Goal: Task Accomplishment & Management: Manage account settings

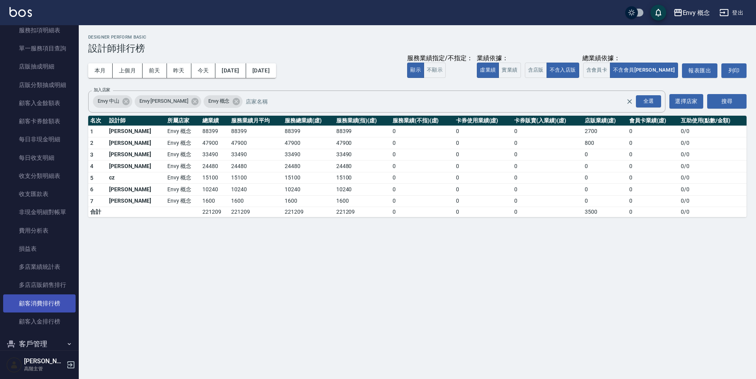
scroll to position [718, 0]
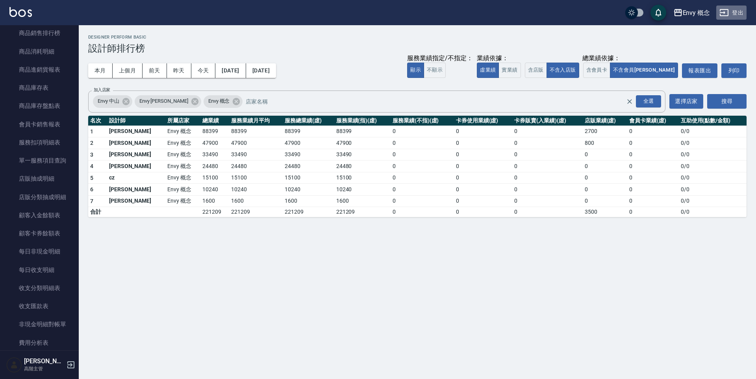
click at [726, 15] on icon "button" at bounding box center [724, 12] width 9 height 7
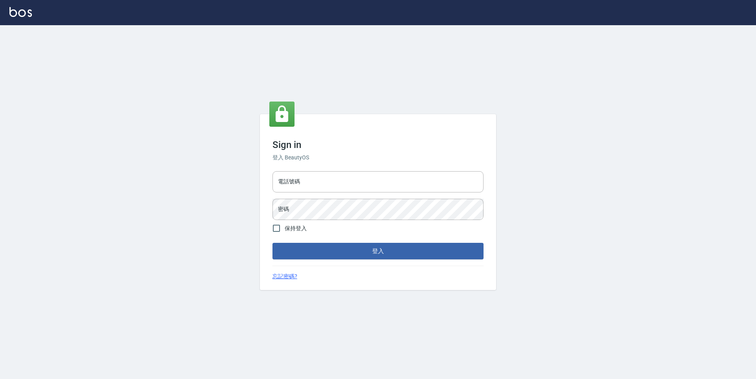
type input "25153595"
click at [189, 231] on div "Sign in 登入 BeautyOS 電話號碼 [PHONE_NUMBER] 電話號碼 密碼 密碼 保持登入 登入 忘記密碼?" at bounding box center [378, 202] width 756 height 354
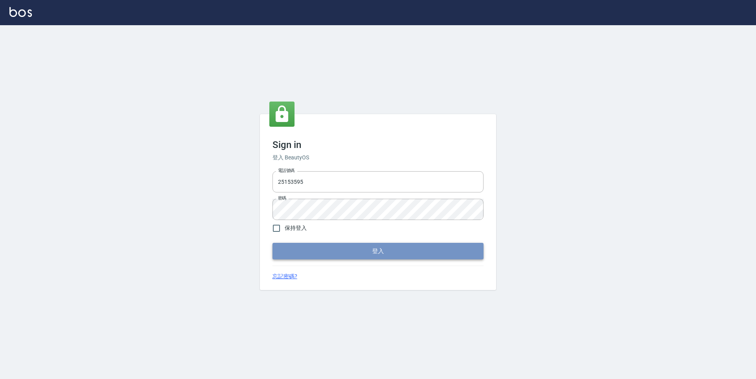
click at [406, 259] on button "登入" at bounding box center [378, 251] width 211 height 17
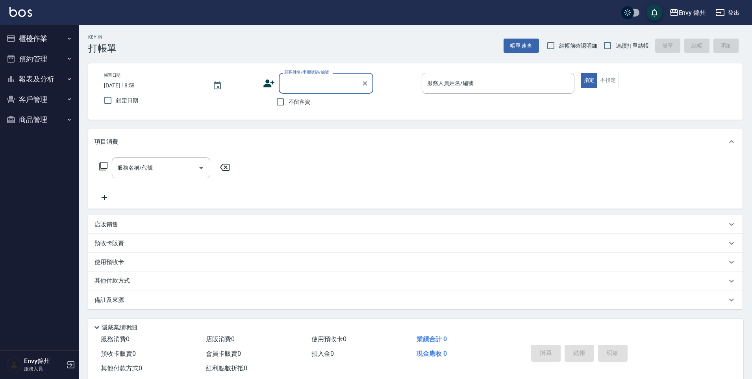
click at [721, 14] on icon "button" at bounding box center [720, 12] width 9 height 9
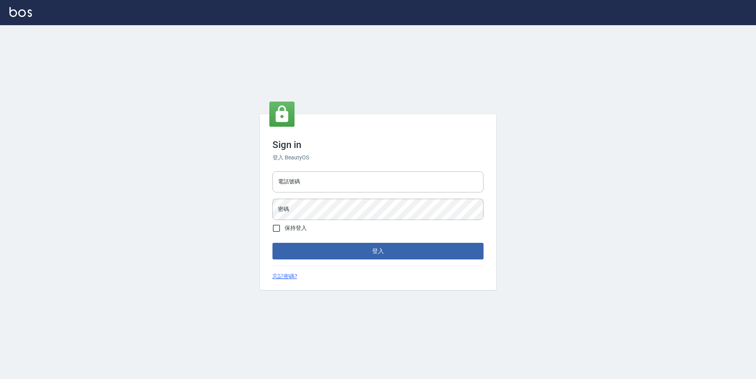
type input "25153595"
click at [361, 244] on button "登入" at bounding box center [378, 251] width 211 height 17
click at [334, 183] on input "25153595" at bounding box center [378, 181] width 211 height 21
click at [371, 184] on input "25153595" at bounding box center [378, 181] width 211 height 21
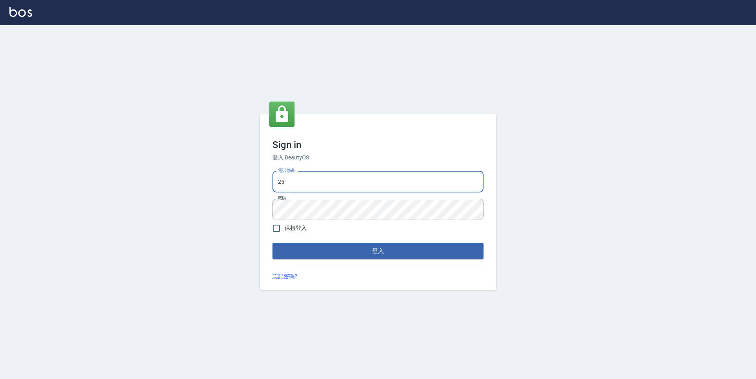
type input "2"
type input "0930889212"
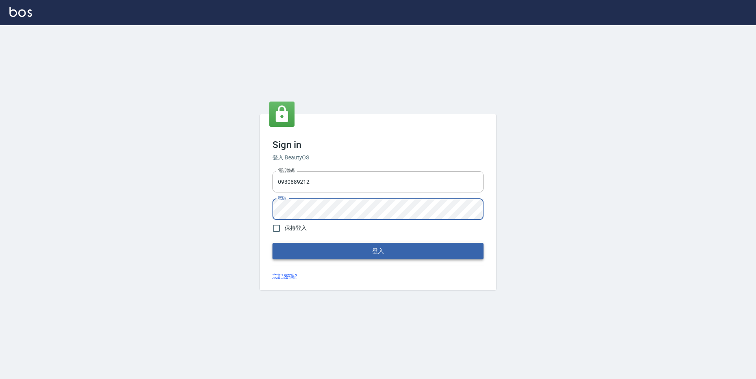
click at [389, 251] on button "登入" at bounding box center [378, 251] width 211 height 17
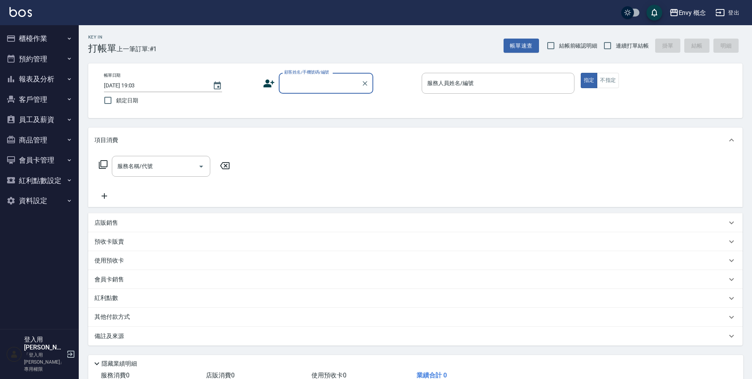
click at [471, 83] on div "服務人員姓名/編號 服務人員姓名/編號" at bounding box center [498, 83] width 153 height 21
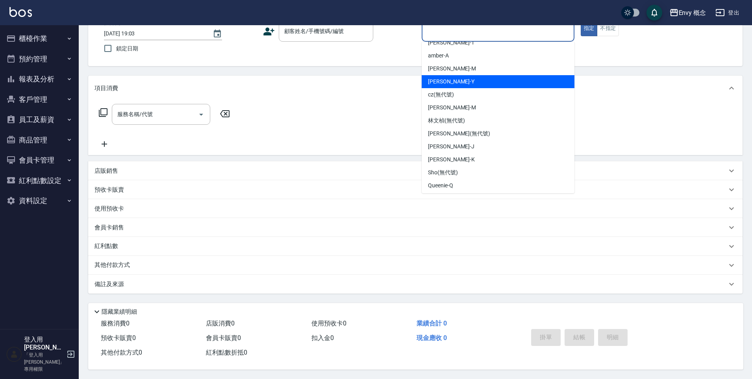
scroll to position [49, 0]
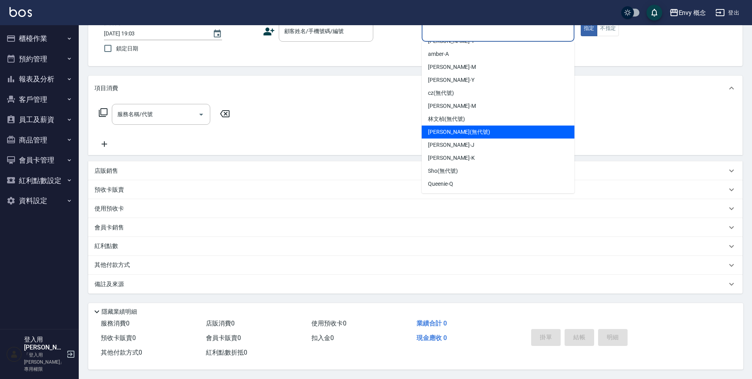
click at [473, 130] on div "liz (無代號)" at bounding box center [498, 132] width 153 height 13
type input "liz(無代號)"
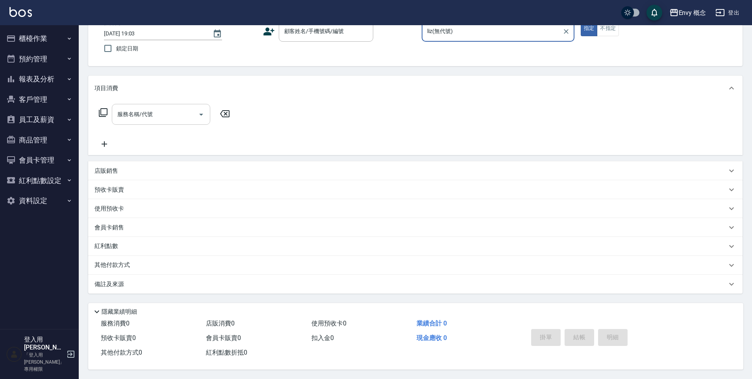
click at [160, 113] on input "服務名稱/代號" at bounding box center [155, 115] width 80 height 14
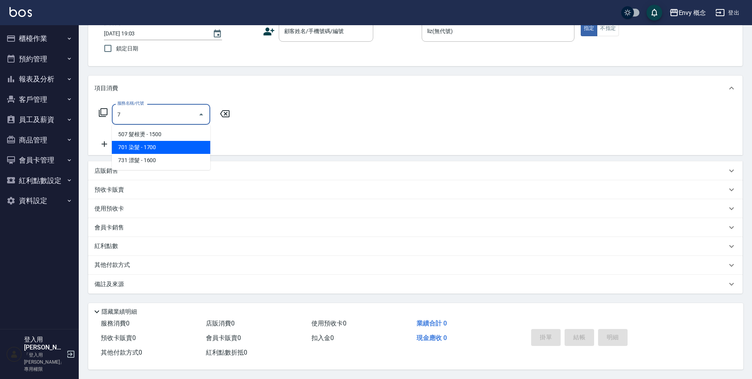
click at [141, 145] on span "701 染髮 - 1700" at bounding box center [161, 147] width 98 height 13
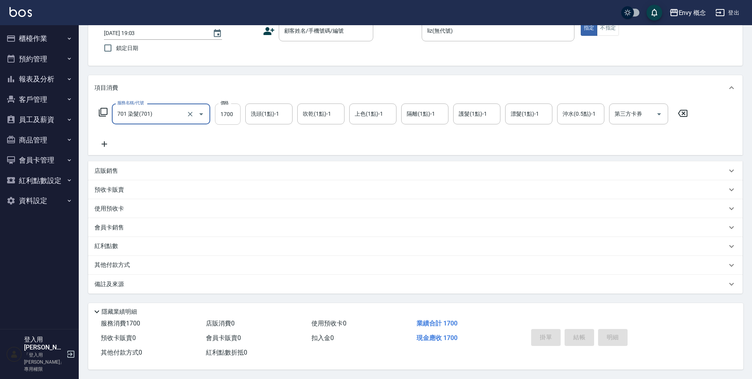
type input "701 染髮(701)"
click at [238, 111] on input "1700" at bounding box center [228, 114] width 26 height 21
click at [237, 113] on input "0" at bounding box center [228, 114] width 26 height 21
type input "5440"
click at [121, 262] on p "其他付款方式" at bounding box center [114, 265] width 39 height 9
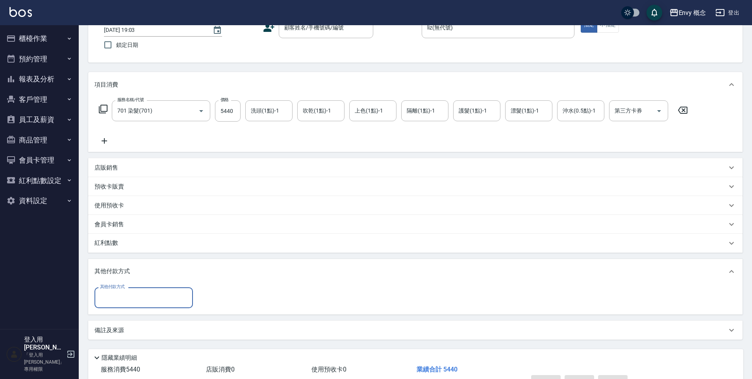
scroll to position [0, 0]
click at [113, 209] on p "使用預收卡" at bounding box center [110, 206] width 30 height 8
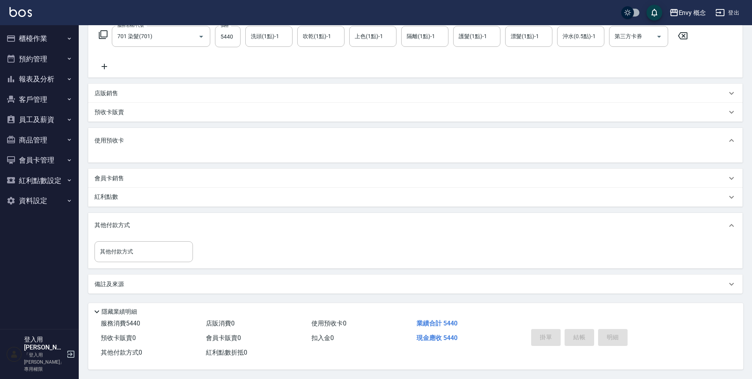
scroll to position [134, 0]
click at [153, 251] on input "其他付款方式" at bounding box center [143, 252] width 91 height 14
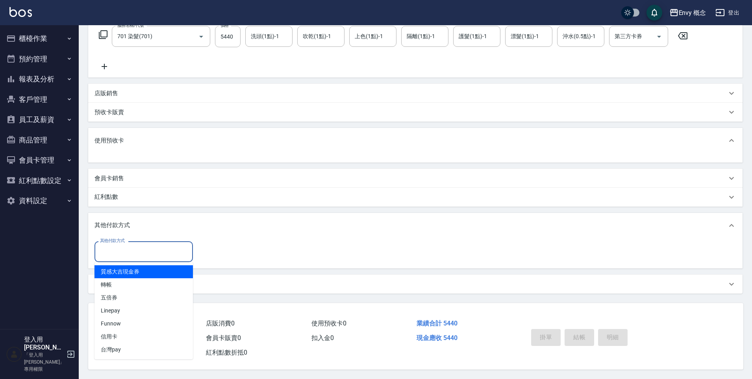
scroll to position [0, 0]
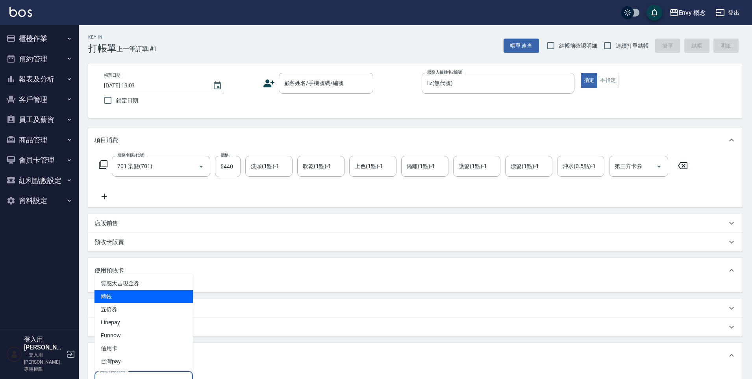
click at [106, 225] on p "店販銷售" at bounding box center [107, 223] width 24 height 8
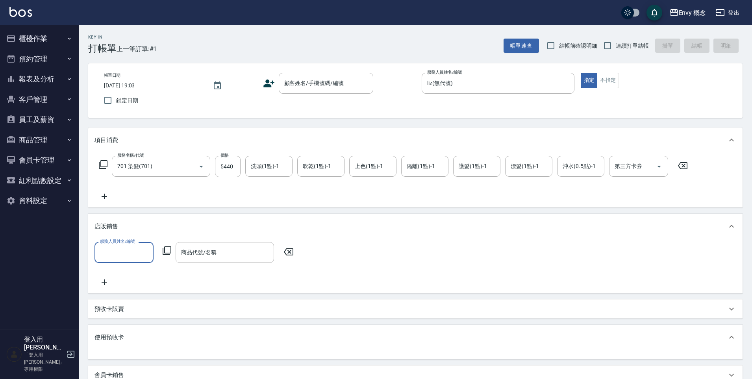
scroll to position [0, 0]
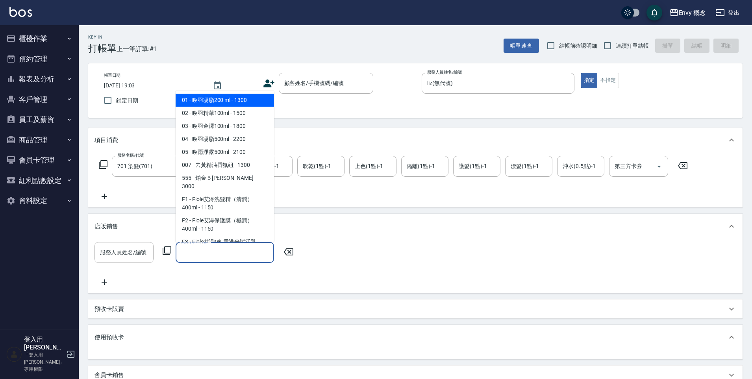
click at [202, 253] on input "商品代號/名稱" at bounding box center [224, 253] width 91 height 14
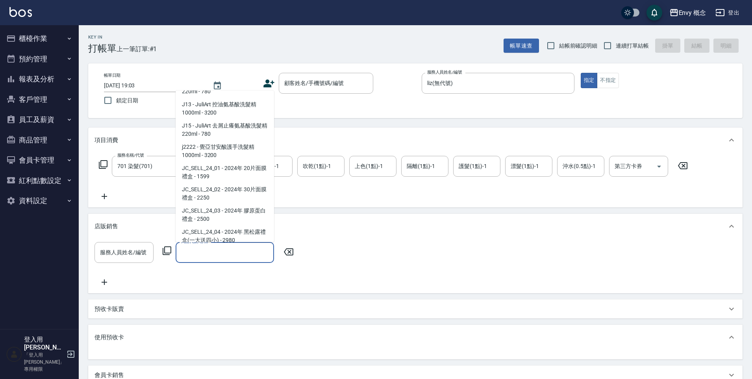
scroll to position [210, 0]
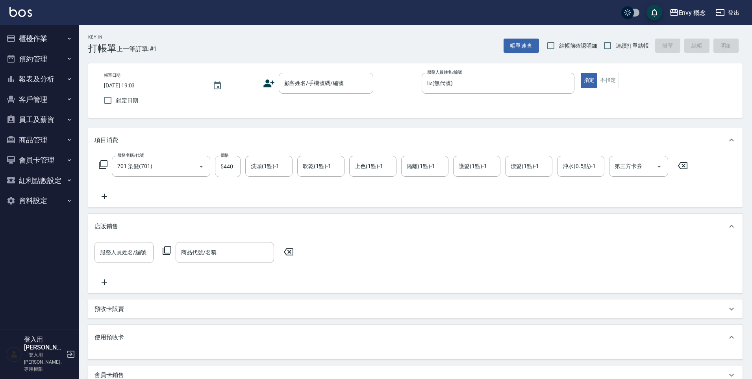
click at [144, 132] on div "項目消費" at bounding box center [415, 140] width 655 height 25
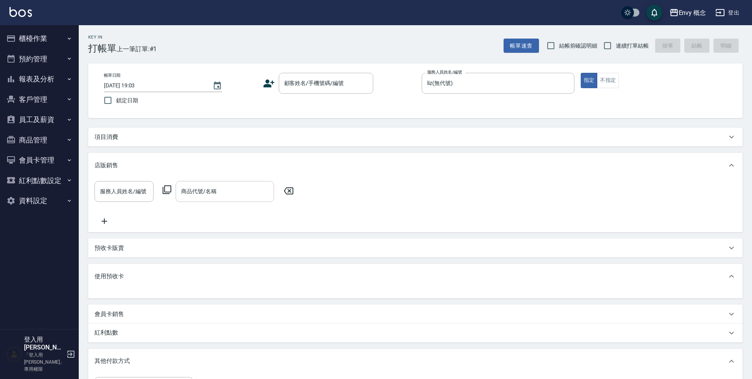
click at [241, 193] on input "商品代號/名稱" at bounding box center [224, 192] width 91 height 14
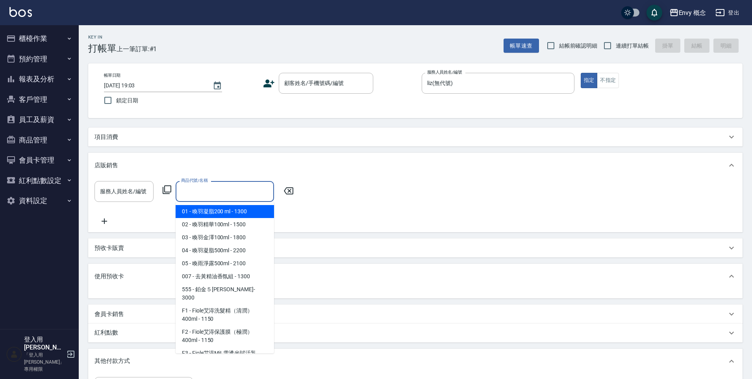
click at [209, 170] on div "店販銷售" at bounding box center [415, 165] width 655 height 25
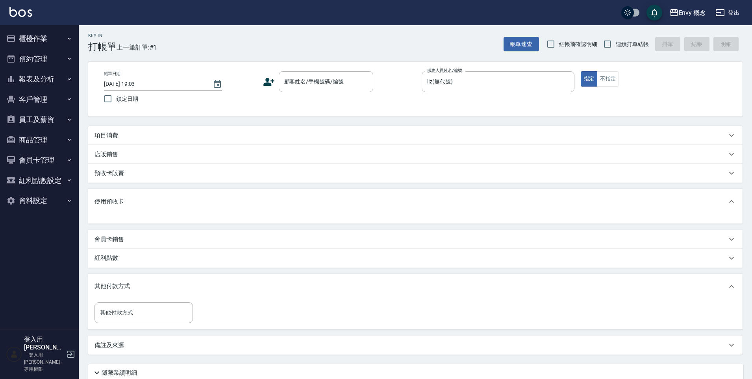
scroll to position [0, 0]
click at [114, 147] on div "店販銷售" at bounding box center [415, 156] width 655 height 19
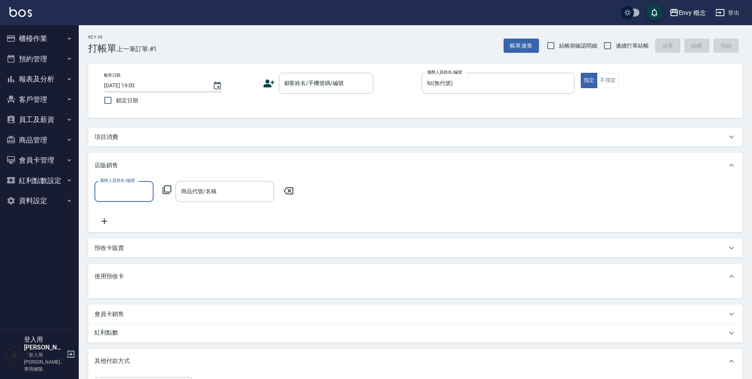
click at [111, 141] on p "項目消費" at bounding box center [107, 137] width 24 height 8
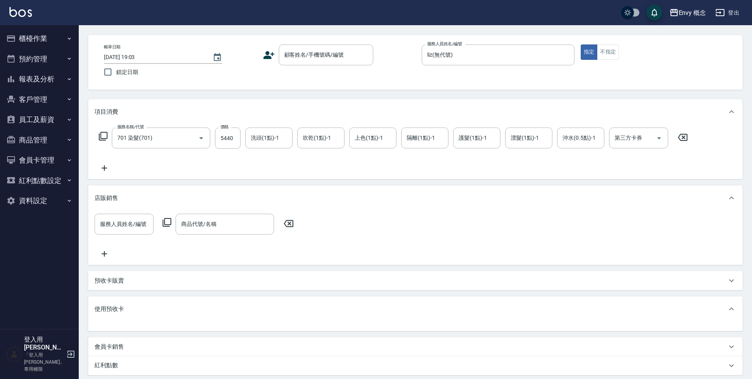
scroll to position [22, 0]
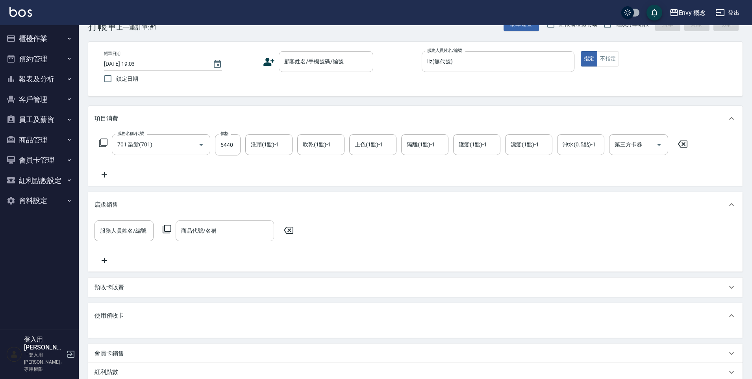
click at [212, 226] on input "商品代號/名稱" at bounding box center [224, 231] width 91 height 14
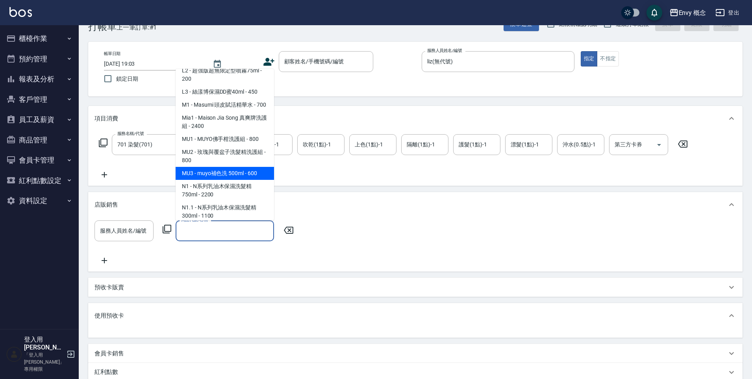
scroll to position [919, 0]
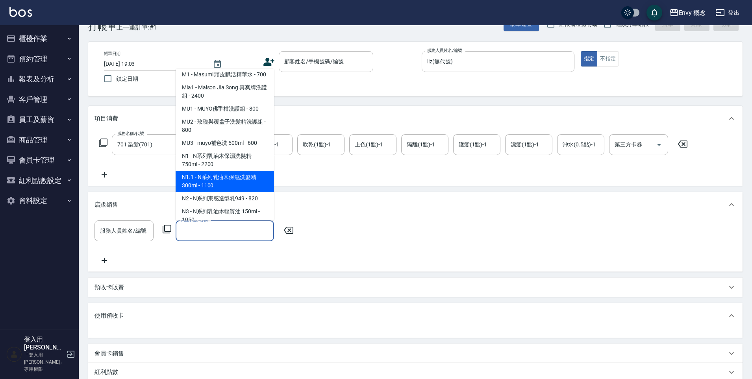
click at [254, 171] on span "N1.1 - N系列乳油木保濕洗髮精 300ml - 1100" at bounding box center [225, 181] width 98 height 21
type input "N系列乳油木保濕洗髮精 300ml"
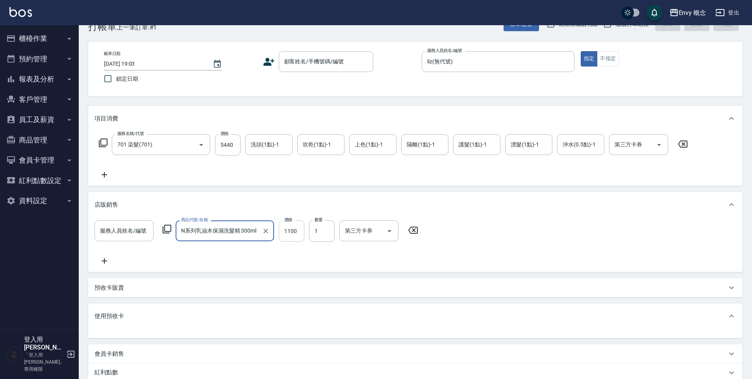
click at [302, 230] on input "1100" at bounding box center [292, 231] width 26 height 21
type input "840"
click at [106, 265] on icon at bounding box center [105, 260] width 20 height 9
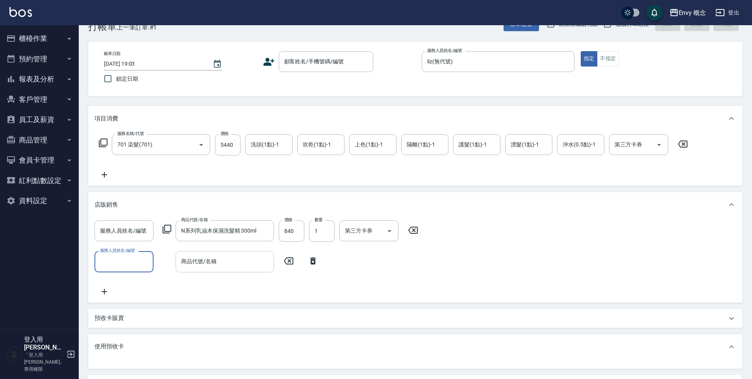
click at [201, 264] on input "商品代號/名稱" at bounding box center [224, 262] width 91 height 14
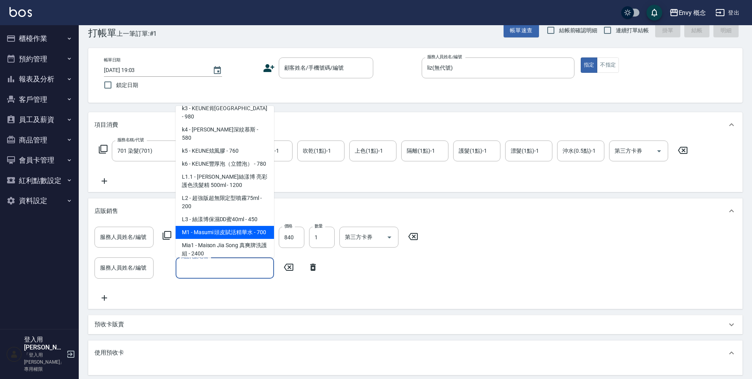
scroll to position [870, 0]
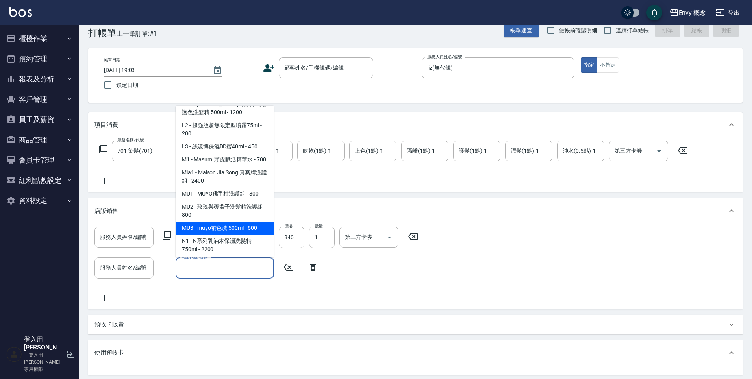
click at [239, 222] on span "MU3 - muyo補色洗 500ml - 600" at bounding box center [225, 228] width 98 height 13
type input "muyo補色洗 500ml"
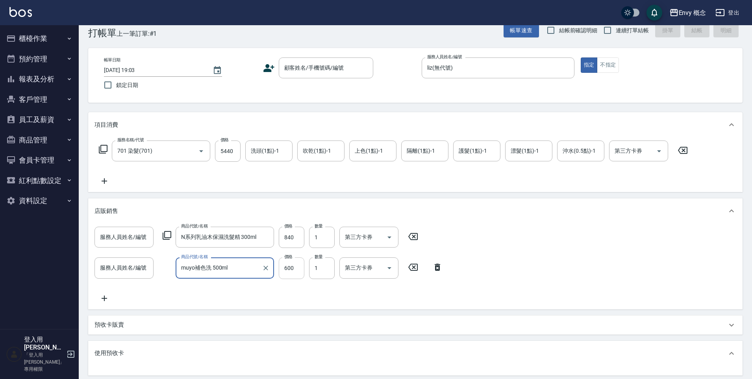
click at [301, 272] on input "600" at bounding box center [292, 268] width 26 height 21
type input "480"
click at [106, 300] on icon at bounding box center [105, 298] width 20 height 9
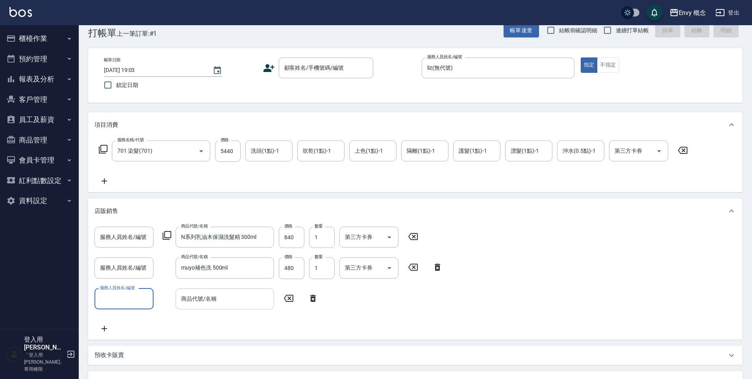
click at [217, 298] on input "商品代號/名稱" at bounding box center [224, 299] width 91 height 14
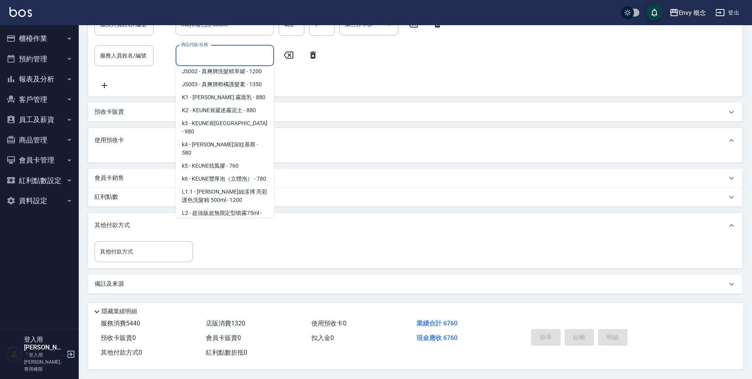
scroll to position [699, 0]
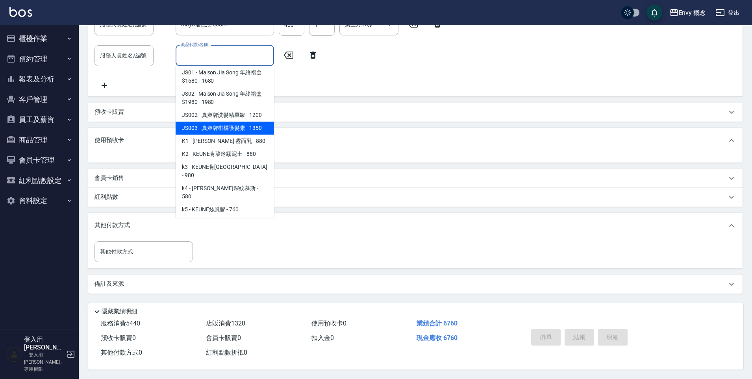
click at [252, 122] on span "JS003 - 真爽牌柑橘護髮素 - 1350" at bounding box center [225, 128] width 98 height 13
type input "真爽牌柑橘護髮素"
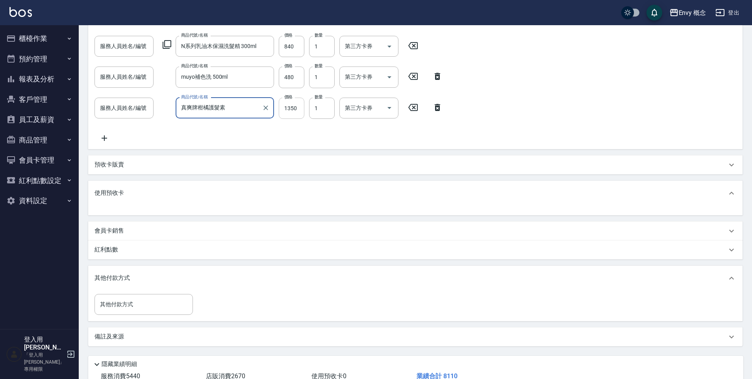
scroll to position [204, 0]
click at [304, 112] on input "1350" at bounding box center [292, 110] width 26 height 21
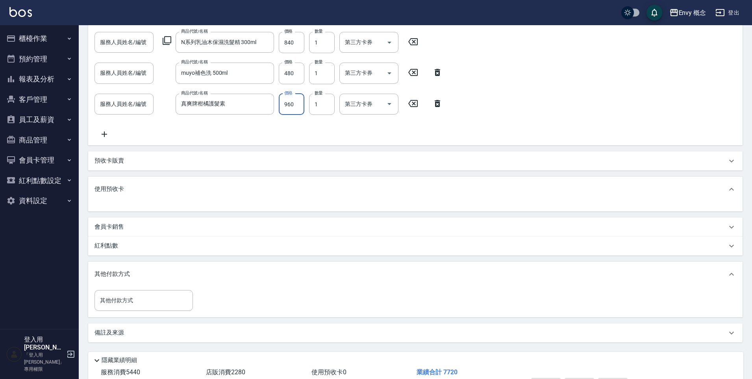
scroll to position [263, 0]
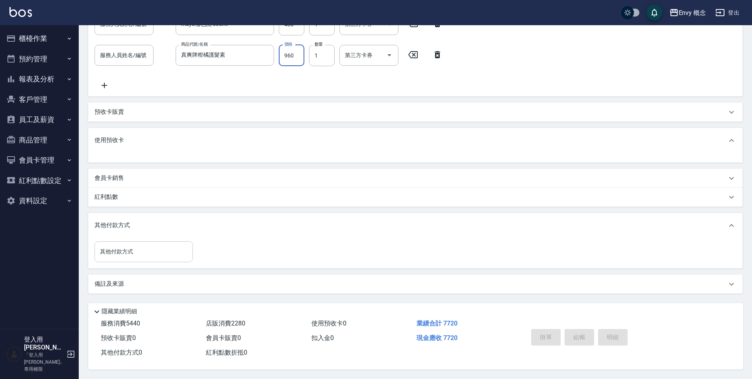
type input "960"
click at [154, 250] on input "其他付款方式" at bounding box center [143, 252] width 91 height 14
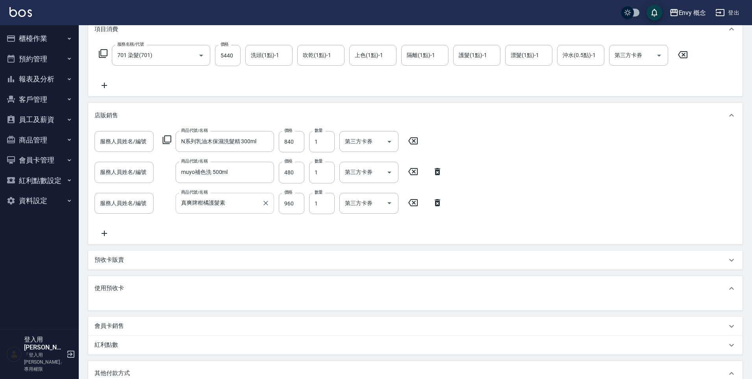
scroll to position [0, 0]
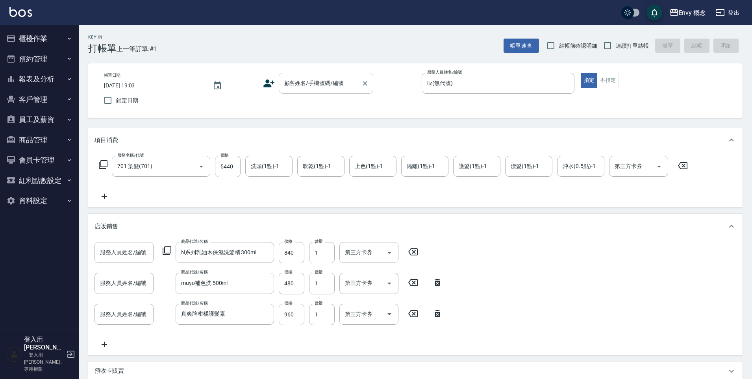
click at [316, 80] on div "顧客姓名/手機號碼/編號 顧客姓名/手機號碼/編號" at bounding box center [326, 83] width 95 height 21
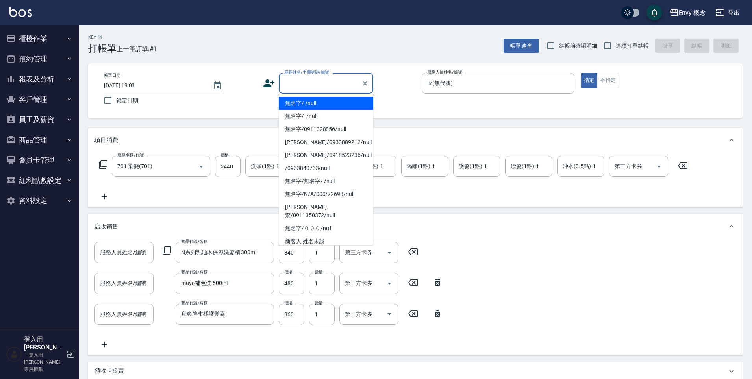
click at [321, 104] on li "無名字/ /null" at bounding box center [326, 103] width 95 height 13
type input "無名字/ /null"
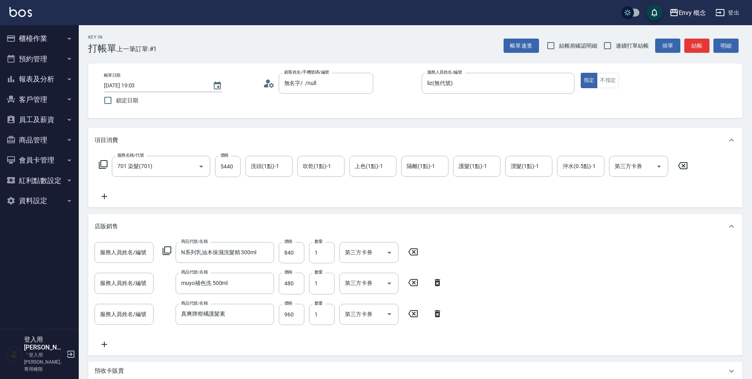
scroll to position [236, 0]
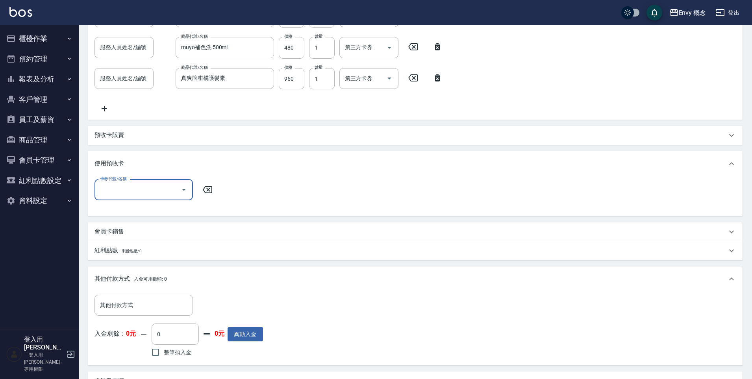
click at [135, 191] on input "卡券代號/名稱" at bounding box center [138, 190] width 80 height 14
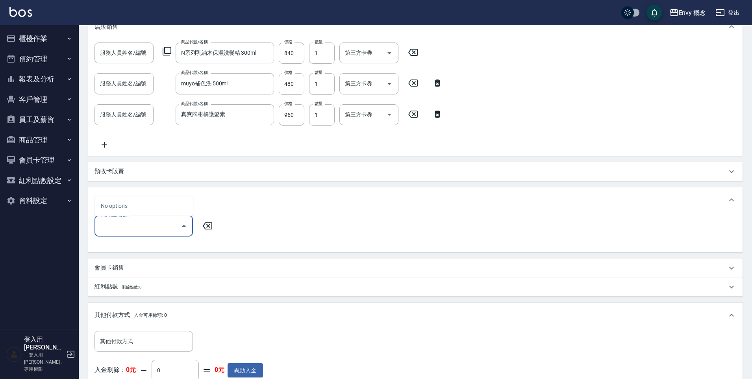
scroll to position [218, 0]
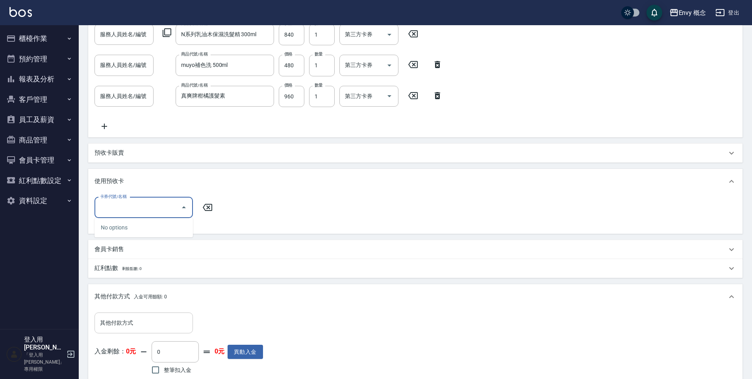
click at [118, 324] on input "其他付款方式" at bounding box center [143, 323] width 91 height 14
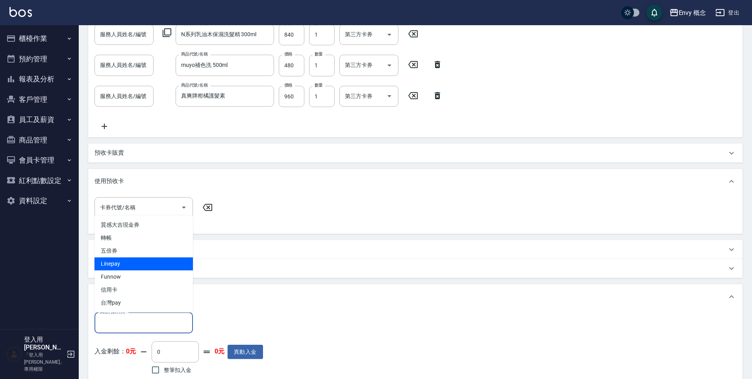
click at [165, 267] on span "Linepay" at bounding box center [144, 264] width 98 height 13
type input "Linepay"
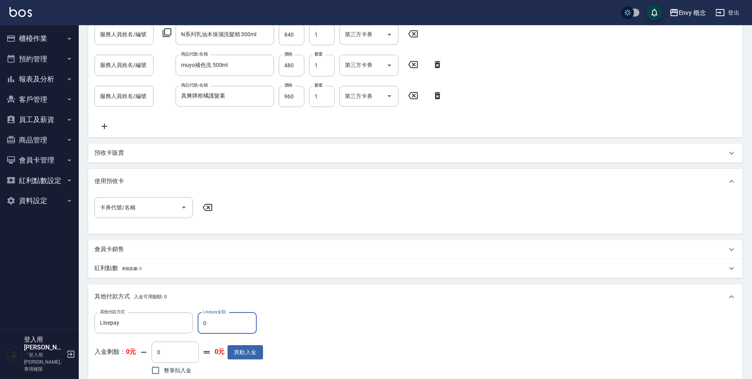
click at [226, 323] on input "0" at bounding box center [227, 323] width 59 height 21
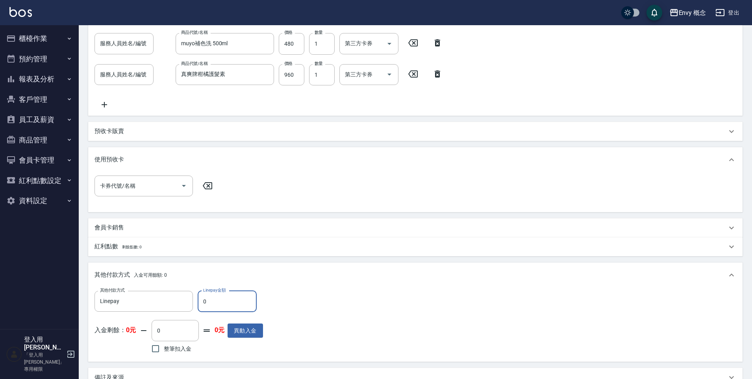
scroll to position [307, 0]
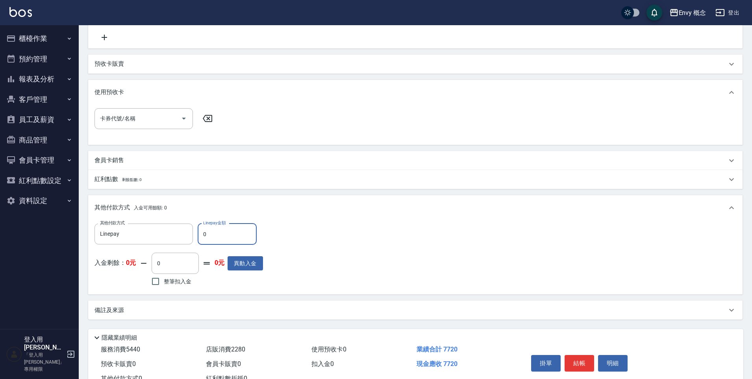
click at [217, 237] on input "0" at bounding box center [227, 234] width 59 height 21
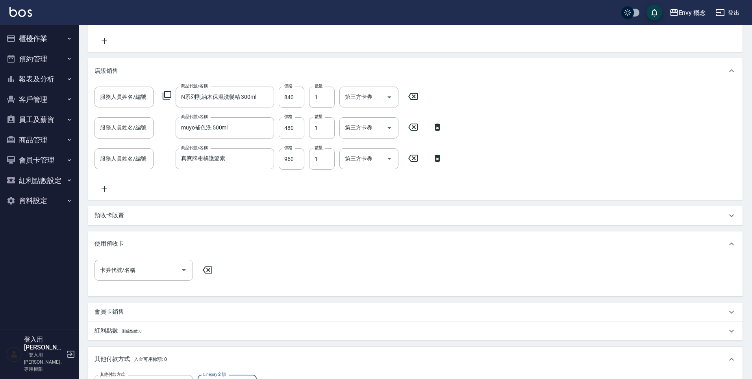
scroll to position [337, 0]
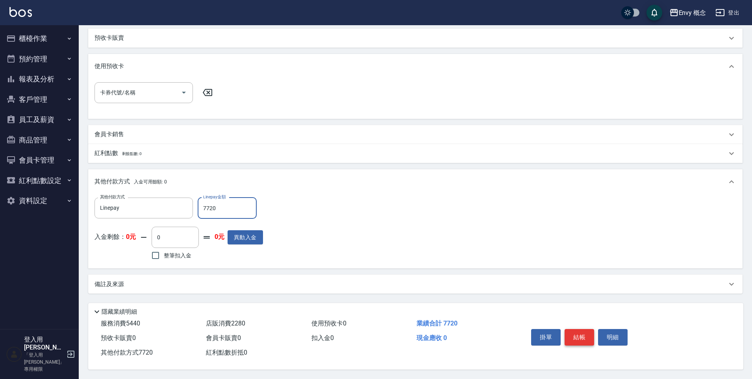
type input "7720"
click at [576, 337] on button "結帳" at bounding box center [580, 337] width 30 height 17
click at [585, 330] on button "結帳" at bounding box center [580, 337] width 30 height 17
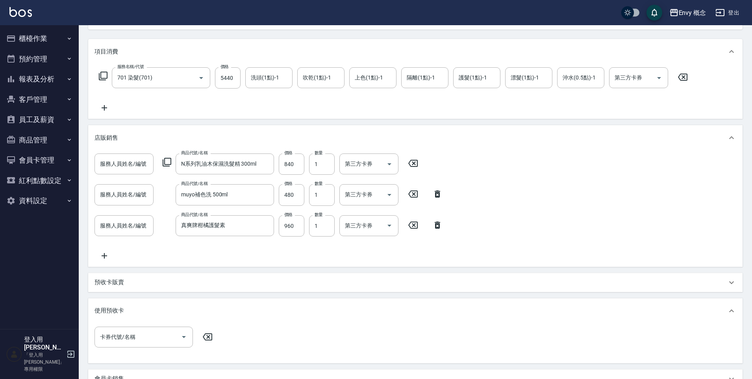
scroll to position [9, 0]
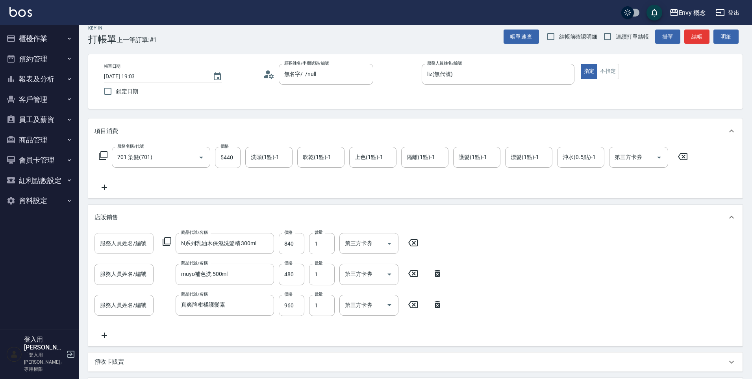
click at [115, 243] on div "服務人員姓名/編號 服務人員姓名/編號" at bounding box center [124, 243] width 59 height 21
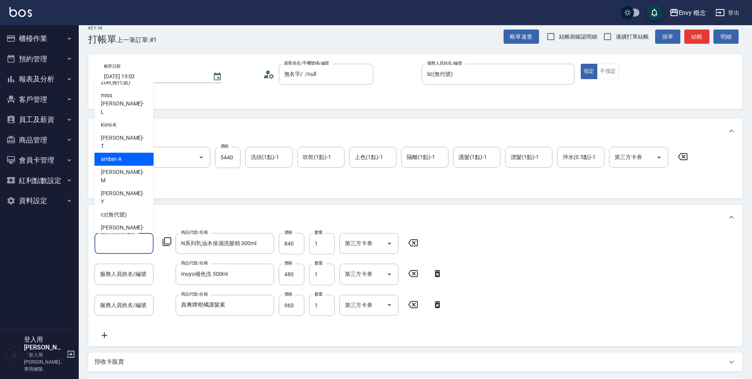
scroll to position [14, 0]
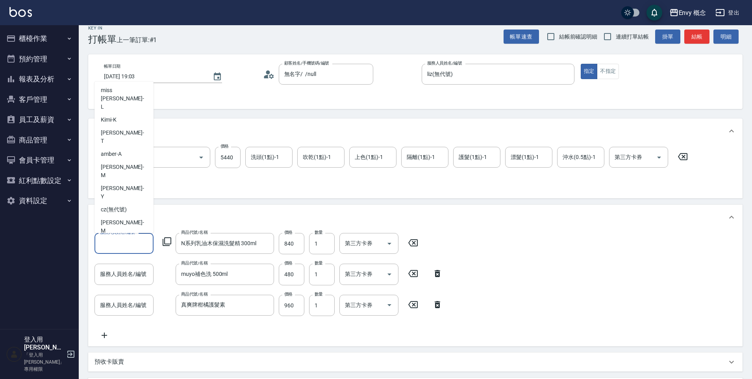
click at [130, 251] on div "liz (無代號)" at bounding box center [124, 261] width 59 height 21
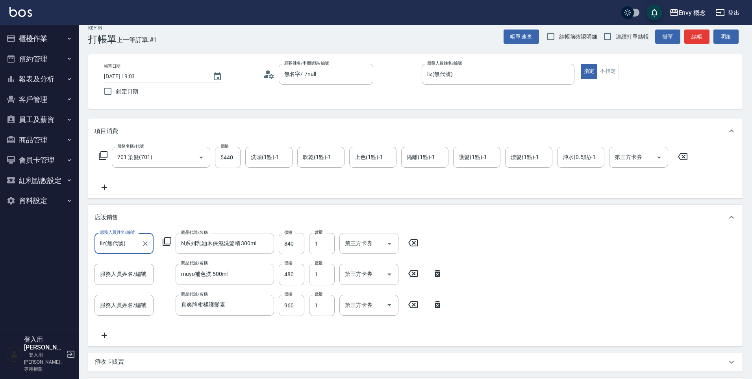
type input "liz(無代號)"
type input "0"
click at [134, 277] on div "服務人員姓名/編號 服務人員姓名/編號" at bounding box center [124, 274] width 59 height 21
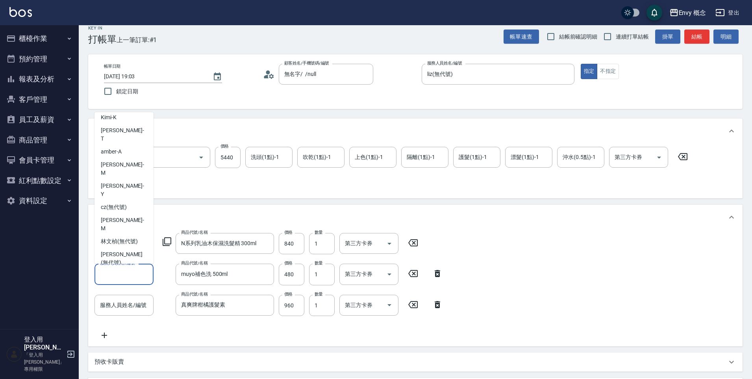
scroll to position [50, 0]
click at [126, 245] on div "liz (無代號)" at bounding box center [124, 255] width 59 height 21
type input "liz(無代號)"
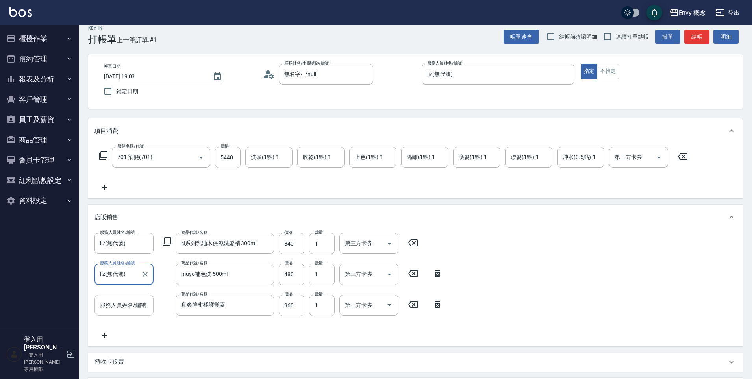
click at [138, 303] on div "服務人員姓名/編號 服務人員姓名/編號" at bounding box center [124, 305] width 59 height 21
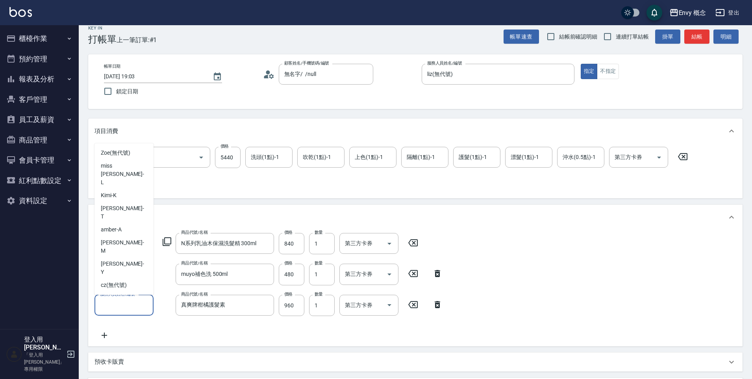
click at [137, 326] on div "liz (無代號)" at bounding box center [124, 336] width 59 height 21
type input "liz(無代號)"
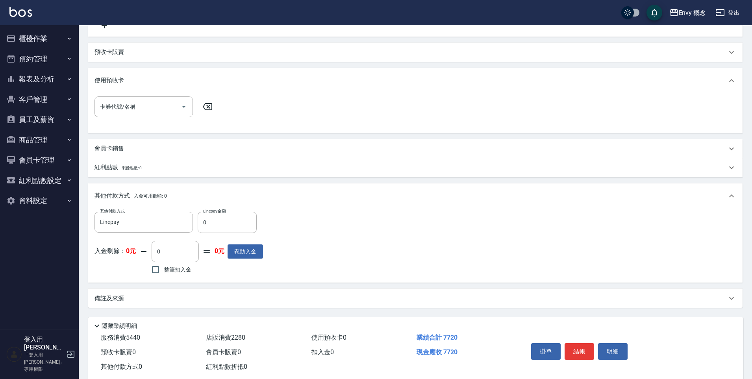
scroll to position [337, 0]
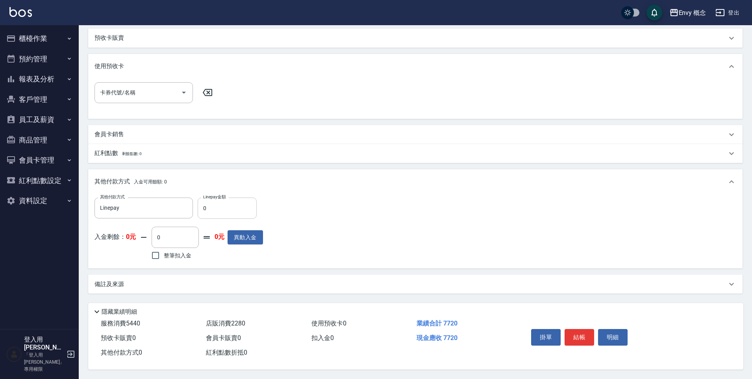
click at [232, 204] on input "0" at bounding box center [227, 208] width 59 height 21
type input "7720"
click at [578, 337] on button "結帳" at bounding box center [580, 337] width 30 height 17
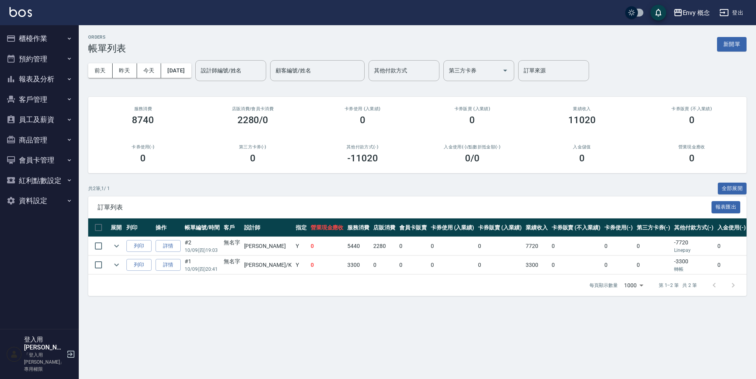
click at [47, 45] on button "櫃檯作業" at bounding box center [39, 38] width 72 height 20
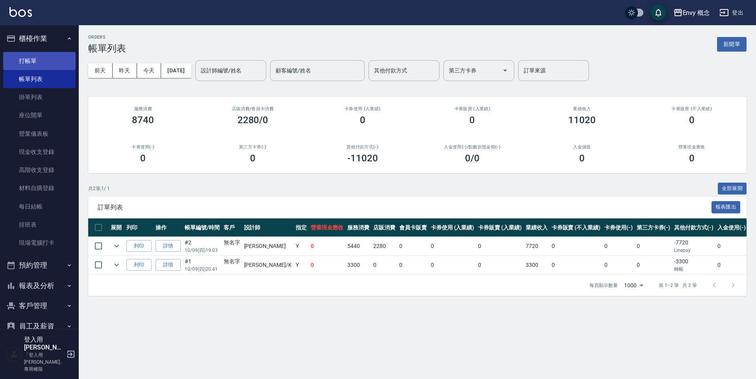
click at [44, 64] on link "打帳單" at bounding box center [39, 61] width 72 height 18
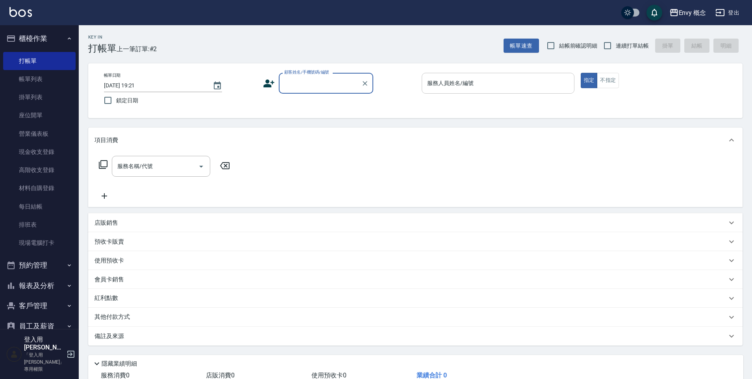
click at [473, 85] on div "服務人員姓名/編號 服務人員姓名/編號" at bounding box center [498, 83] width 153 height 21
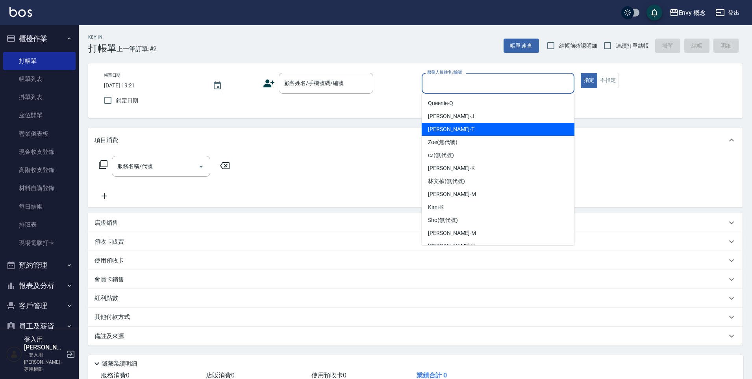
click at [457, 131] on div "Tim -T" at bounding box center [498, 129] width 153 height 13
type input "Tim-T"
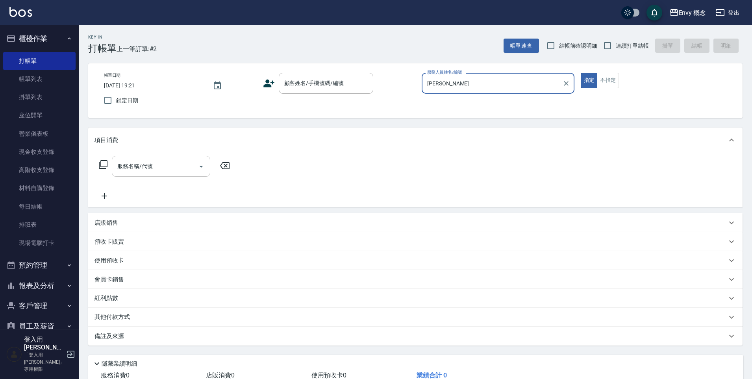
click at [170, 168] on input "服務名稱/代號" at bounding box center [155, 167] width 80 height 14
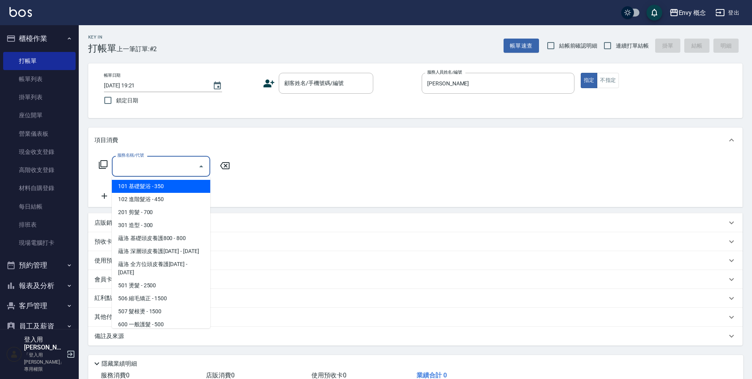
type input "７"
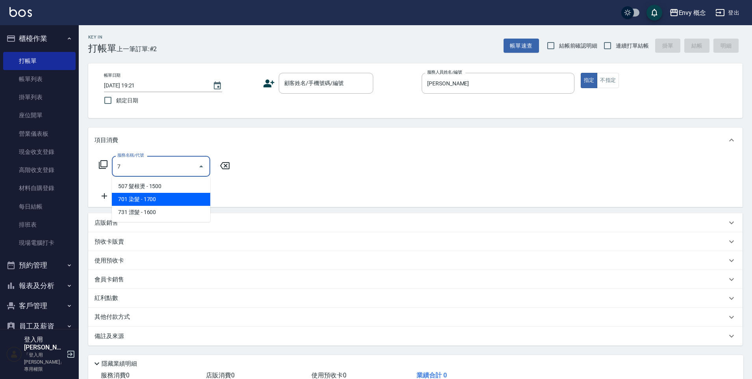
click at [181, 200] on span "701 染髮 - 1700" at bounding box center [161, 199] width 98 height 13
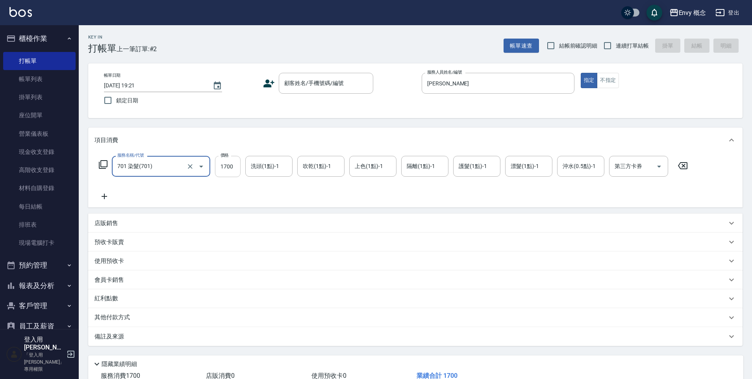
type input "701 染髮(701)"
click at [235, 167] on input "1700" at bounding box center [228, 166] width 26 height 21
click at [232, 168] on input "0" at bounding box center [228, 166] width 26 height 21
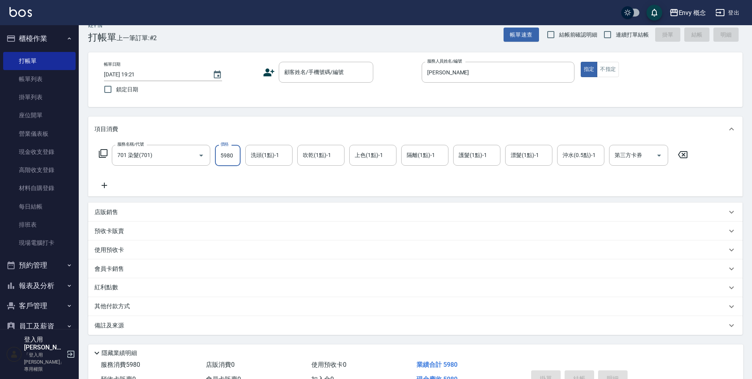
scroll to position [16, 0]
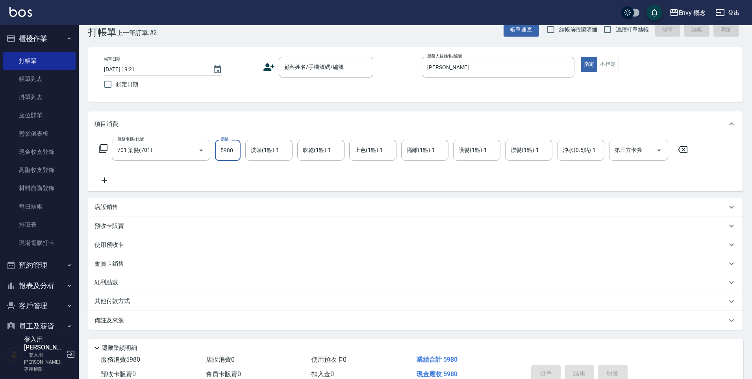
type input "5980"
click at [115, 299] on p "其他付款方式" at bounding box center [114, 301] width 39 height 9
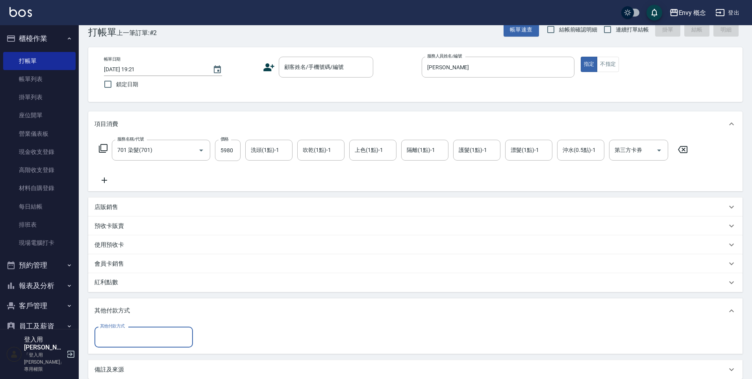
scroll to position [0, 0]
click at [133, 336] on input "其他付款方式" at bounding box center [143, 337] width 91 height 14
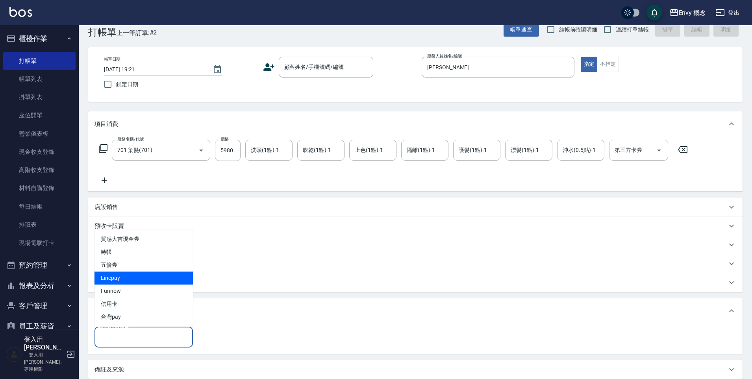
click at [156, 282] on span "Linepay" at bounding box center [144, 278] width 98 height 13
type input "Linepay"
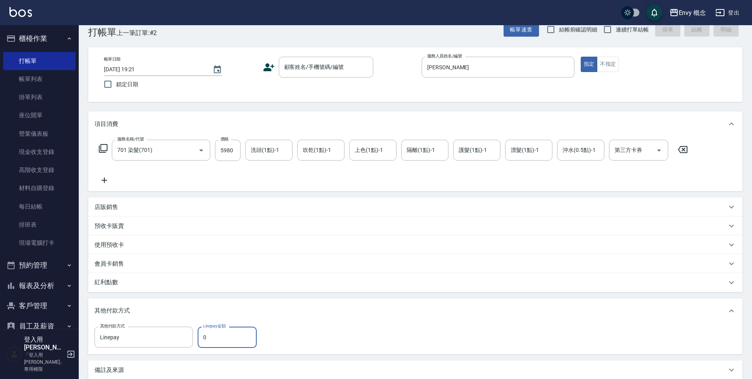
click at [229, 334] on input "0" at bounding box center [227, 337] width 59 height 21
drag, startPoint x: 182, startPoint y: 339, endPoint x: 148, endPoint y: 335, distance: 33.7
click at [181, 339] on icon "Clear" at bounding box center [185, 338] width 8 height 8
click at [143, 334] on input "其他付款方式" at bounding box center [143, 337] width 91 height 14
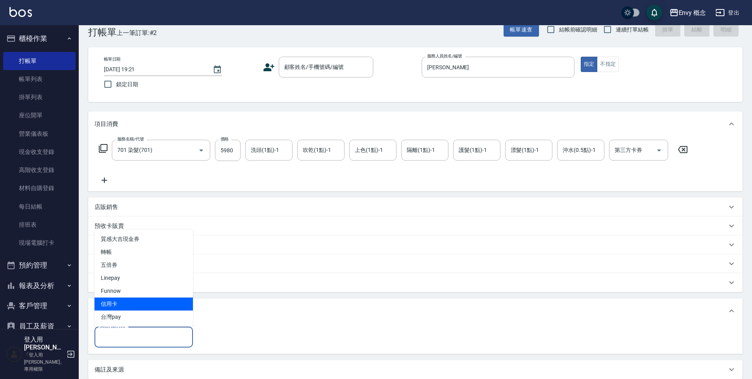
click at [159, 306] on span "信用卡" at bounding box center [144, 304] width 98 height 13
type input "信用卡"
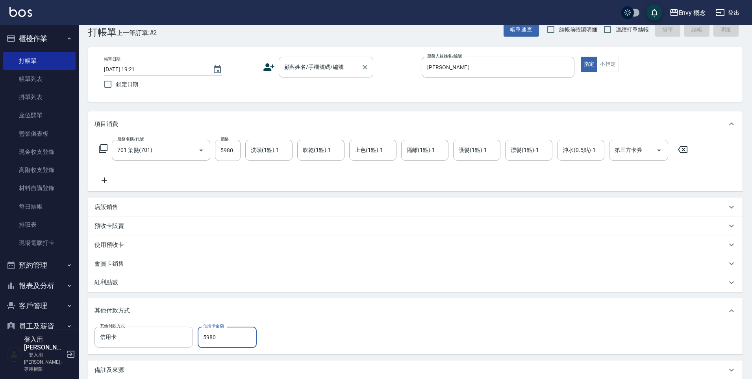
type input "5980"
click at [323, 65] on div "顧客姓名/手機號碼/編號 顧客姓名/手機號碼/編號" at bounding box center [326, 67] width 95 height 21
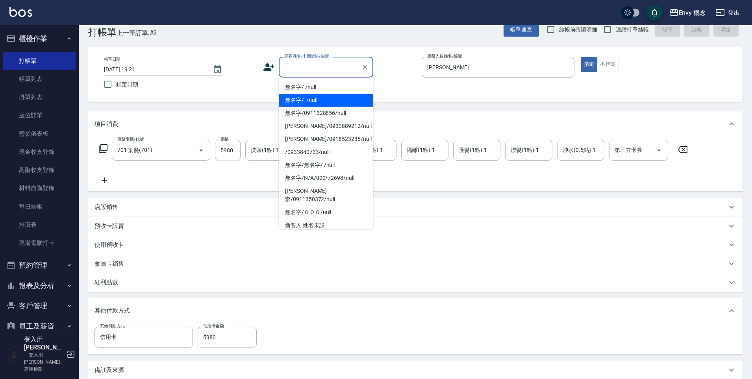
click at [318, 96] on li "無名字/ /null" at bounding box center [326, 100] width 95 height 13
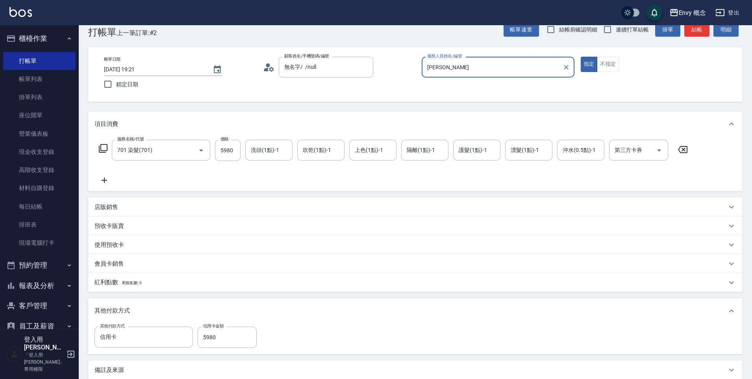
type input "無名字/ /null"
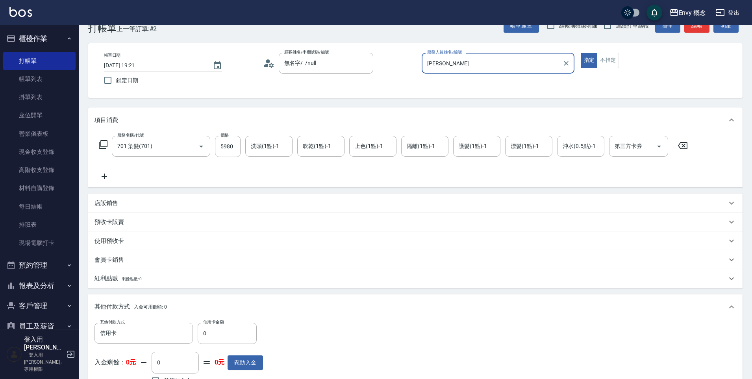
scroll to position [149, 0]
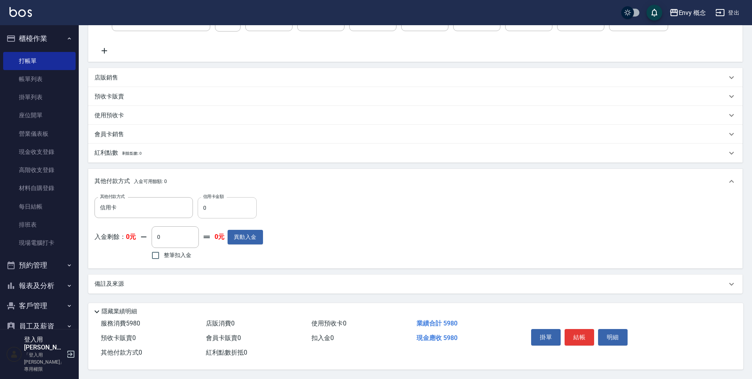
click at [233, 207] on input "0" at bounding box center [227, 207] width 59 height 21
type input "5980"
click at [581, 336] on button "結帳" at bounding box center [580, 337] width 30 height 17
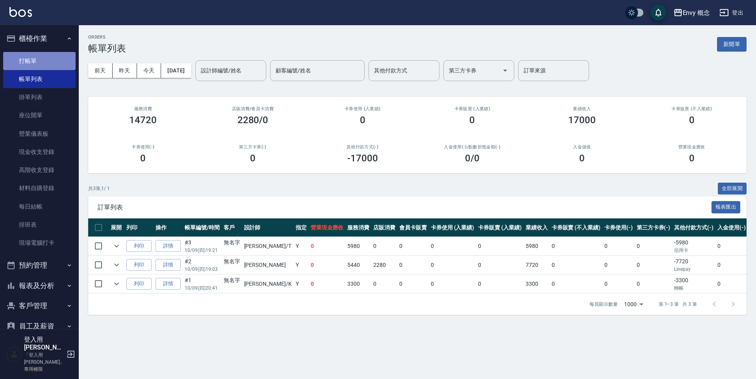
click at [65, 61] on link "打帳單" at bounding box center [39, 61] width 72 height 18
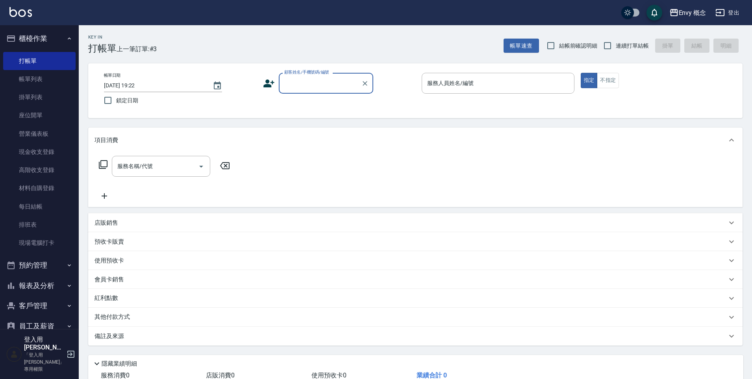
click at [446, 83] on div "服務人員姓名/編號 服務人員姓名/編號" at bounding box center [498, 83] width 153 height 21
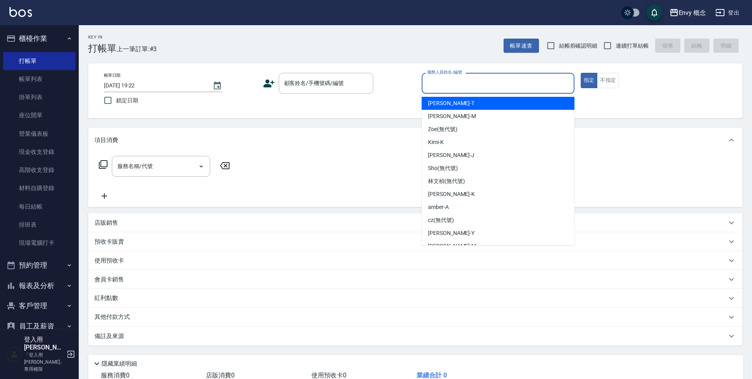
click at [459, 101] on div "Tim -T" at bounding box center [498, 103] width 153 height 13
type input "Tim-T"
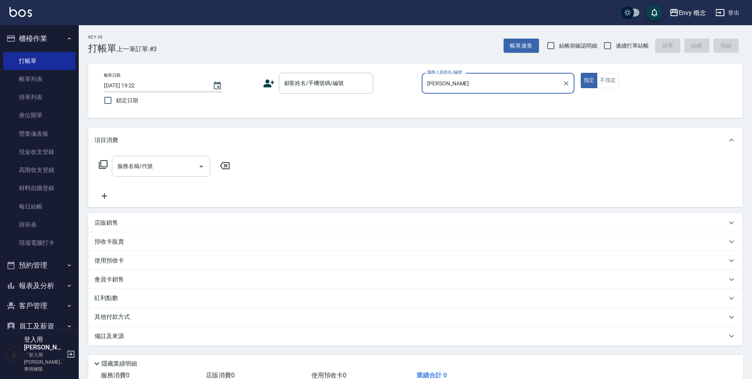
click at [151, 171] on input "服務名稱/代號" at bounding box center [155, 167] width 80 height 14
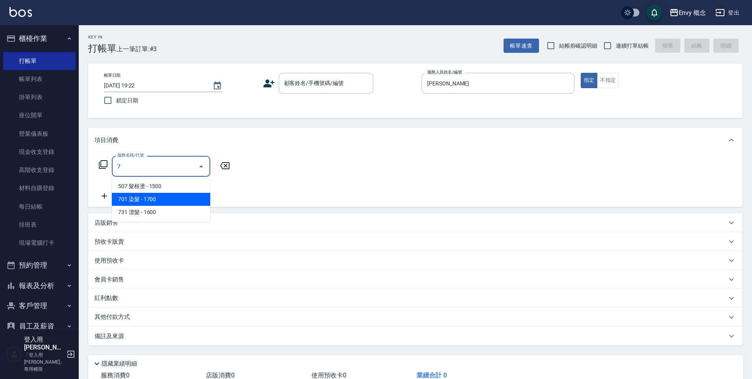
click at [152, 195] on span "701 染髮 - 1700" at bounding box center [161, 199] width 98 height 13
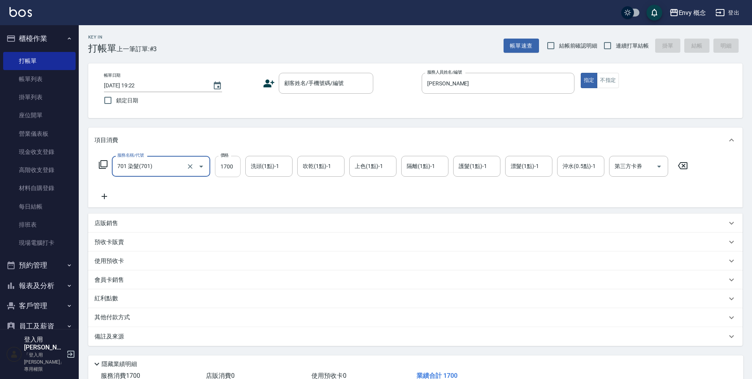
type input "701 染髮(701)"
click at [234, 167] on input "1700" at bounding box center [228, 166] width 26 height 21
type input "5980"
click at [123, 317] on p "其他付款方式" at bounding box center [114, 318] width 39 height 9
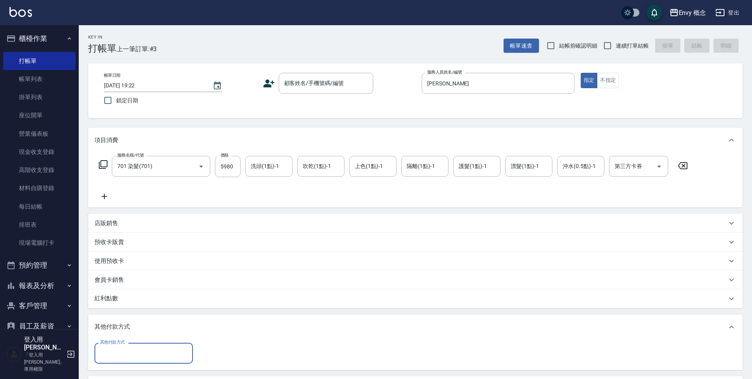
click at [144, 362] on div "其他付款方式" at bounding box center [144, 353] width 98 height 21
click at [189, 317] on span "信用卡" at bounding box center [144, 320] width 98 height 13
type input "信用卡"
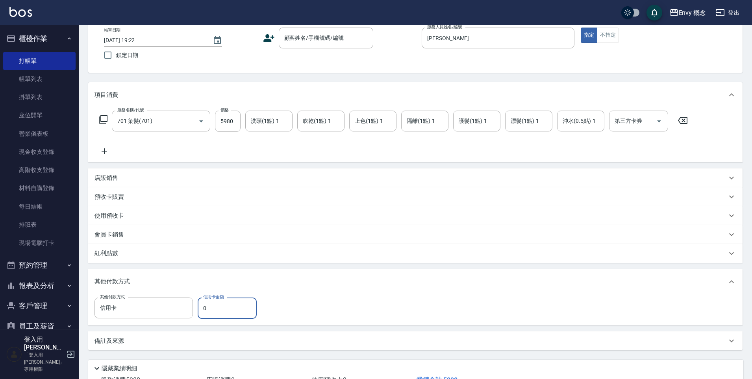
scroll to position [106, 0]
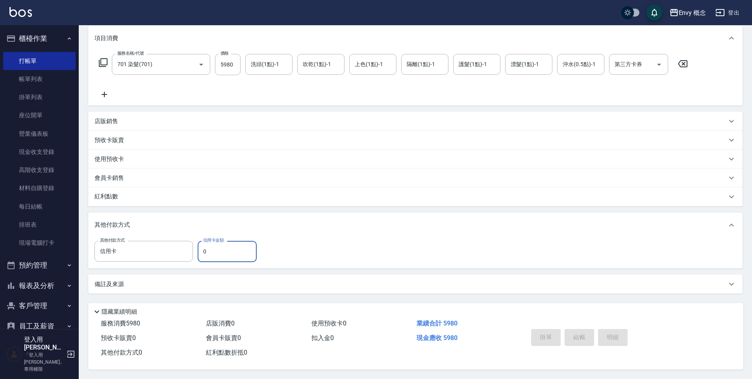
click at [226, 251] on input "0" at bounding box center [227, 251] width 59 height 21
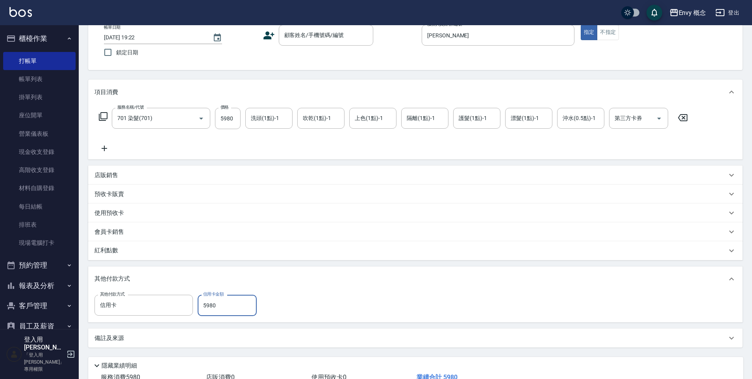
scroll to position [0, 0]
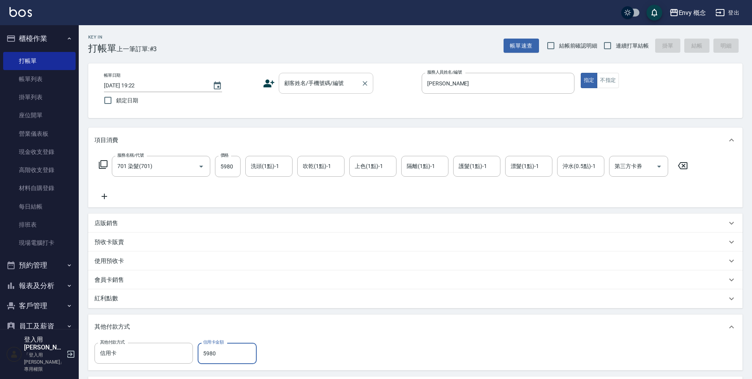
type input "5980"
click at [326, 87] on div "顧客姓名/手機號碼/編號 顧客姓名/手機號碼/編號" at bounding box center [326, 83] width 95 height 21
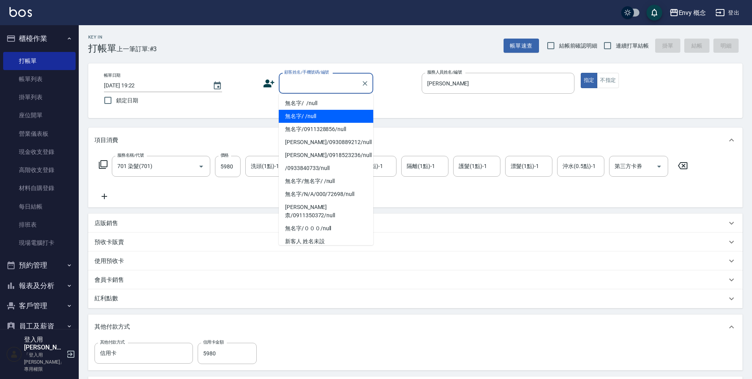
click at [325, 119] on li "無名字/ /null" at bounding box center [326, 116] width 95 height 13
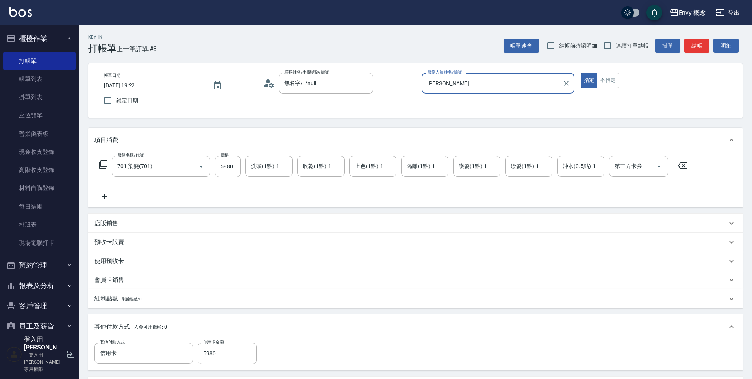
type input "無名字/ /null"
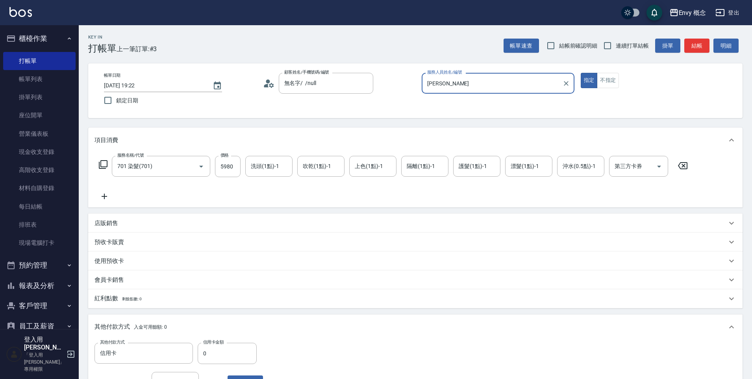
scroll to position [149, 0]
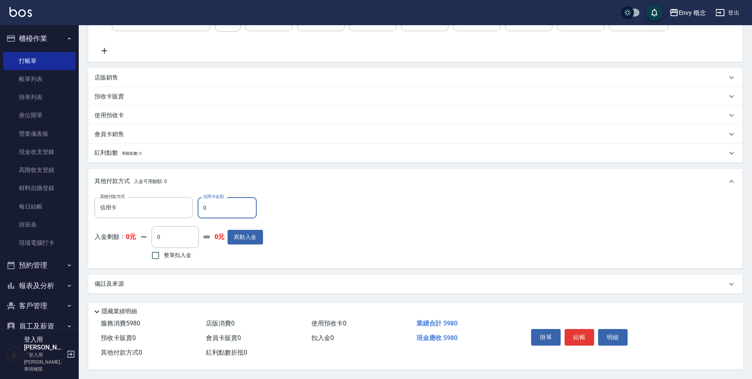
click at [236, 209] on input "0" at bounding box center [227, 207] width 59 height 21
type input "5980"
click at [586, 332] on button "結帳" at bounding box center [580, 337] width 30 height 17
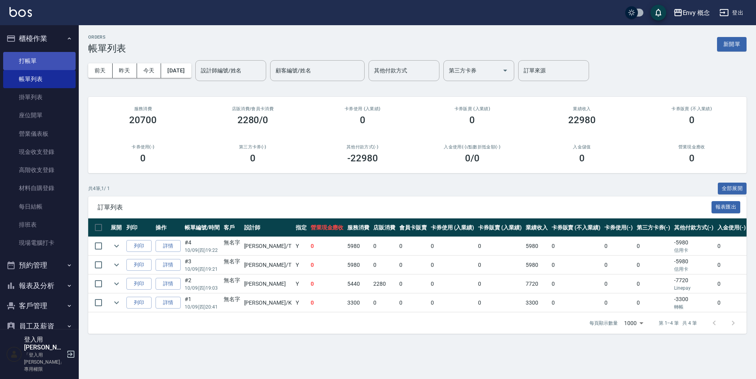
click at [46, 61] on link "打帳單" at bounding box center [39, 61] width 72 height 18
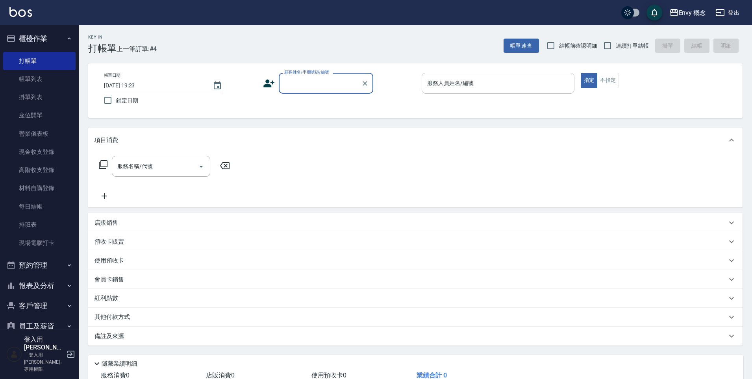
click at [457, 82] on div "服務人員姓名/編號 服務人員姓名/編號" at bounding box center [498, 83] width 153 height 21
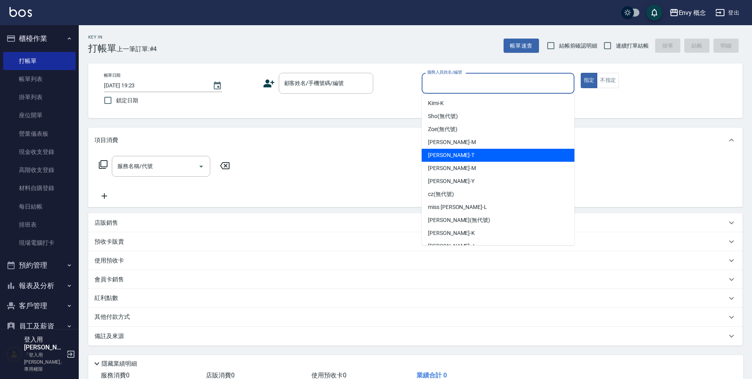
click at [458, 158] on div "Tim -T" at bounding box center [498, 155] width 153 height 13
type input "Tim-T"
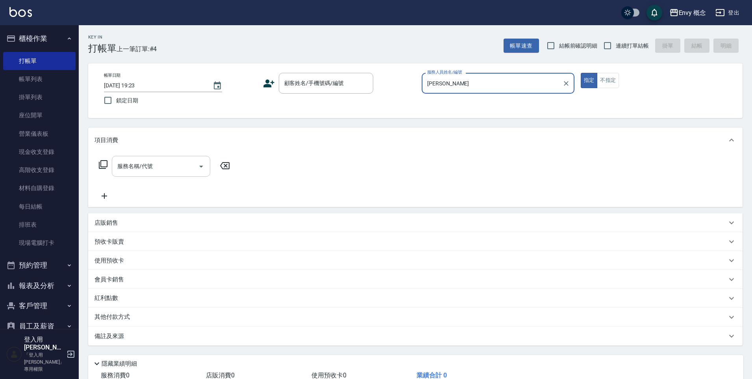
click at [173, 165] on input "服務名稱/代號" at bounding box center [155, 167] width 80 height 14
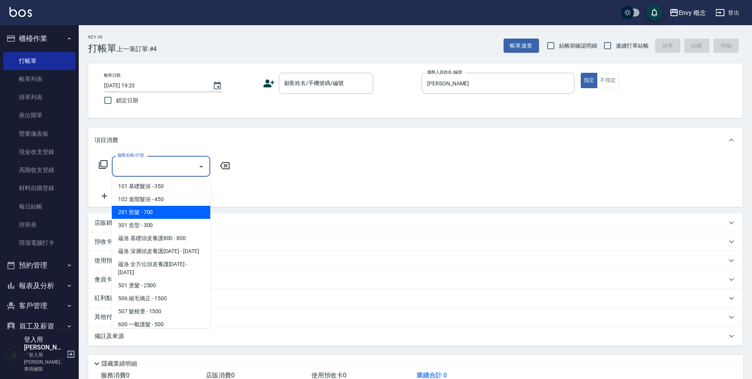
click at [144, 218] on span "201 剪髮 - 700" at bounding box center [161, 212] width 98 height 13
type input "201 剪髮(201)"
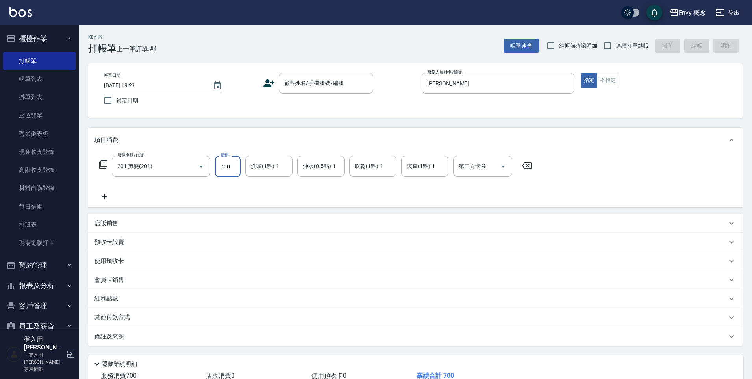
click at [233, 164] on input "700" at bounding box center [228, 166] width 26 height 21
type input "1000"
click at [317, 88] on input "顧客姓名/手機號碼/編號" at bounding box center [320, 83] width 76 height 14
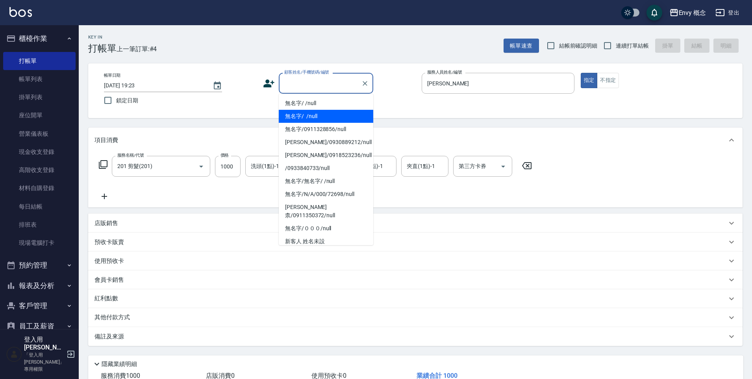
click at [323, 113] on li "無名字/ /null" at bounding box center [326, 116] width 95 height 13
type input "無名字/ /null"
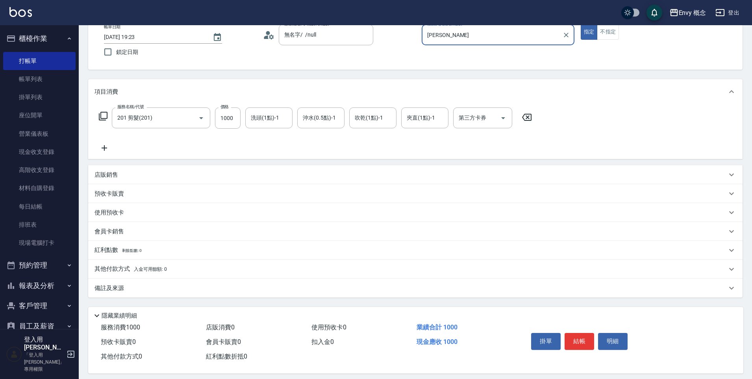
scroll to position [56, 0]
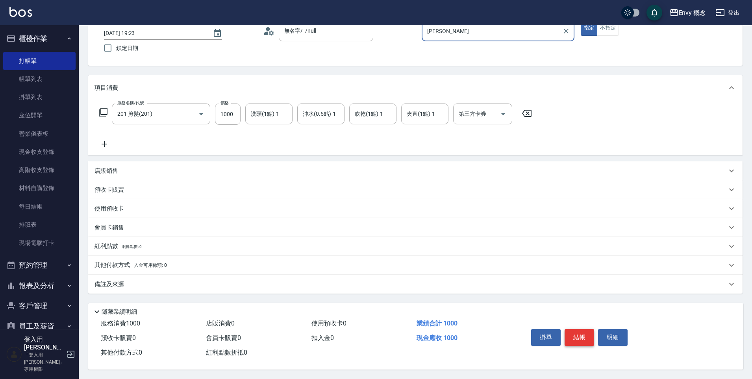
click at [584, 340] on button "結帳" at bounding box center [580, 337] width 30 height 17
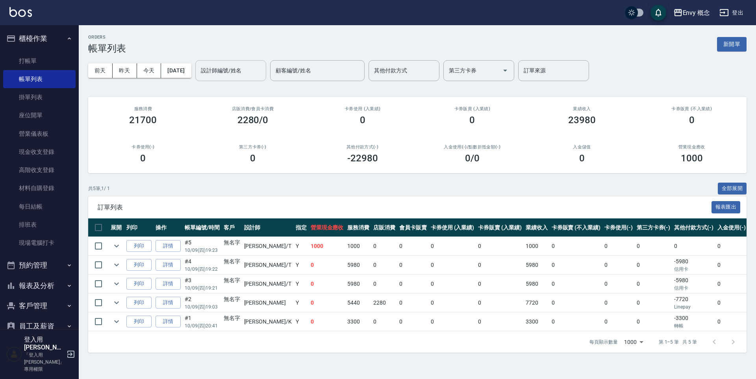
click at [235, 67] on div "設計師編號/姓名 設計師編號/姓名" at bounding box center [230, 70] width 71 height 21
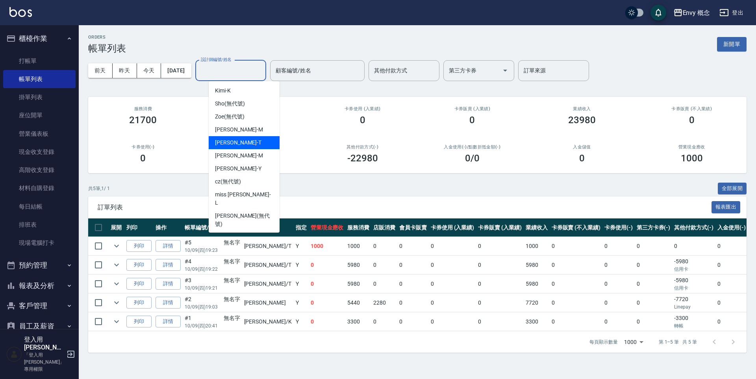
click at [244, 148] on div "Tim -T" at bounding box center [244, 142] width 71 height 13
type input "Tim-T"
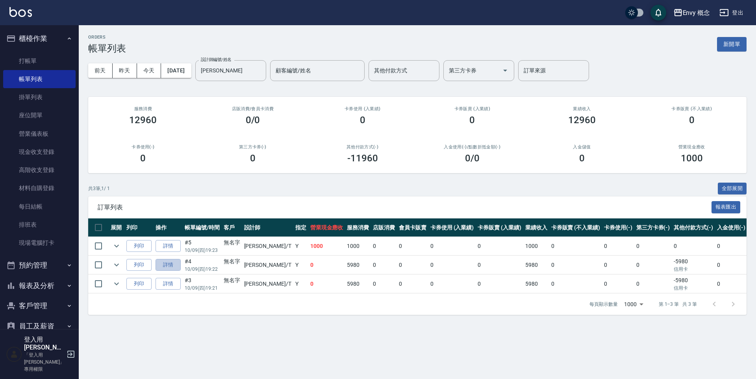
drag, startPoint x: 173, startPoint y: 269, endPoint x: 173, endPoint y: 261, distance: 8.3
click at [173, 269] on link "詳情" at bounding box center [168, 265] width 25 height 12
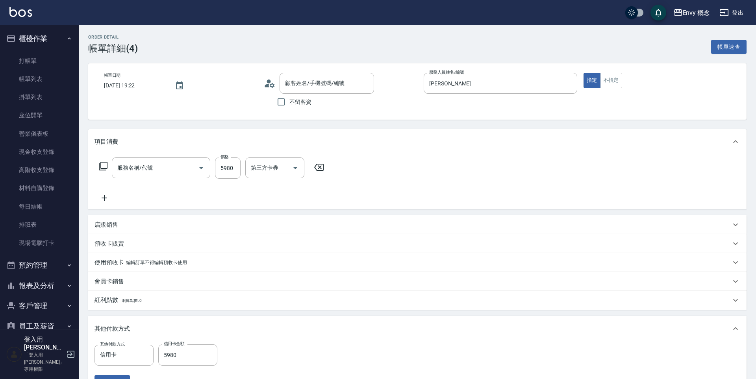
type input "2025/10/09 19:22"
type input "Tim-T"
type input "701 染髮(701)"
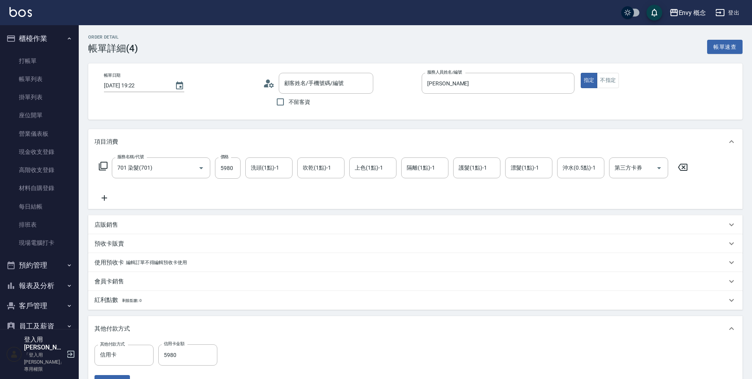
type input "無名字/ /null"
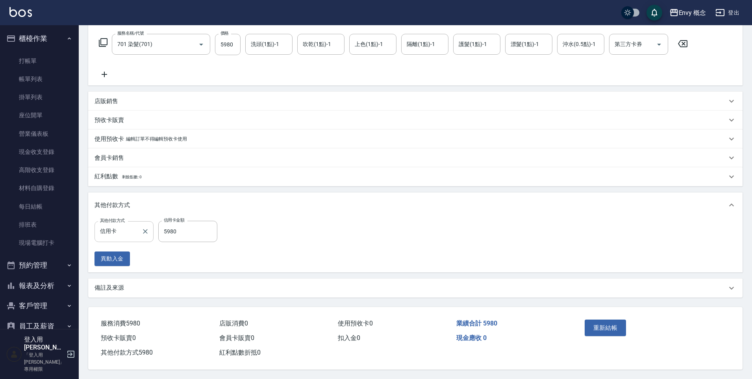
click at [144, 232] on icon "Clear" at bounding box center [145, 231] width 5 height 5
click at [124, 232] on input "其他付款方式" at bounding box center [124, 232] width 52 height 14
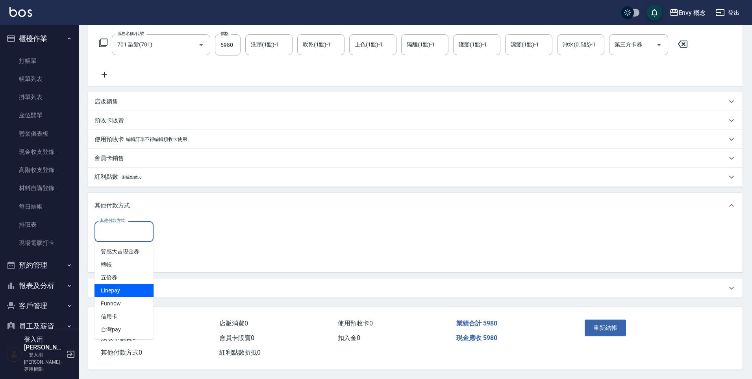
click at [136, 286] on span "Linepay" at bounding box center [124, 290] width 59 height 13
type input "Linepay"
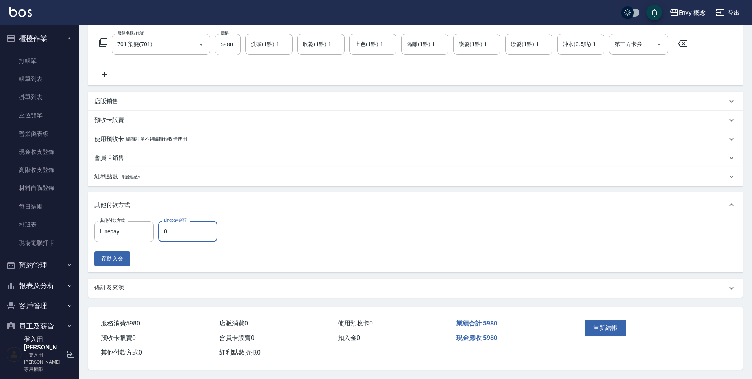
click at [192, 230] on input "0" at bounding box center [187, 231] width 59 height 21
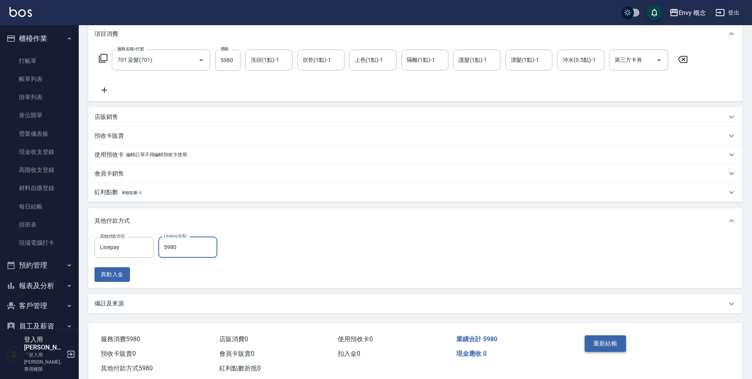
scroll to position [109, 0]
type input "5980"
click at [612, 349] on button "重新結帳" at bounding box center [606, 342] width 42 height 17
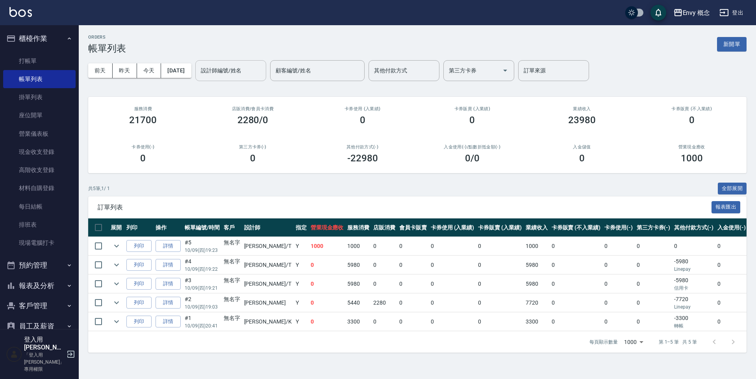
click at [227, 71] on div "設計師編號/姓名 設計師編號/姓名" at bounding box center [230, 70] width 71 height 21
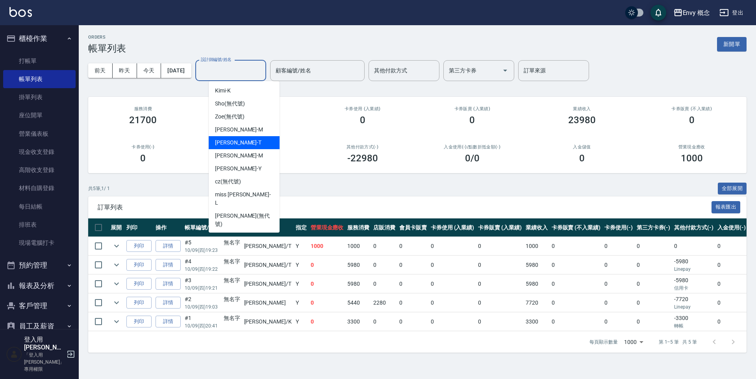
click at [248, 143] on div "Tim -T" at bounding box center [244, 142] width 71 height 13
type input "Tim-T"
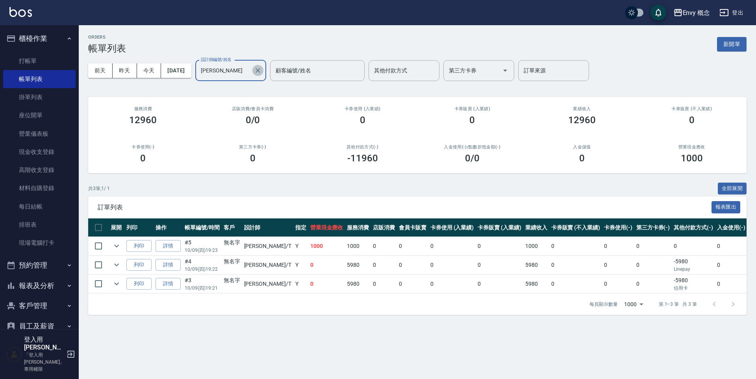
click at [262, 73] on icon "Clear" at bounding box center [258, 71] width 8 height 8
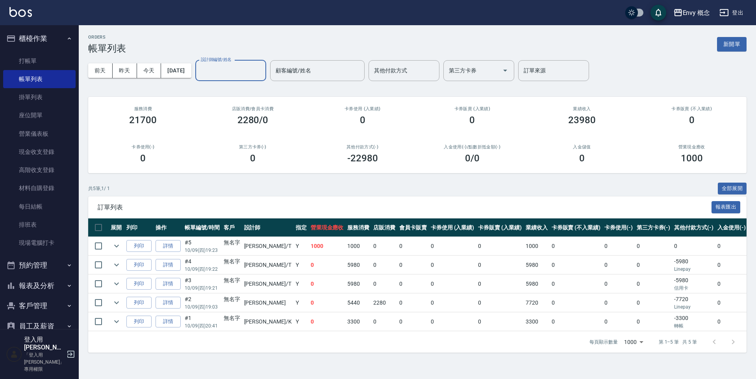
click at [259, 74] on input "設計師編號/姓名" at bounding box center [231, 71] width 64 height 14
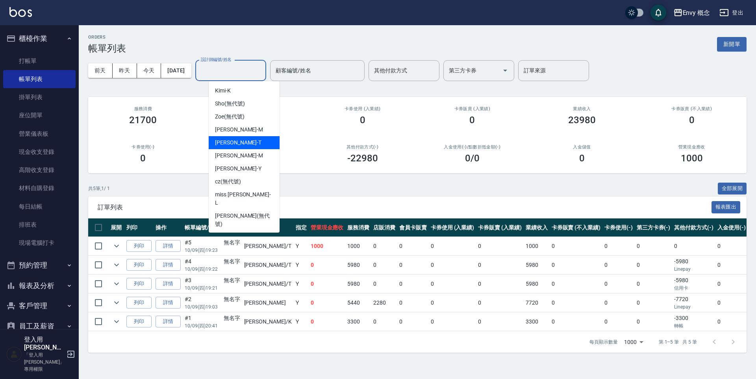
click at [254, 147] on div "Tim -T" at bounding box center [244, 142] width 71 height 13
type input "Tim-T"
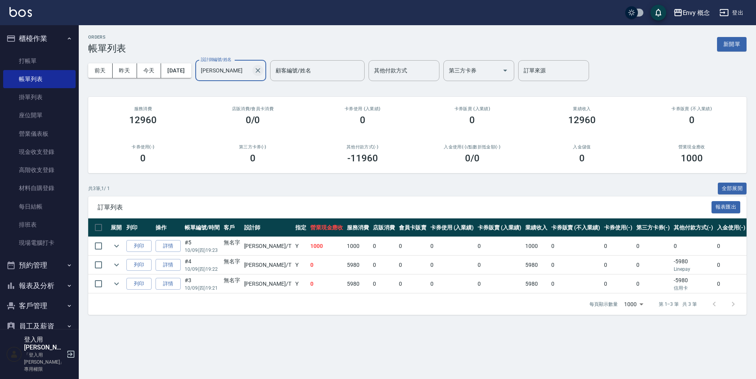
click at [262, 70] on icon "Clear" at bounding box center [258, 71] width 8 height 8
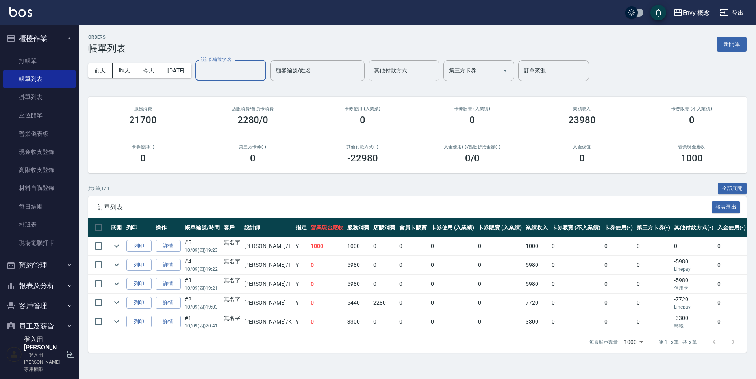
click at [232, 72] on input "設計師編號/姓名" at bounding box center [231, 71] width 64 height 14
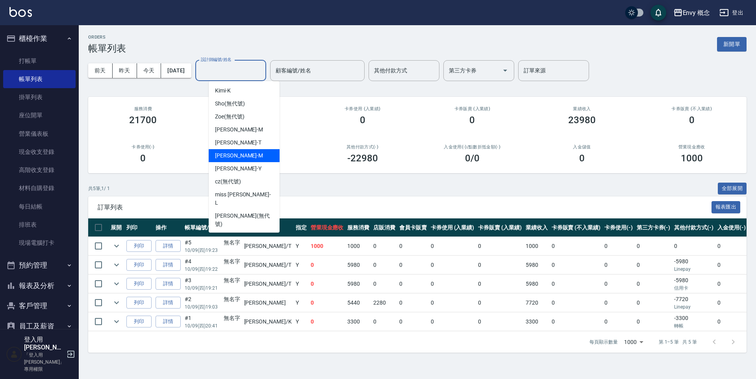
click at [260, 150] on div "Molly -M" at bounding box center [244, 155] width 71 height 13
type input "Molly-M"
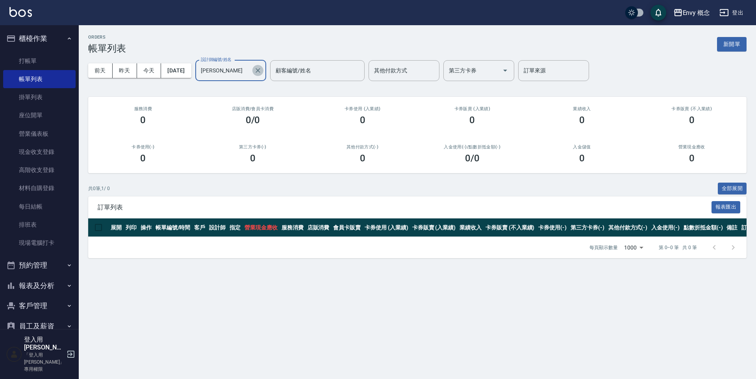
click at [262, 67] on icon "Clear" at bounding box center [258, 71] width 8 height 8
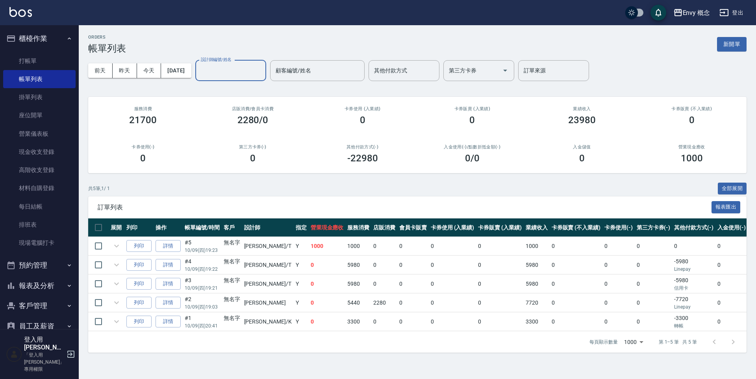
click at [229, 76] on input "設計師編號/姓名" at bounding box center [231, 71] width 64 height 14
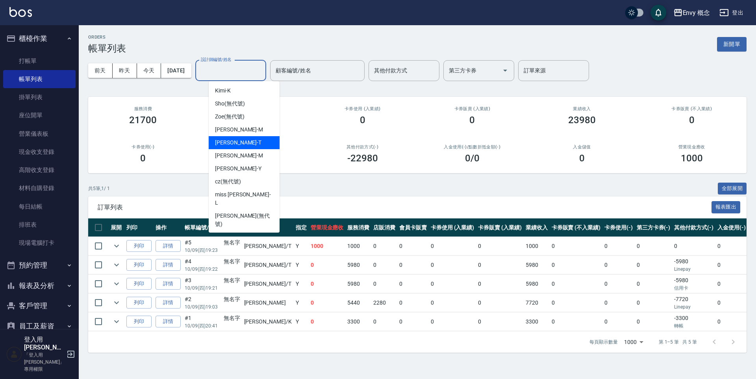
click at [260, 146] on div "Tim -T" at bounding box center [244, 142] width 71 height 13
type input "Tim-T"
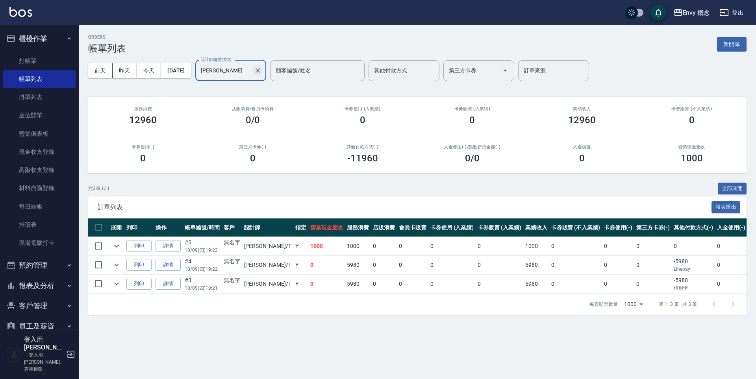
click at [262, 72] on icon "Clear" at bounding box center [258, 71] width 8 height 8
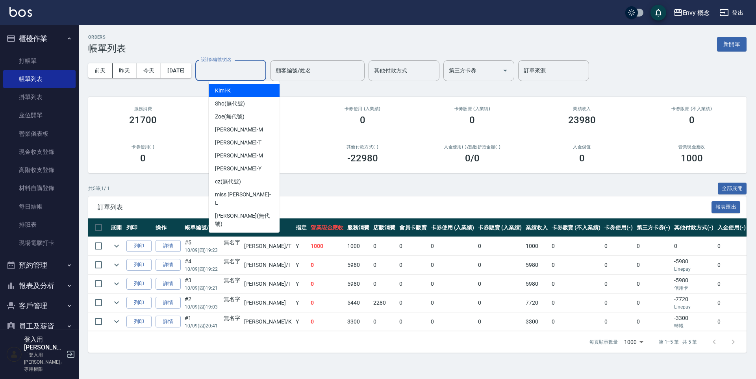
click at [251, 72] on input "設計師編號/姓名" at bounding box center [231, 71] width 64 height 14
click at [246, 143] on div "Tim -T" at bounding box center [244, 142] width 71 height 13
type input "Tim-T"
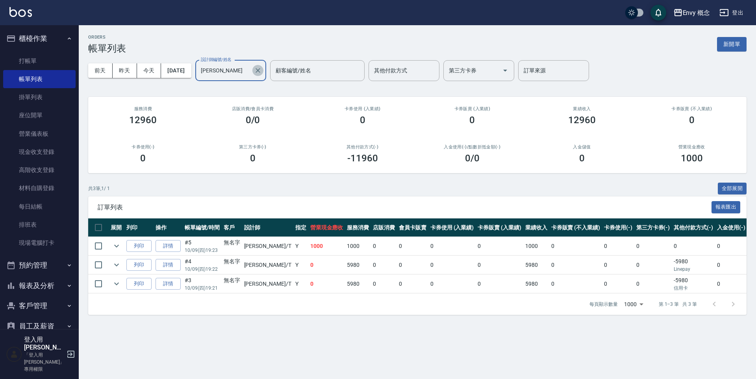
click at [260, 70] on icon "Clear" at bounding box center [258, 70] width 5 height 5
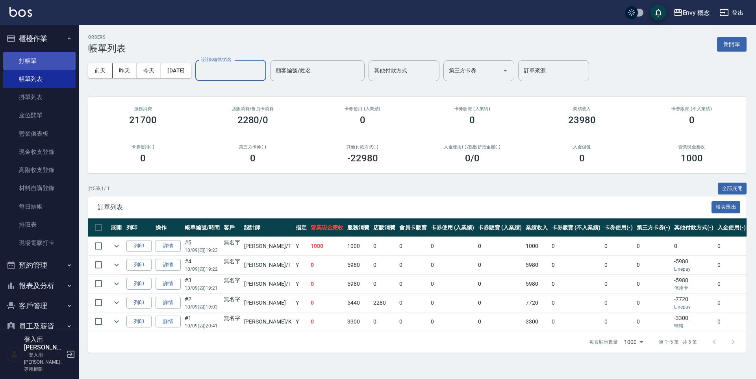
click at [29, 62] on link "打帳單" at bounding box center [39, 61] width 72 height 18
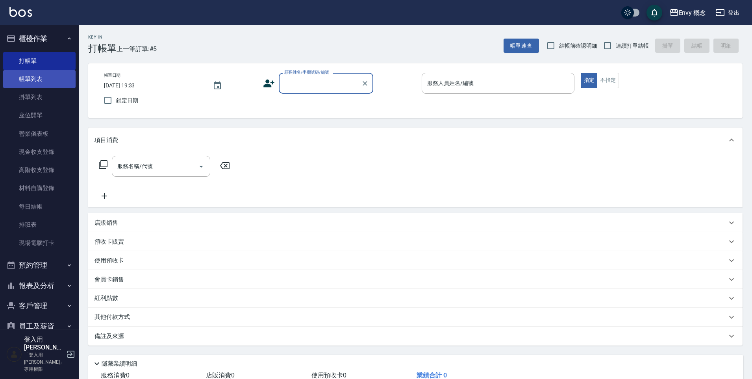
click at [58, 84] on link "帳單列表" at bounding box center [39, 79] width 72 height 18
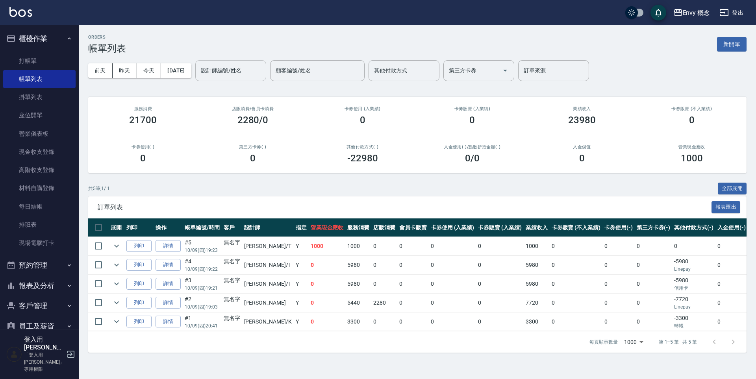
click at [238, 72] on input "設計師編號/姓名" at bounding box center [231, 71] width 64 height 14
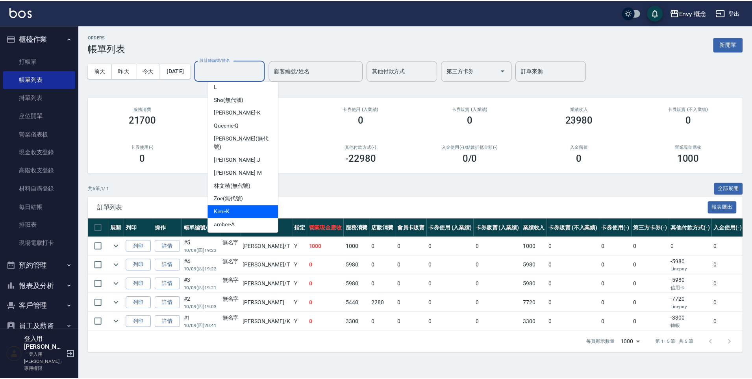
scroll to position [26, 0]
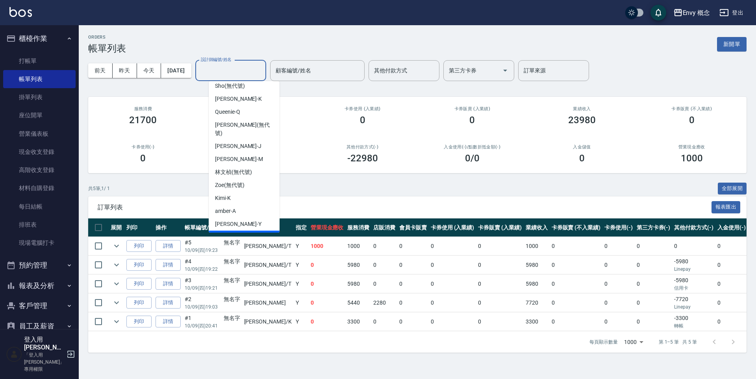
click at [258, 231] on div "Tim -T" at bounding box center [244, 237] width 71 height 13
type input "Tim-T"
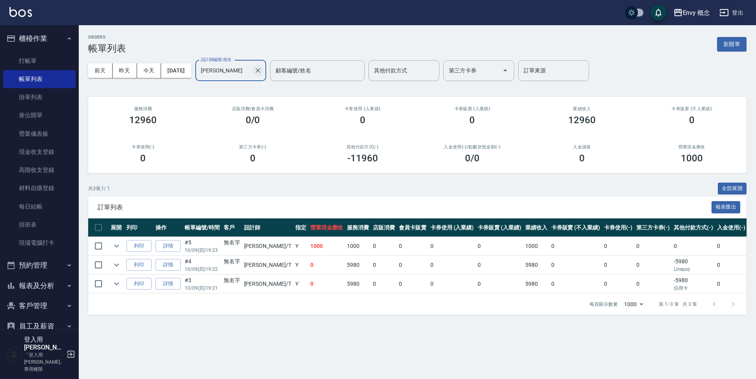
click at [260, 72] on icon "Clear" at bounding box center [258, 70] width 5 height 5
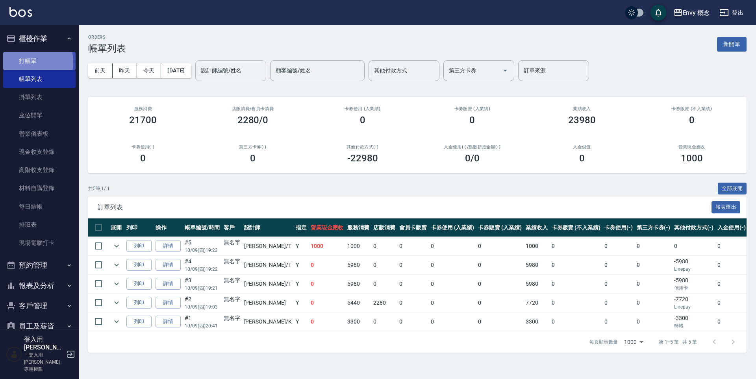
click at [23, 62] on link "打帳單" at bounding box center [39, 61] width 72 height 18
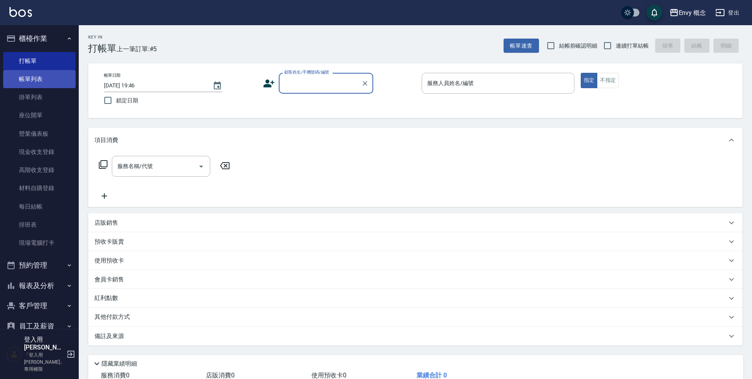
click at [52, 81] on link "帳單列表" at bounding box center [39, 79] width 72 height 18
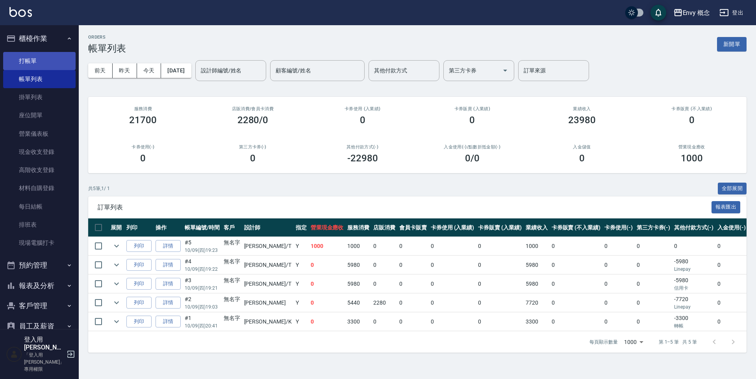
click at [48, 59] on link "打帳單" at bounding box center [39, 61] width 72 height 18
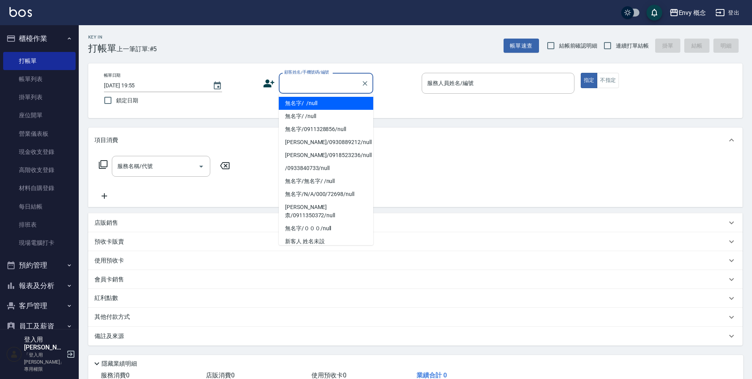
click at [293, 85] on input "顧客姓名/手機號碼/編號" at bounding box center [320, 83] width 76 height 14
click at [309, 93] on div "顧客姓名/手機號碼/編號" at bounding box center [326, 83] width 95 height 21
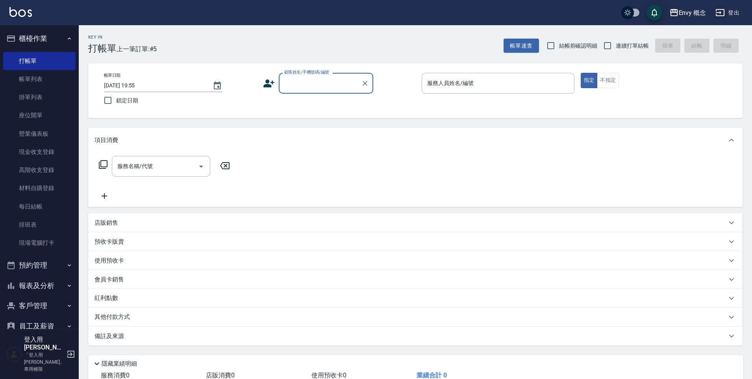
click at [310, 89] on input "顧客姓名/手機號碼/編號" at bounding box center [320, 83] width 76 height 14
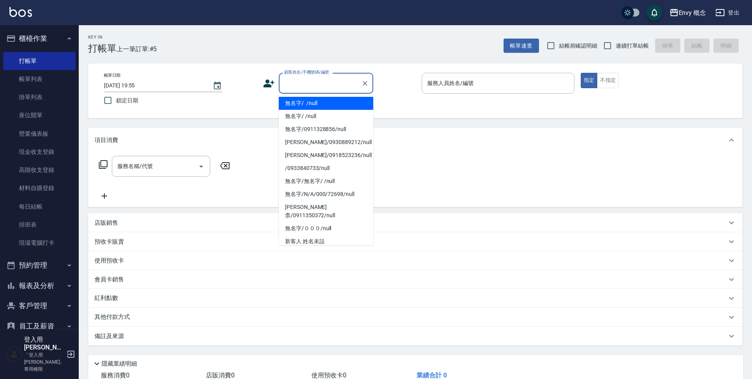
click at [313, 99] on li "無名字/ /null" at bounding box center [326, 103] width 95 height 13
type input "無名字/ /null"
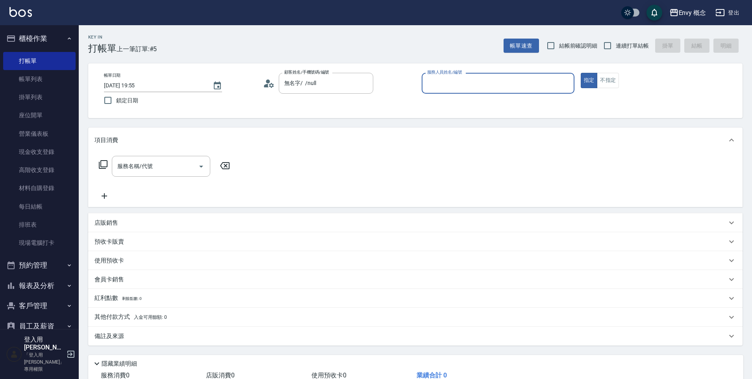
click at [450, 82] on input "服務人員姓名/編號" at bounding box center [498, 83] width 146 height 14
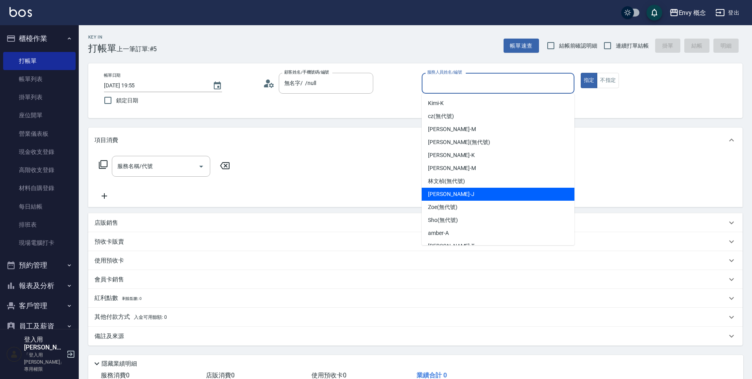
click at [464, 195] on div "Jessie -J" at bounding box center [498, 194] width 153 height 13
type input "Jessie-J"
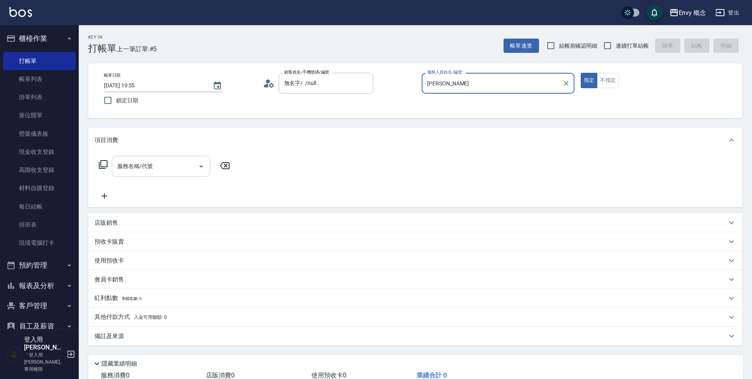
click at [169, 169] on input "服務名稱/代號" at bounding box center [155, 167] width 80 height 14
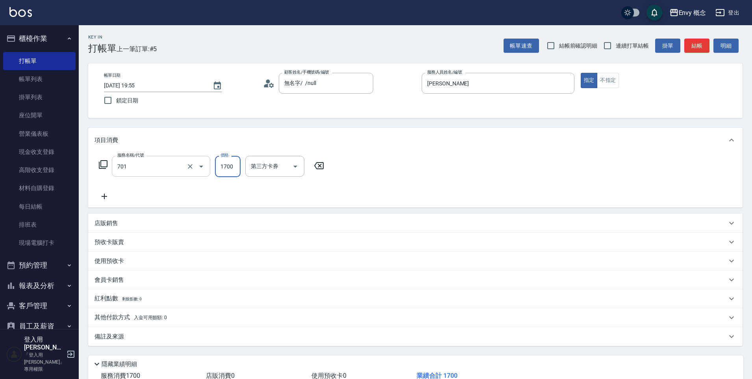
type input "701 染髮(701)"
type input "3000"
click at [147, 315] on span "入金可用餘額: 0" at bounding box center [150, 318] width 33 height 6
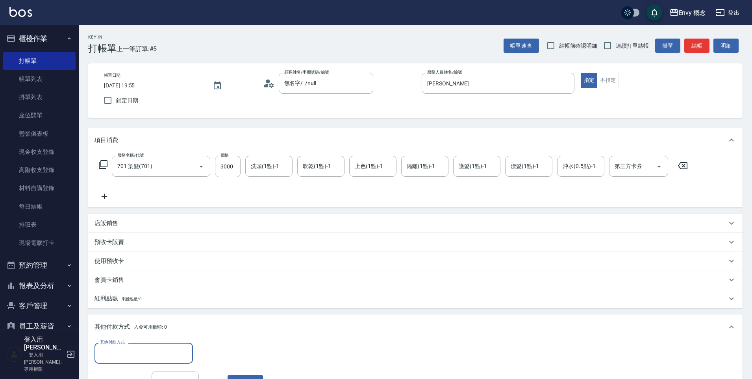
click at [142, 352] on input "其他付款方式" at bounding box center [143, 354] width 91 height 14
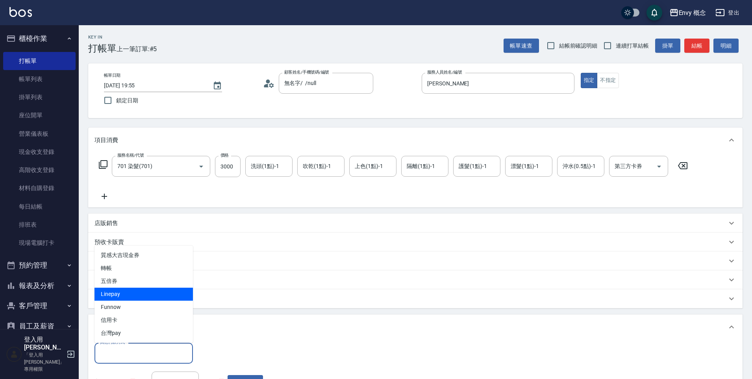
click at [128, 298] on span "Linepay" at bounding box center [144, 294] width 98 height 13
type input "Linepay"
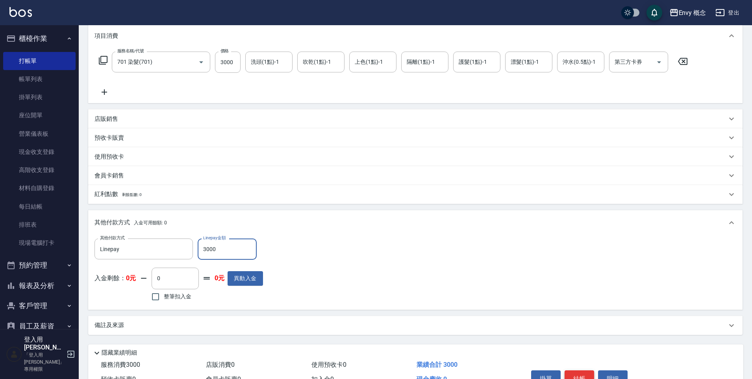
scroll to position [149, 0]
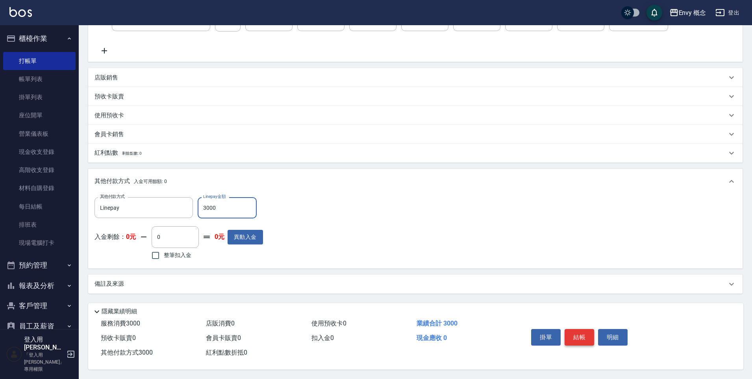
type input "3000"
click at [580, 333] on button "結帳" at bounding box center [580, 337] width 30 height 17
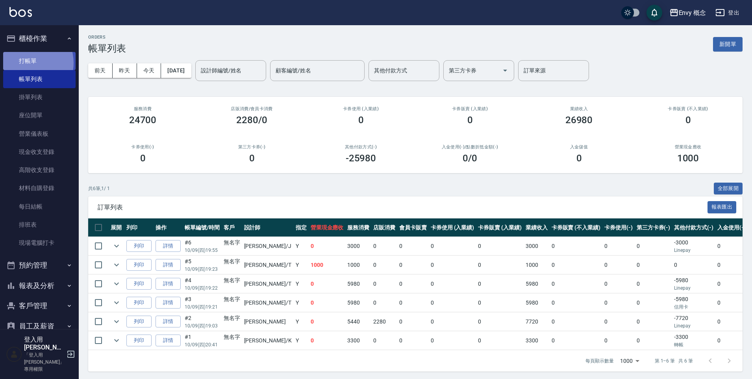
click at [28, 63] on link "打帳單" at bounding box center [39, 61] width 72 height 18
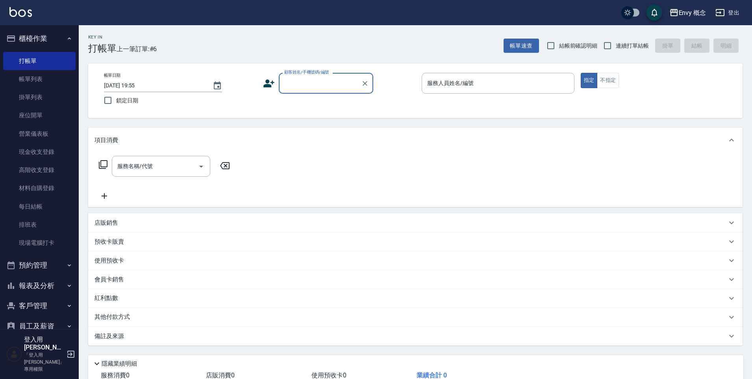
click at [316, 81] on input "顧客姓名/手機號碼/編號" at bounding box center [320, 83] width 76 height 14
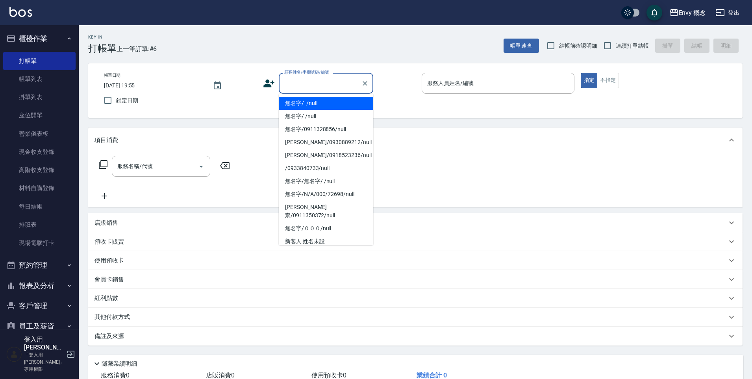
click at [317, 100] on li "無名字/ /null" at bounding box center [326, 103] width 95 height 13
type input "無名字/ /null"
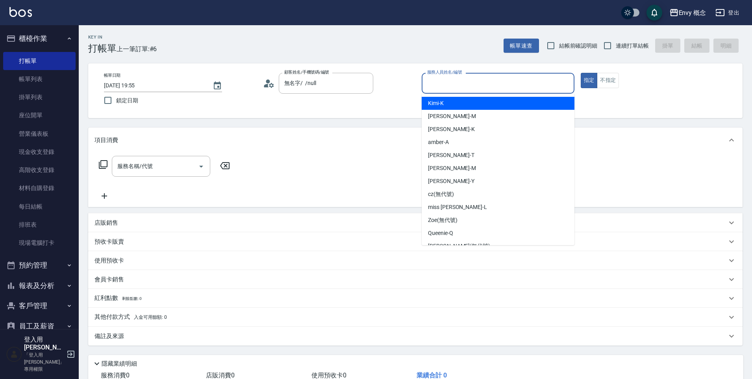
click at [446, 82] on input "服務人員姓名/編號" at bounding box center [498, 83] width 146 height 14
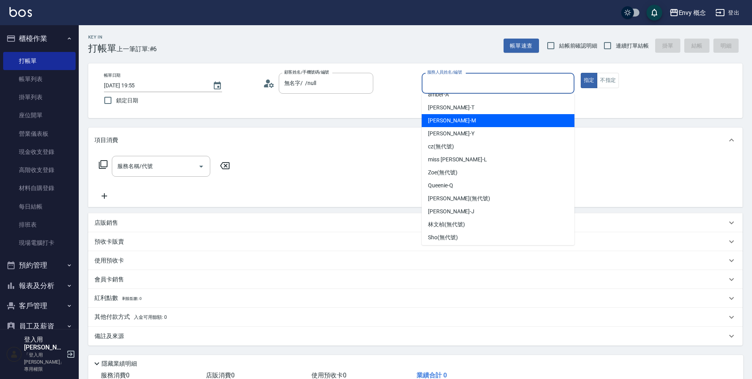
scroll to position [50, 0]
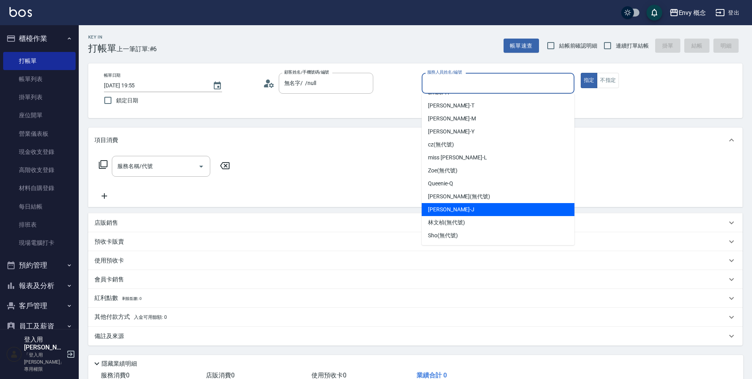
click at [453, 207] on div "Jessie -J" at bounding box center [498, 209] width 153 height 13
type input "Jessie-J"
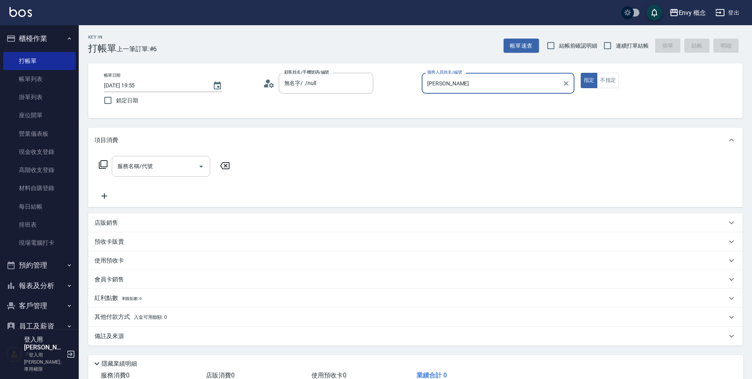
click at [197, 168] on icon "Open" at bounding box center [201, 166] width 9 height 9
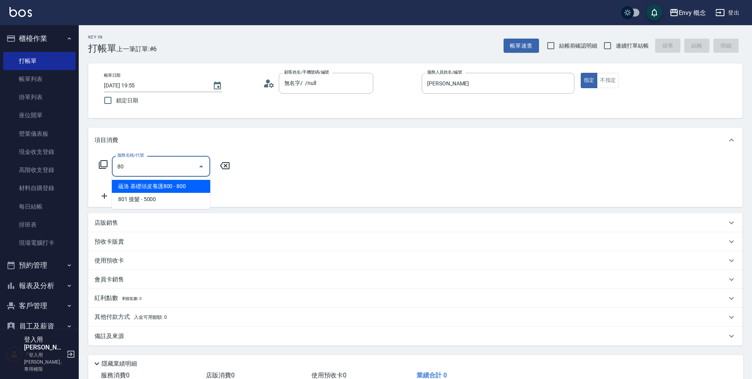
type input "8"
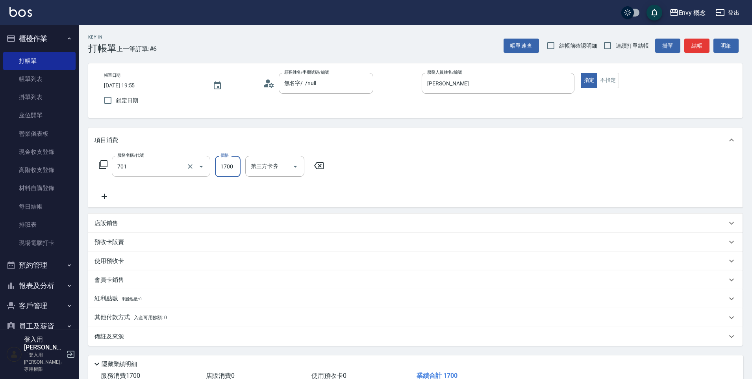
type input "701 染髮(701)"
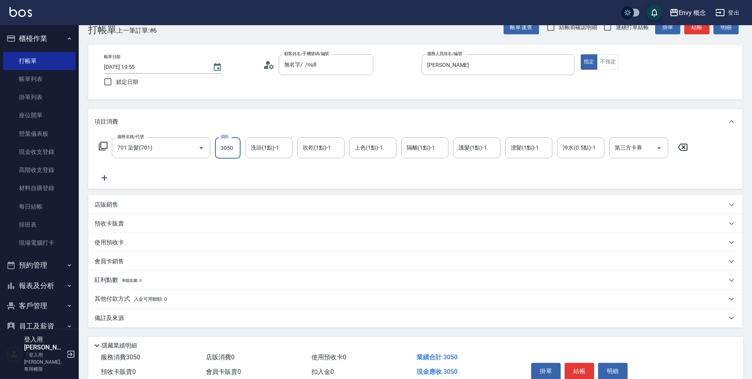
scroll to position [56, 0]
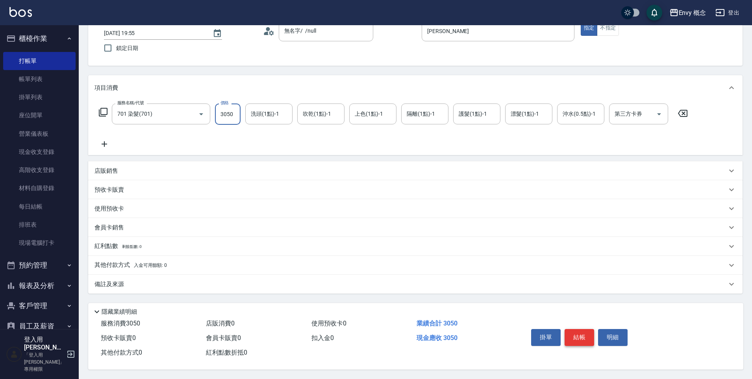
type input "3050"
click at [581, 335] on button "結帳" at bounding box center [580, 337] width 30 height 17
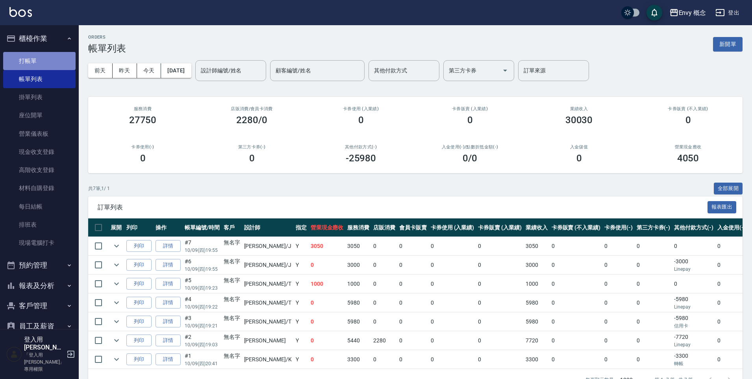
click at [44, 54] on link "打帳單" at bounding box center [39, 61] width 72 height 18
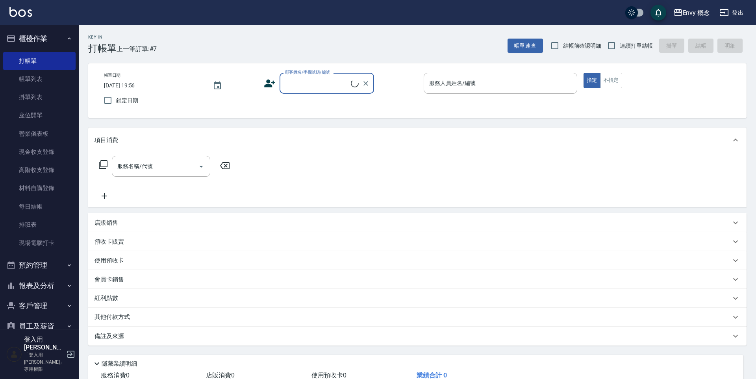
click at [305, 76] on input "顧客姓名/手機號碼/編號" at bounding box center [317, 83] width 68 height 14
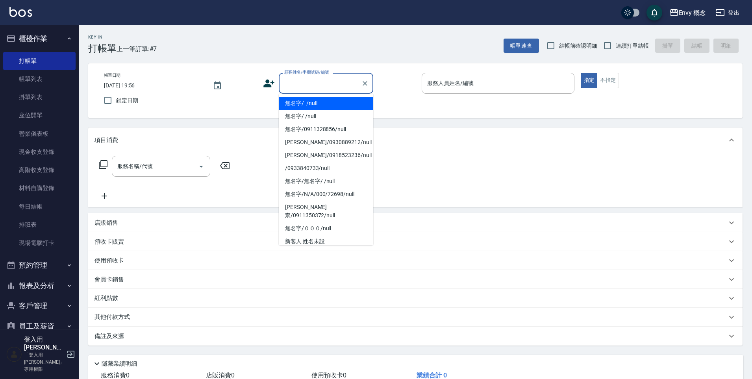
click at [308, 103] on li "無名字/ /null" at bounding box center [326, 103] width 95 height 13
type input "無名字/ /null"
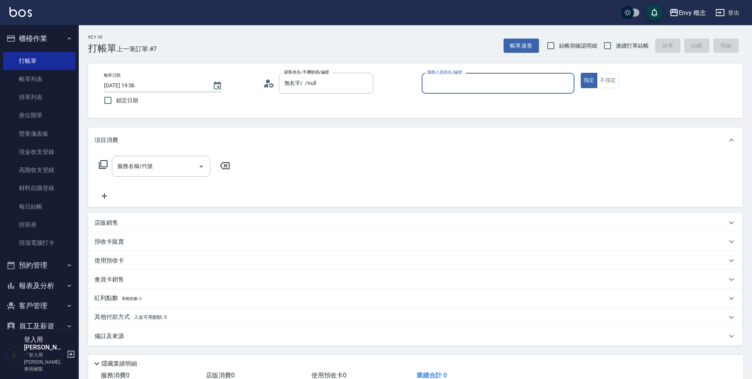
click at [461, 88] on input "服務人員姓名/編號" at bounding box center [498, 83] width 146 height 14
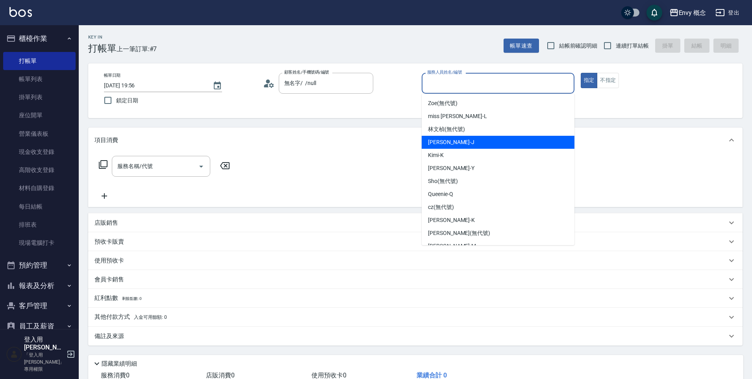
click at [452, 147] on div "Jessie -J" at bounding box center [498, 142] width 153 height 13
type input "Jessie-J"
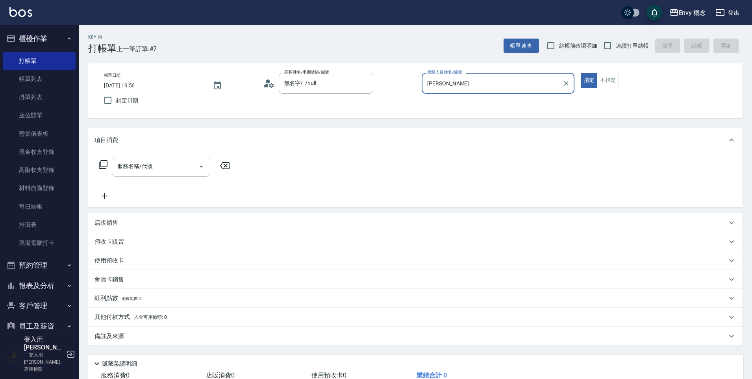
click at [186, 168] on input "服務名稱/代號" at bounding box center [155, 167] width 80 height 14
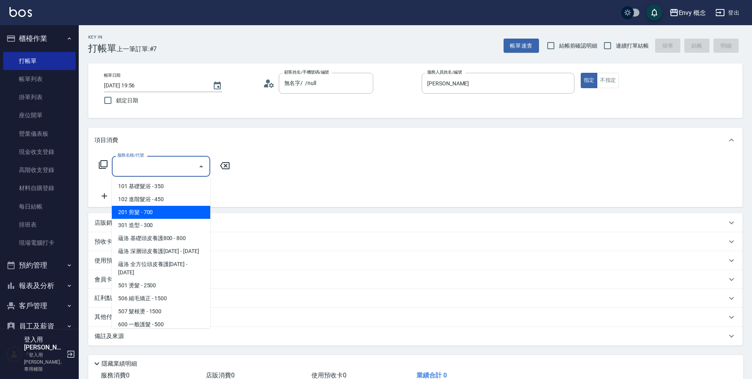
click at [162, 213] on span "201 剪髮 - 700" at bounding box center [161, 212] width 98 height 13
type input "201 剪髮(201)"
type input "0"
drag, startPoint x: 158, startPoint y: 213, endPoint x: 172, endPoint y: 194, distance: 23.9
click at [158, 213] on span "201 剪髮 - 700" at bounding box center [161, 212] width 98 height 13
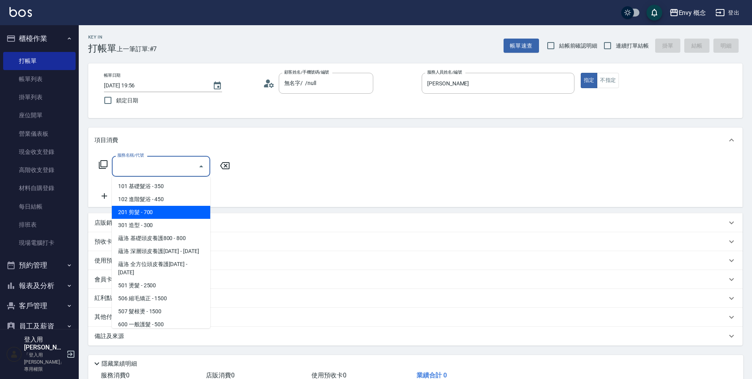
type input "201 剪髮(201)"
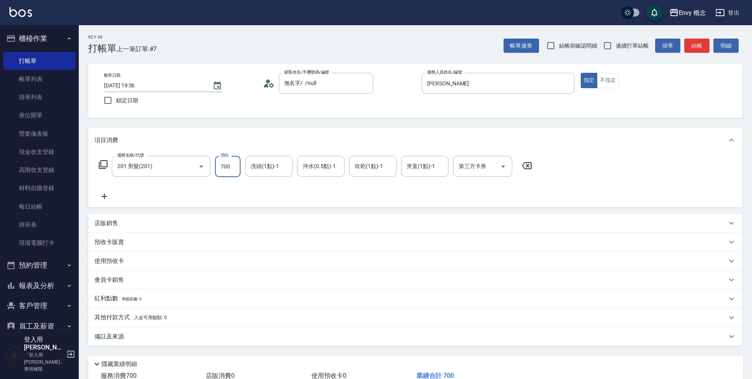
click at [223, 169] on input "700" at bounding box center [228, 166] width 26 height 21
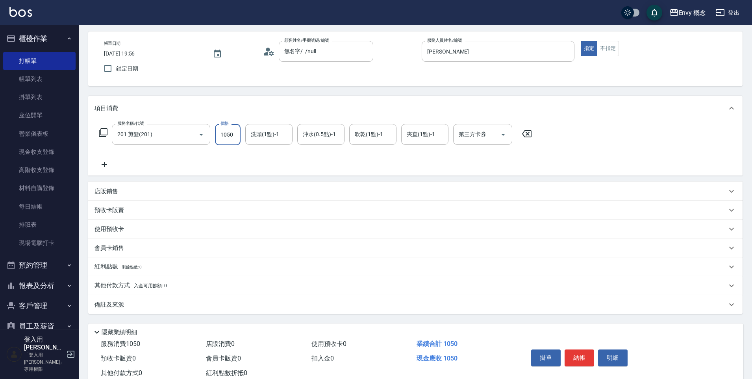
scroll to position [56, 0]
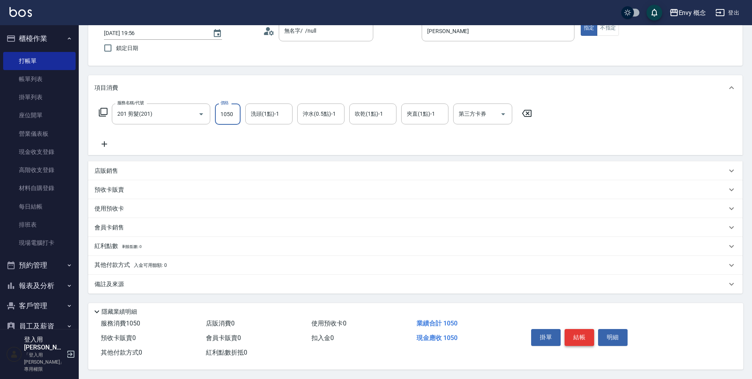
type input "1050"
click at [580, 337] on button "結帳" at bounding box center [580, 337] width 30 height 17
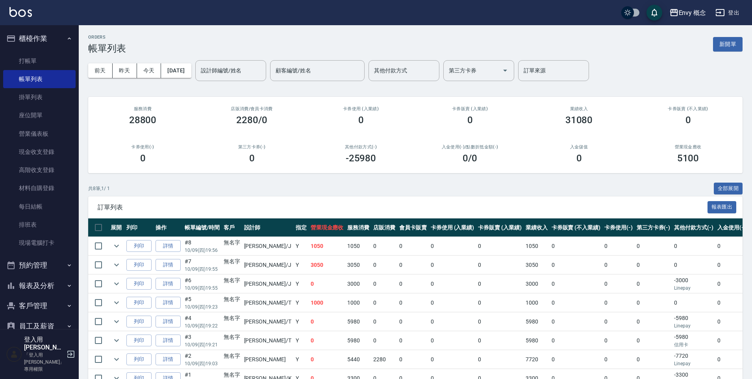
click at [44, 60] on link "打帳單" at bounding box center [39, 61] width 72 height 18
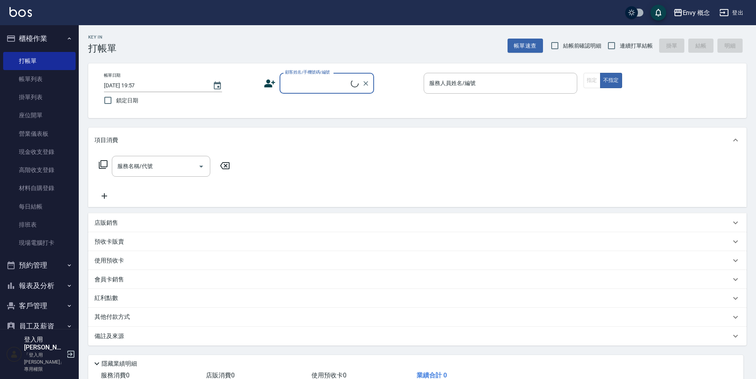
click at [313, 80] on input "顧客姓名/手機號碼/編號" at bounding box center [317, 83] width 68 height 14
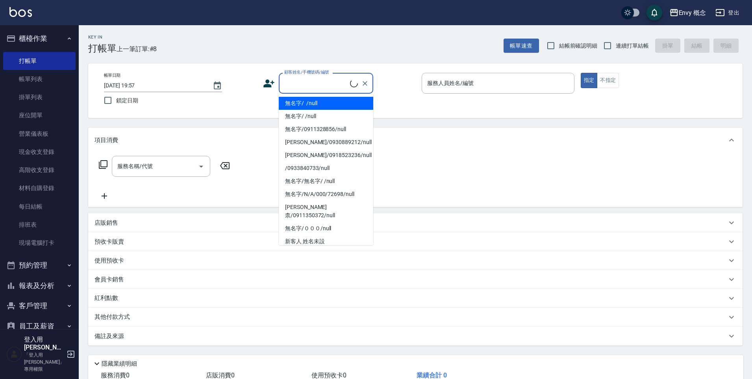
click at [319, 91] on div "顧客姓名/手機號碼/編號" at bounding box center [326, 83] width 95 height 21
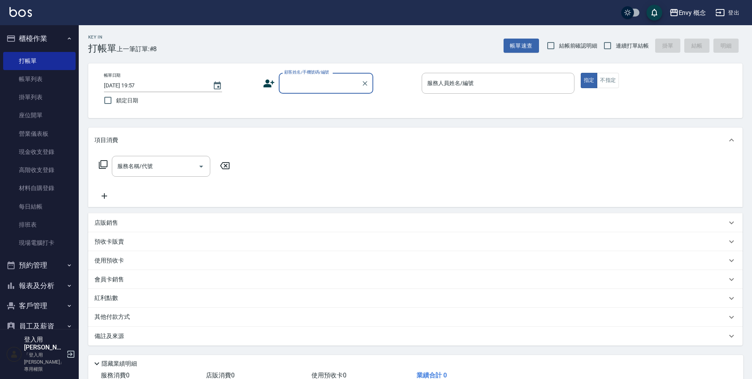
click at [324, 97] on div "帳單日期 2025/10/09 19:57 鎖定日期 顧客姓名/手機號碼/編號 顧客姓名/手機號碼/編號 服務人員姓名/編號 服務人員姓名/編號 指定 不指定" at bounding box center [416, 91] width 636 height 36
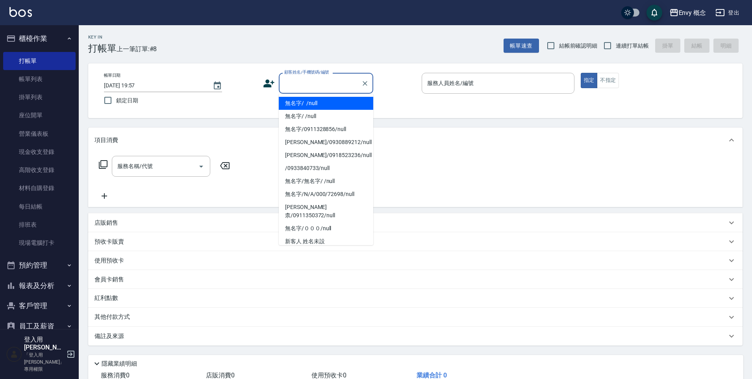
click at [321, 86] on input "顧客姓名/手機號碼/編號" at bounding box center [320, 83] width 76 height 14
click at [327, 101] on li "無名字/ /null" at bounding box center [326, 103] width 95 height 13
type input "無名字/ /null"
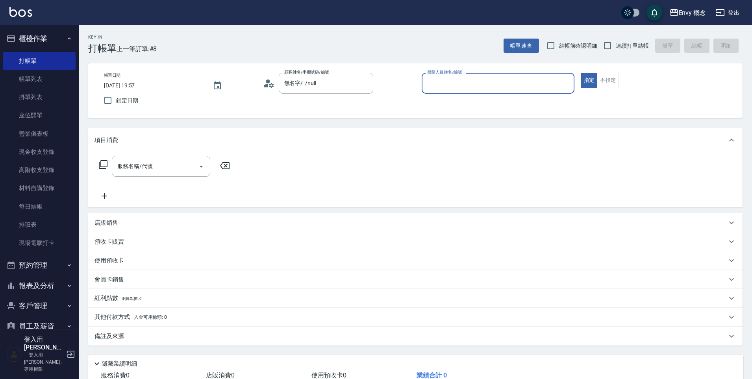
click at [446, 90] on div "服務人員姓名/編號" at bounding box center [498, 83] width 153 height 21
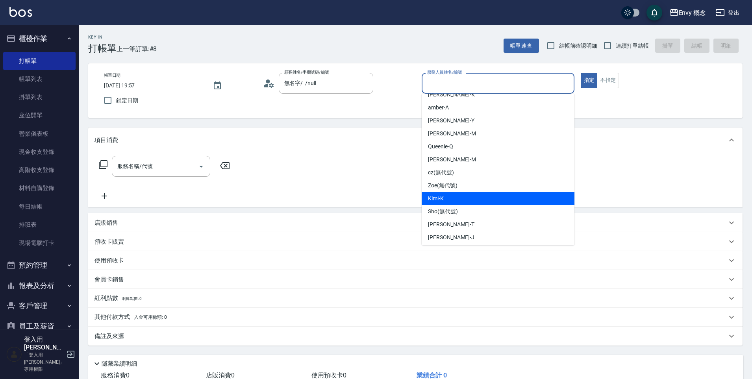
scroll to position [50, 0]
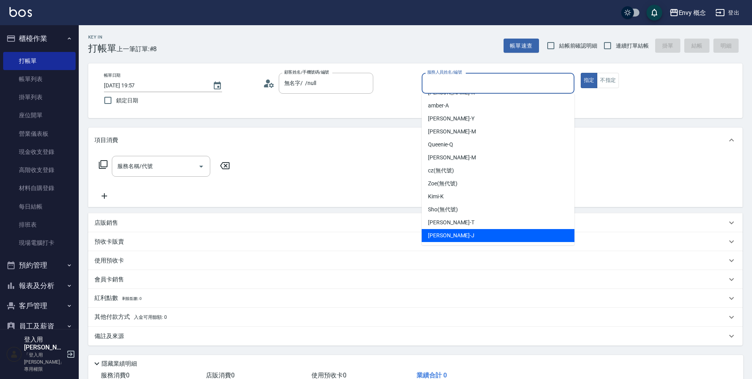
click at [458, 232] on div "Jessie -J" at bounding box center [498, 235] width 153 height 13
type input "Jessie-J"
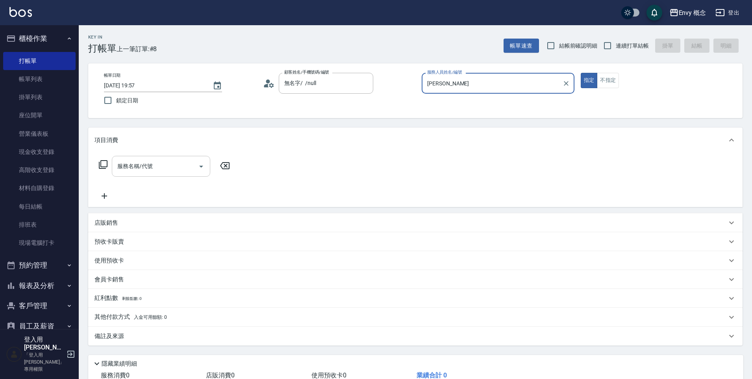
click at [185, 173] on input "服務名稱/代號" at bounding box center [155, 167] width 80 height 14
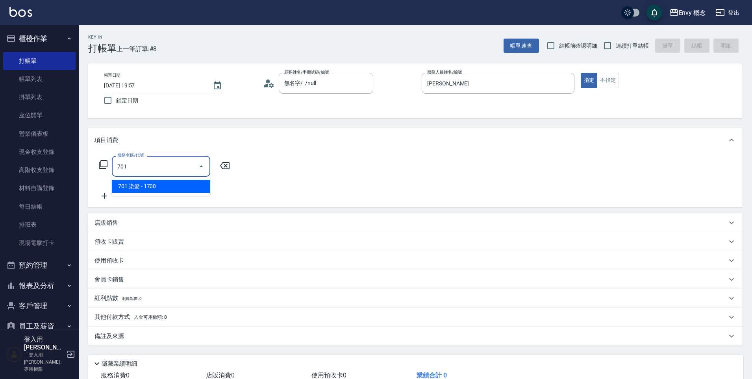
type input "701 染髮(701)"
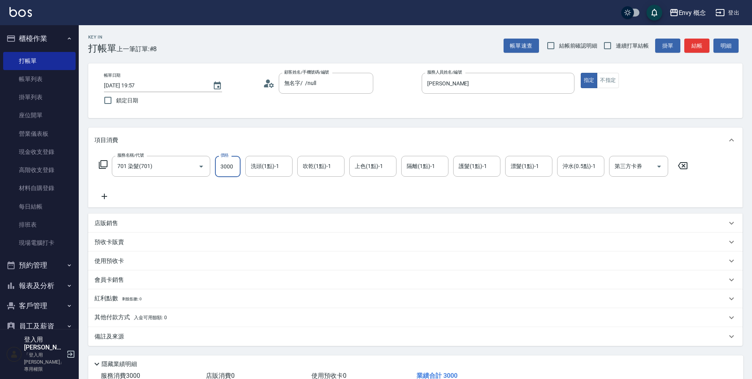
type input "3000"
click at [112, 319] on p "其他付款方式 入金可用餘額: 0" at bounding box center [131, 318] width 72 height 9
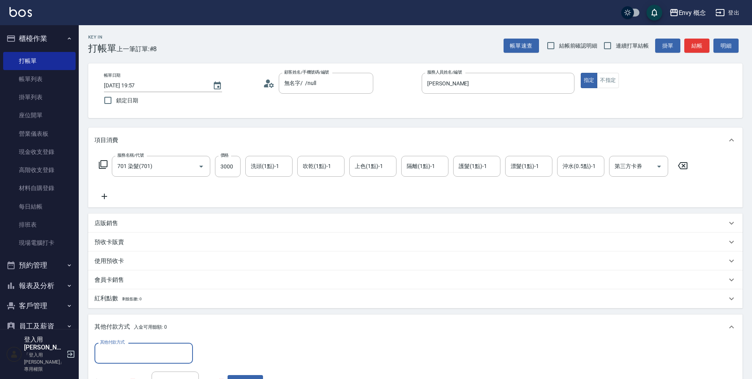
scroll to position [0, 0]
click at [120, 345] on label "其他付款方式" at bounding box center [112, 343] width 25 height 6
click at [120, 347] on input "其他付款方式" at bounding box center [143, 354] width 91 height 14
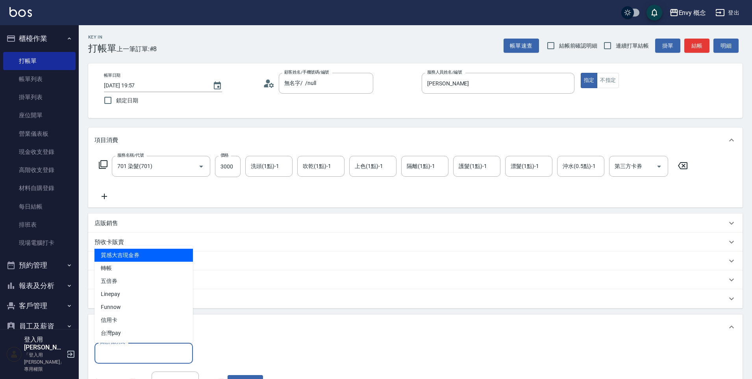
click at [121, 347] on input "其他付款方式" at bounding box center [143, 354] width 91 height 14
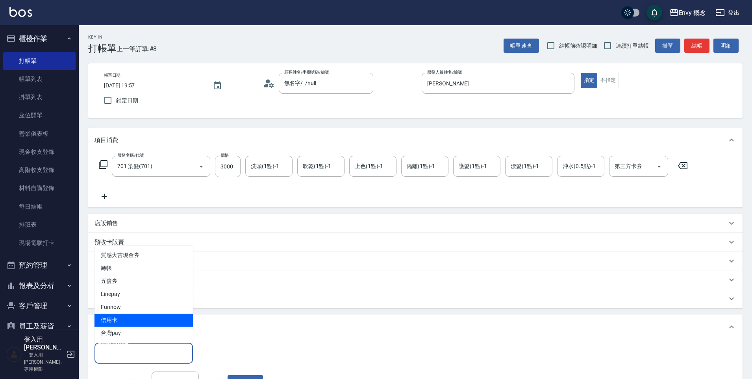
click at [121, 317] on span "信用卡" at bounding box center [144, 320] width 98 height 13
type input "信用卡"
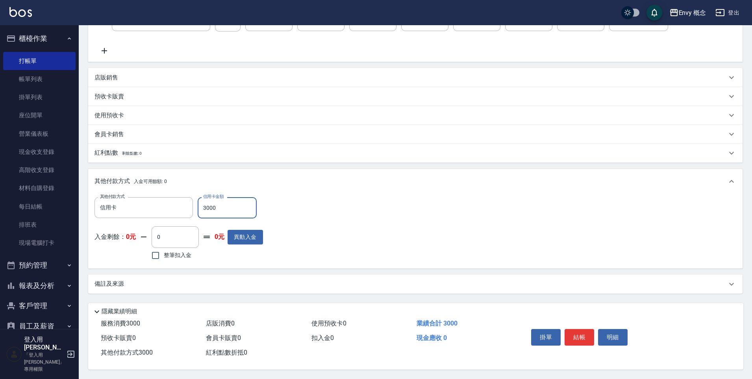
scroll to position [149, 0]
type input "3000"
click at [562, 332] on div "掛單 結帳 明細" at bounding box center [579, 338] width 103 height 25
click at [580, 332] on button "結帳" at bounding box center [580, 337] width 30 height 17
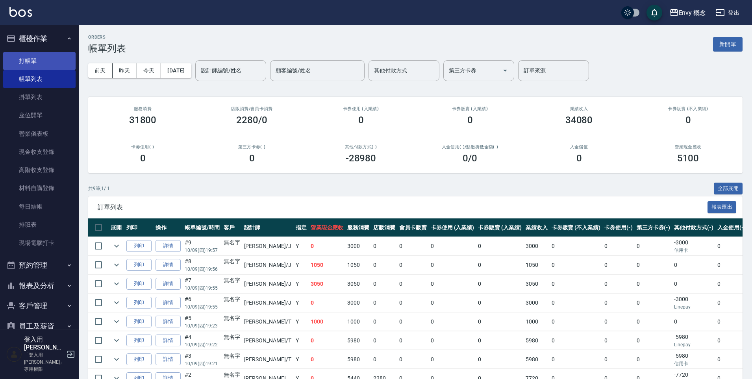
click at [28, 64] on link "打帳單" at bounding box center [39, 61] width 72 height 18
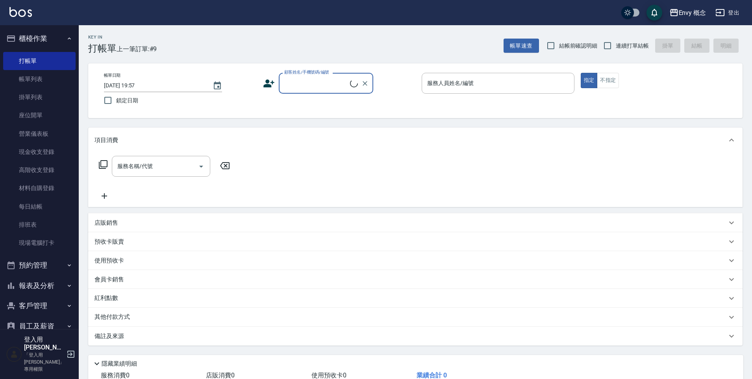
click at [318, 85] on input "顧客姓名/手機號碼/編號" at bounding box center [316, 83] width 68 height 14
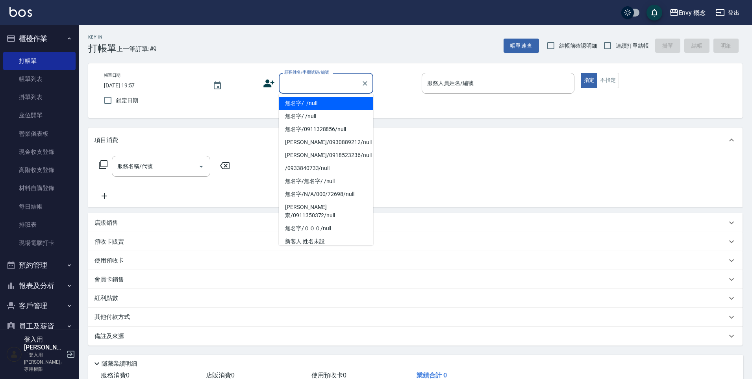
click at [323, 100] on li "無名字/ /null" at bounding box center [326, 103] width 95 height 13
type input "無名字/ /null"
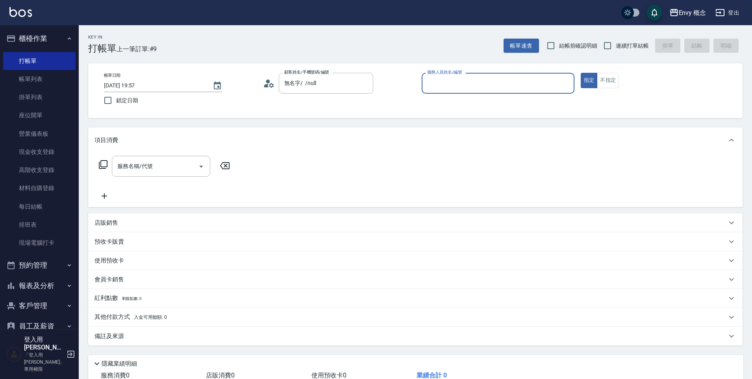
click at [456, 72] on label "服務人員姓名/編號" at bounding box center [444, 72] width 35 height 6
click at [456, 76] on input "服務人員姓名/編號" at bounding box center [498, 83] width 146 height 14
click at [459, 82] on input "服務人員姓名/編號" at bounding box center [498, 83] width 146 height 14
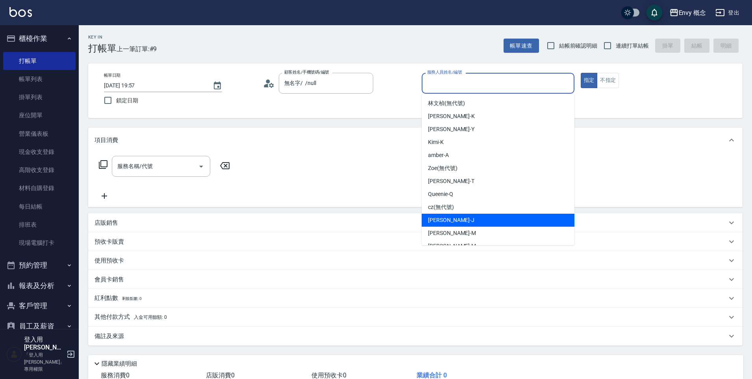
scroll to position [2, 0]
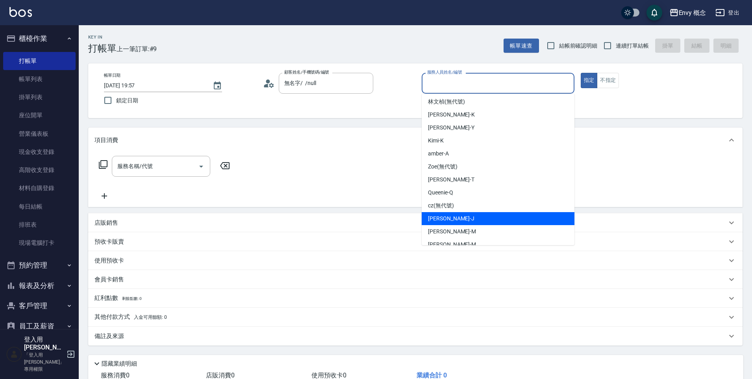
click at [458, 219] on div "Jessie -J" at bounding box center [498, 218] width 153 height 13
type input "Jessie-J"
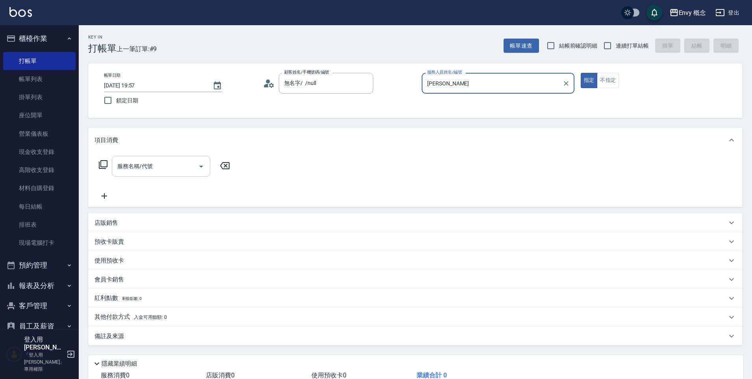
click at [147, 175] on div "服務名稱/代號" at bounding box center [161, 166] width 98 height 21
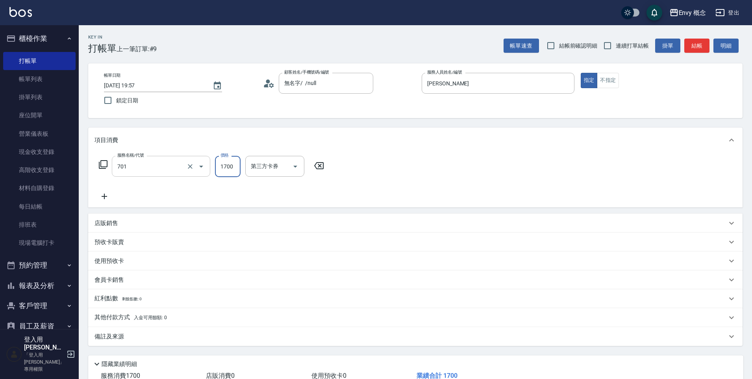
type input "701 染髮(701)"
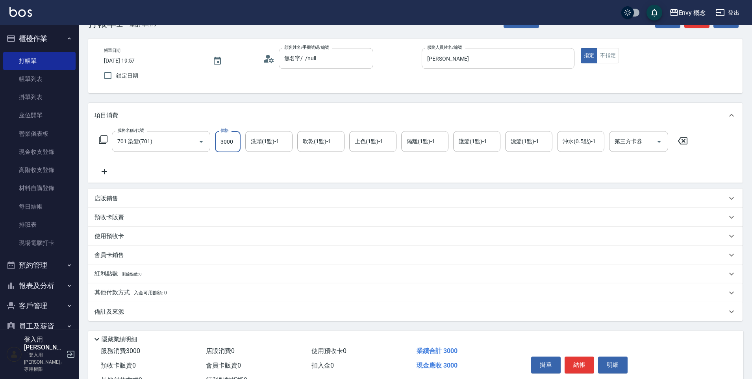
scroll to position [56, 0]
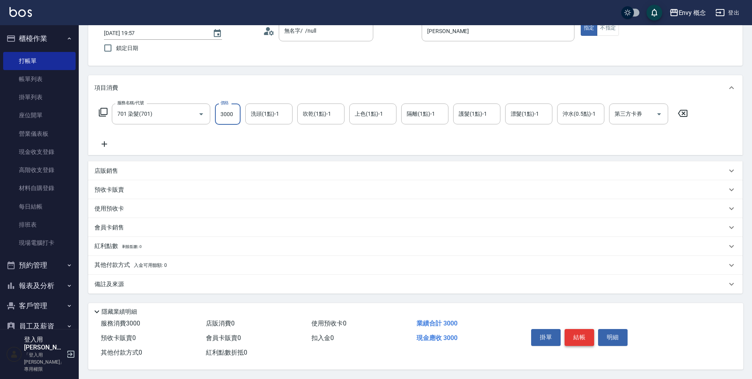
type input "3000"
click at [585, 333] on button "結帳" at bounding box center [580, 337] width 30 height 17
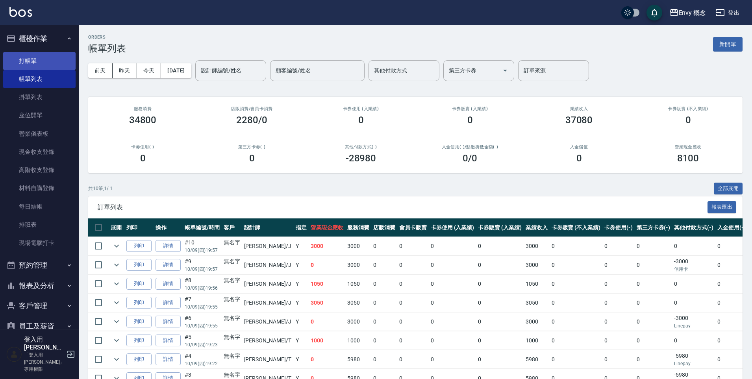
click at [55, 68] on link "打帳單" at bounding box center [39, 61] width 72 height 18
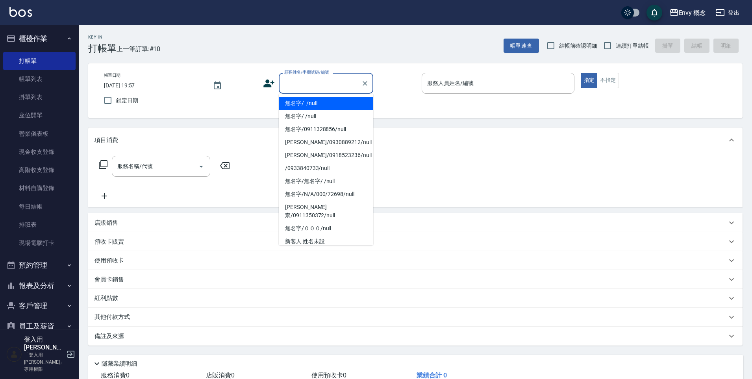
click at [313, 80] on input "顧客姓名/手機號碼/編號" at bounding box center [320, 83] width 76 height 14
click at [307, 108] on li "無名字/ /null" at bounding box center [326, 103] width 95 height 13
type input "無名字/ /null"
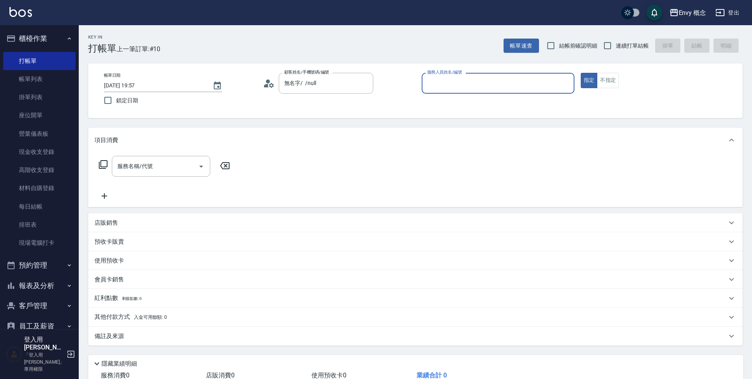
click at [450, 80] on div "服務人員姓名/編號 服務人員姓名/編號" at bounding box center [498, 83] width 153 height 21
click at [451, 85] on input "服務人員姓名/編號" at bounding box center [498, 83] width 146 height 14
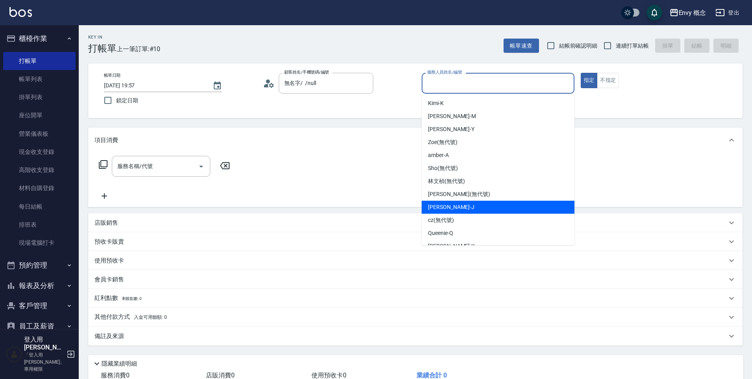
click at [460, 212] on div "Jessie -J" at bounding box center [498, 207] width 153 height 13
type input "Jessie-J"
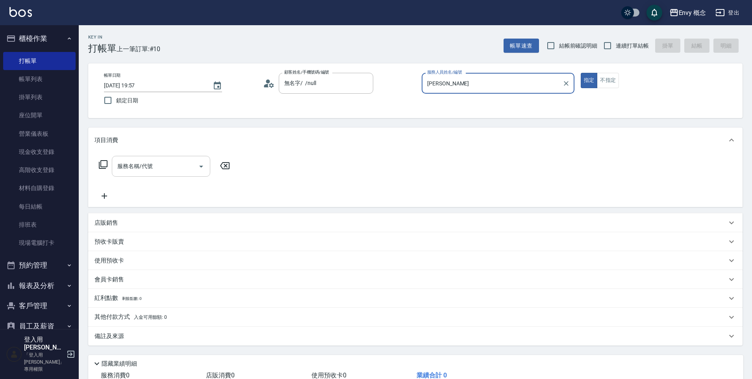
click at [166, 166] on input "服務名稱/代號" at bounding box center [155, 167] width 80 height 14
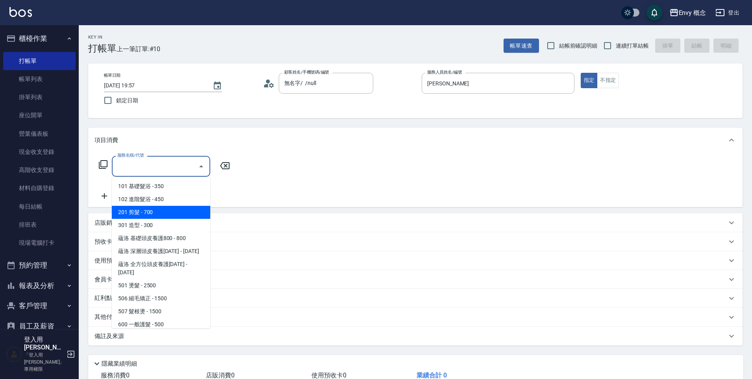
click at [161, 207] on span "201 剪髮 - 700" at bounding box center [161, 212] width 98 height 13
type input "201 剪髮(201)"
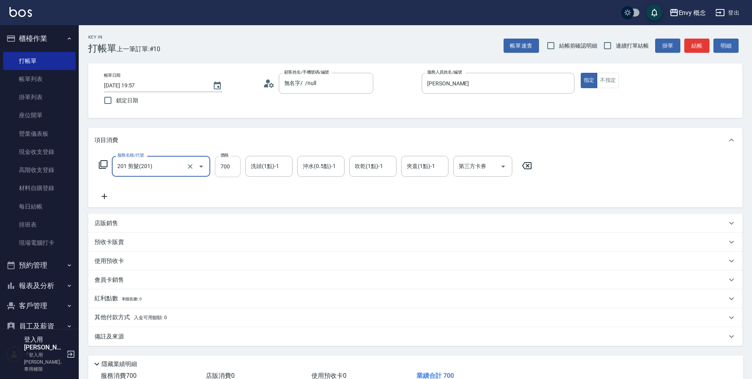
click at [231, 165] on input "700" at bounding box center [228, 166] width 26 height 21
type input "900"
click at [130, 313] on div "其他付款方式 入金可用餘額: 0" at bounding box center [415, 317] width 655 height 19
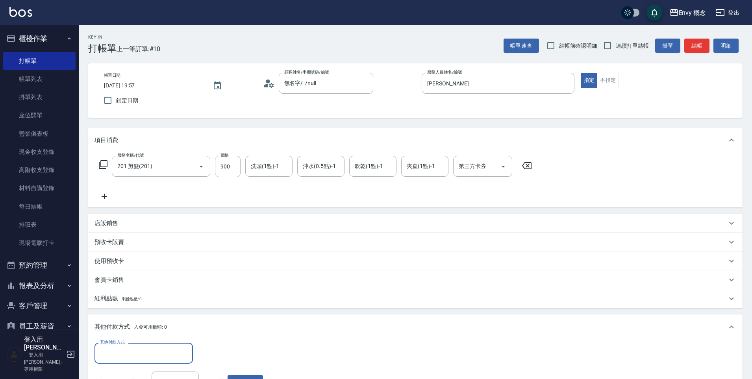
click at [130, 346] on div "其他付款方式" at bounding box center [144, 353] width 98 height 21
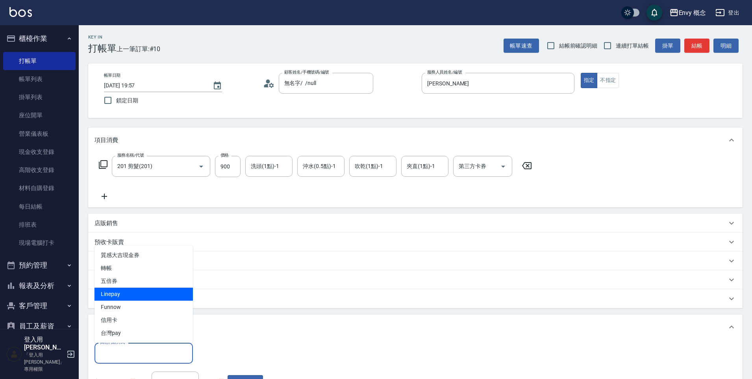
click at [130, 294] on span "Linepay" at bounding box center [144, 294] width 98 height 13
type input "Linepay"
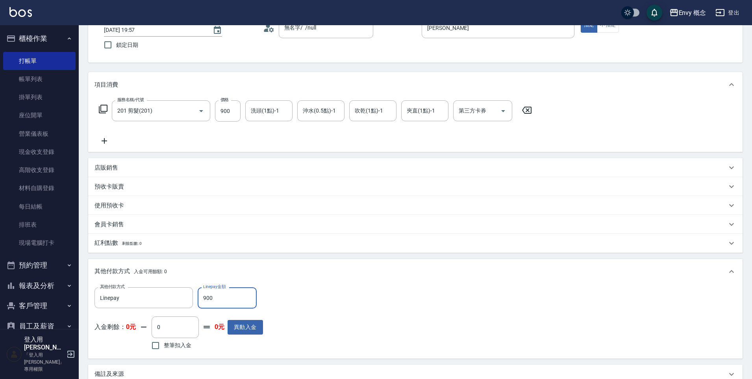
scroll to position [149, 0]
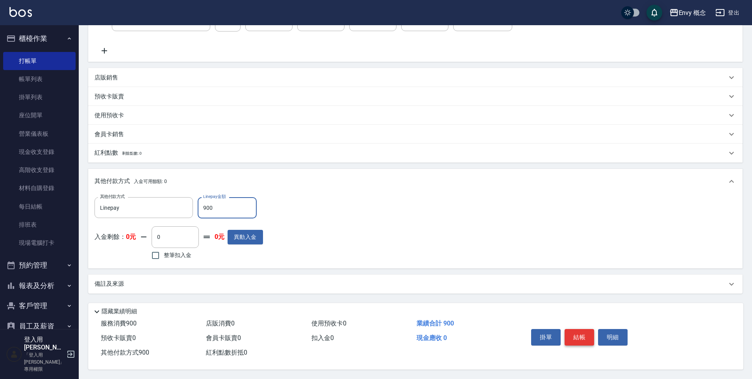
type input "900"
click at [587, 331] on button "結帳" at bounding box center [580, 337] width 30 height 17
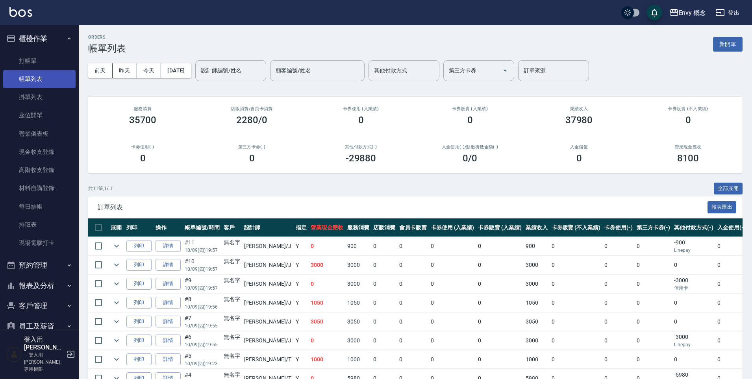
click at [59, 81] on link "帳單列表" at bounding box center [39, 79] width 72 height 18
click at [28, 88] on link "掛單列表" at bounding box center [39, 97] width 72 height 18
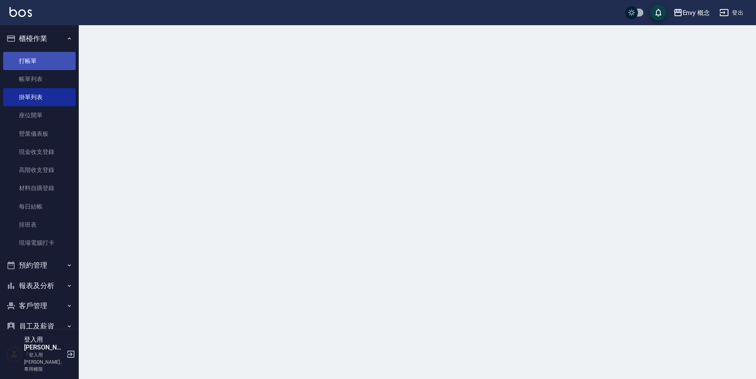
click at [25, 84] on link "帳單列表" at bounding box center [39, 79] width 72 height 18
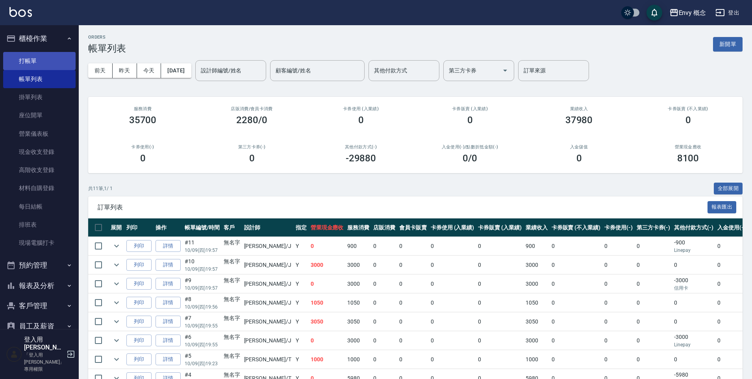
click at [58, 56] on link "打帳單" at bounding box center [39, 61] width 72 height 18
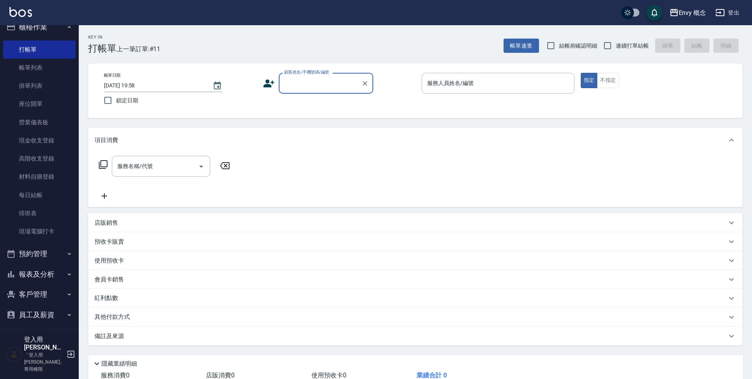
scroll to position [17, 0]
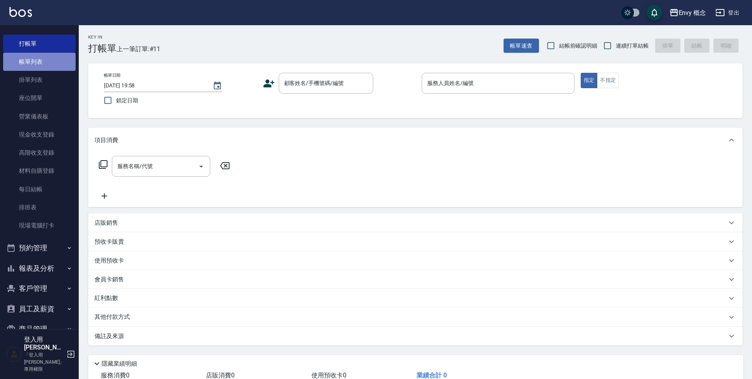
click at [59, 67] on link "帳單列表" at bounding box center [39, 62] width 72 height 18
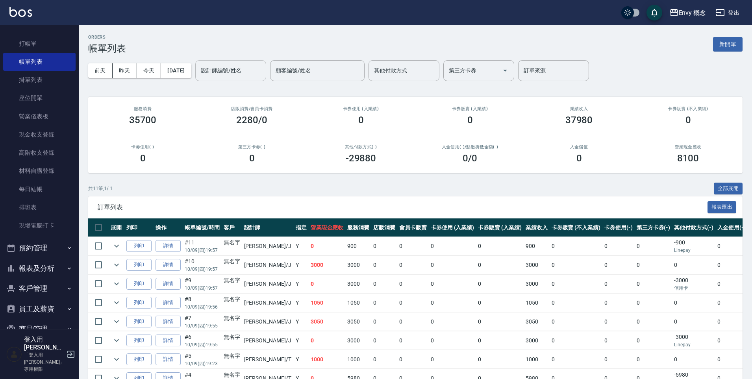
click at [225, 73] on input "設計師編號/姓名" at bounding box center [231, 71] width 64 height 14
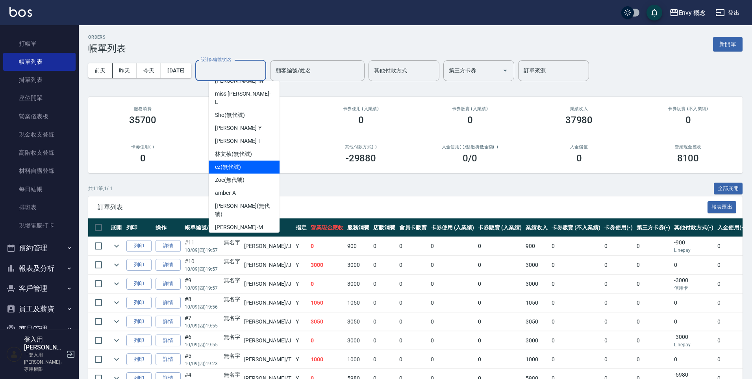
scroll to position [50, 0]
click at [222, 233] on div "Jessie -J" at bounding box center [244, 239] width 71 height 13
type input "Jessie-J"
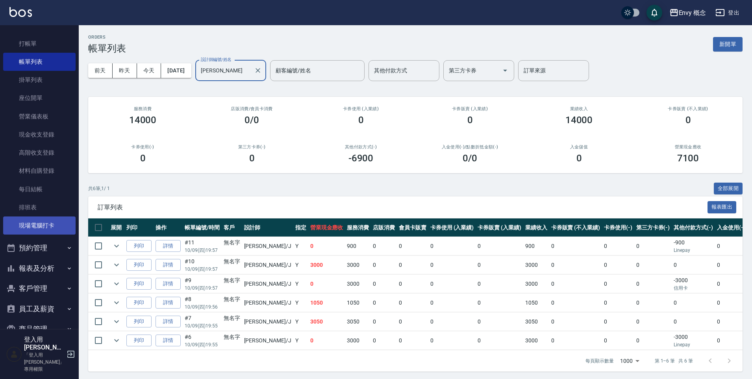
scroll to position [32, 0]
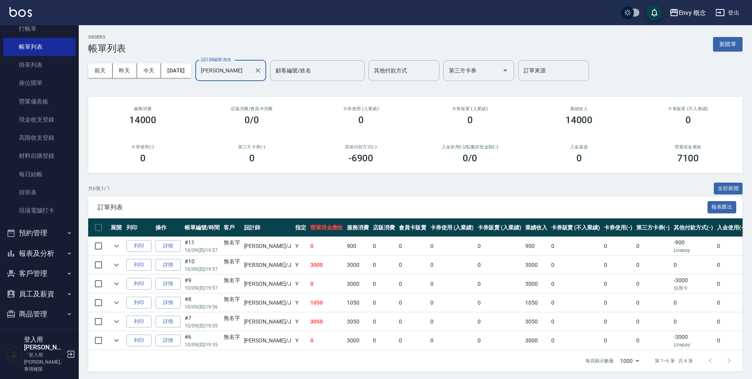
click at [35, 249] on button "報表及分析" at bounding box center [39, 253] width 72 height 20
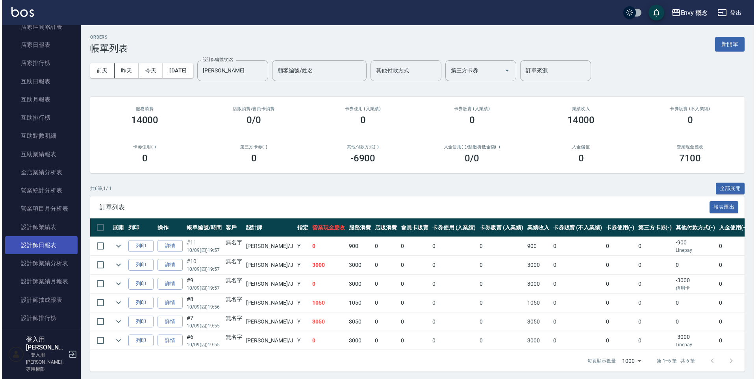
scroll to position [319, 0]
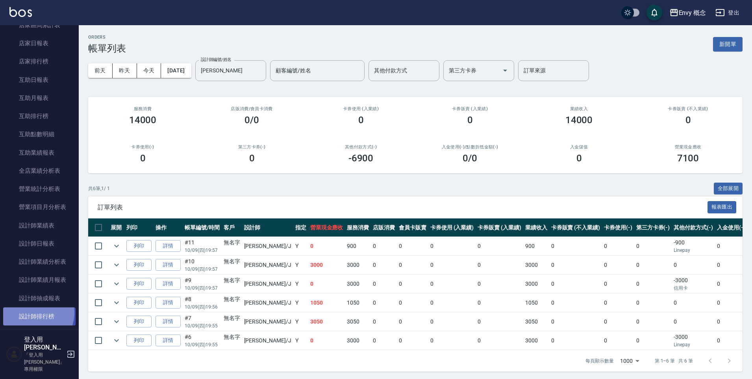
click at [35, 313] on link "設計師排行榜" at bounding box center [39, 317] width 72 height 18
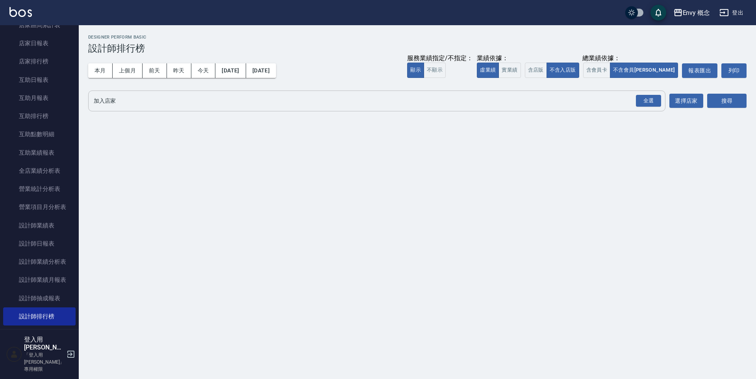
click at [152, 106] on input "加入店家" at bounding box center [371, 101] width 559 height 14
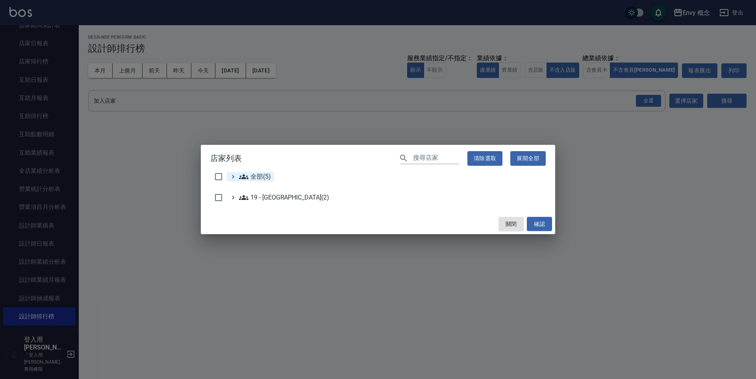
click at [227, 180] on div "全部(5)" at bounding box center [250, 176] width 47 height 9
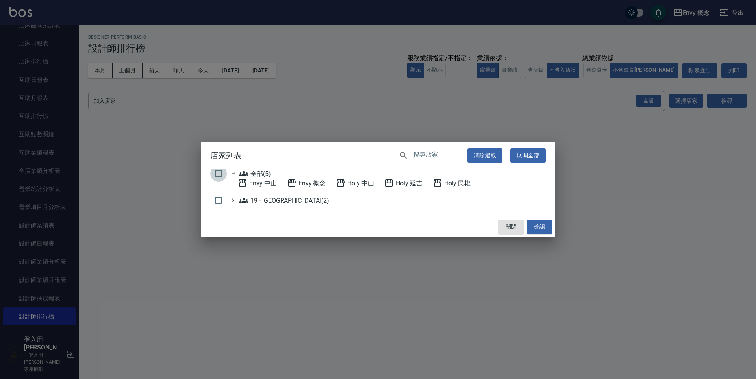
drag, startPoint x: 216, startPoint y: 174, endPoint x: 481, endPoint y: 225, distance: 269.5
click at [216, 174] on input "checkbox" at bounding box center [218, 173] width 17 height 17
checkbox input "true"
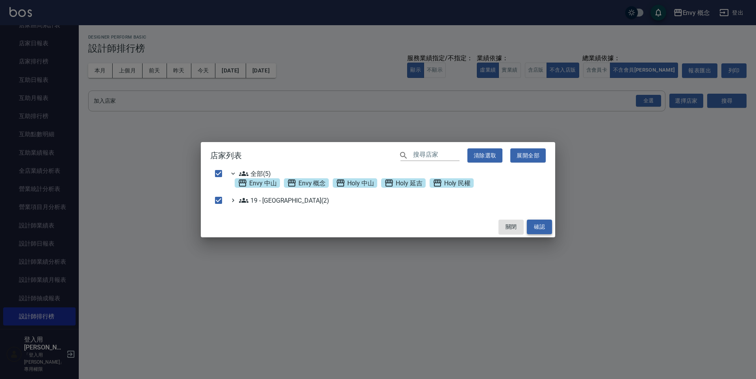
click at [529, 226] on button "確認" at bounding box center [539, 227] width 25 height 15
checkbox input "false"
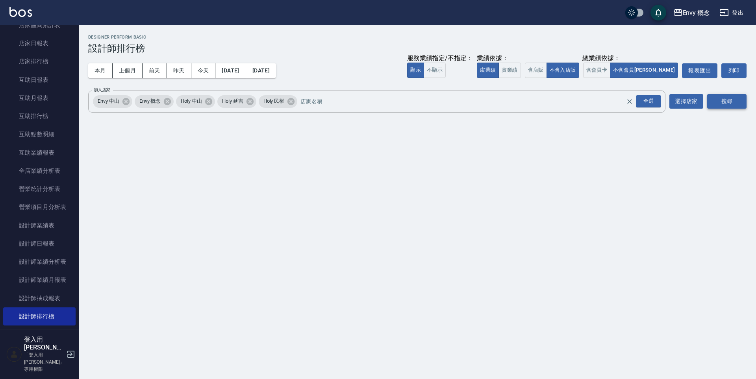
click at [735, 98] on button "搜尋" at bounding box center [726, 101] width 39 height 15
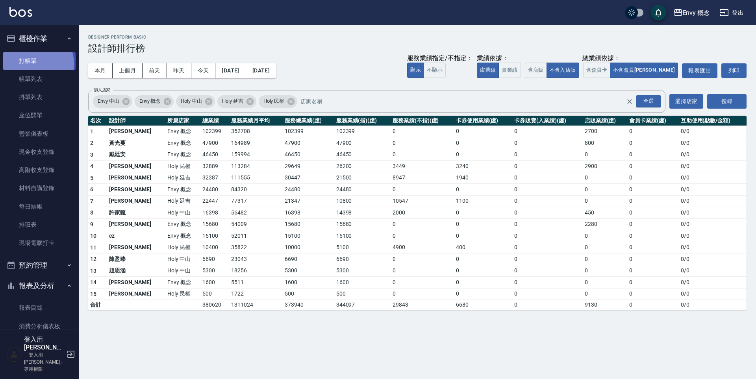
click at [35, 63] on link "打帳單" at bounding box center [39, 61] width 72 height 18
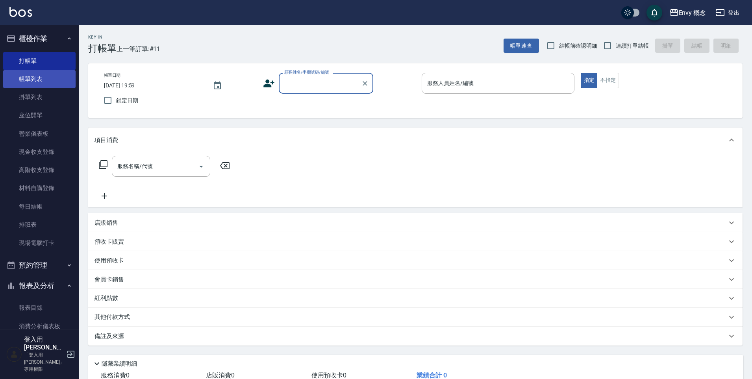
click at [36, 85] on link "帳單列表" at bounding box center [39, 79] width 72 height 18
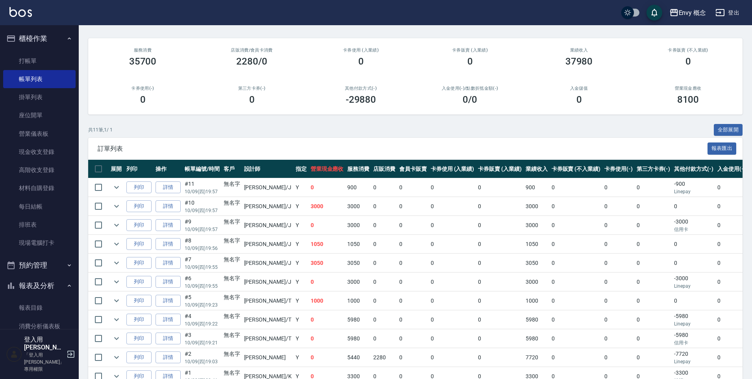
scroll to position [95, 0]
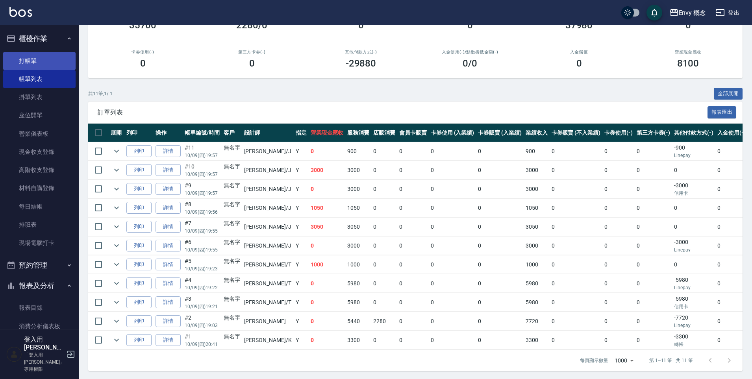
click at [61, 63] on link "打帳單" at bounding box center [39, 61] width 72 height 18
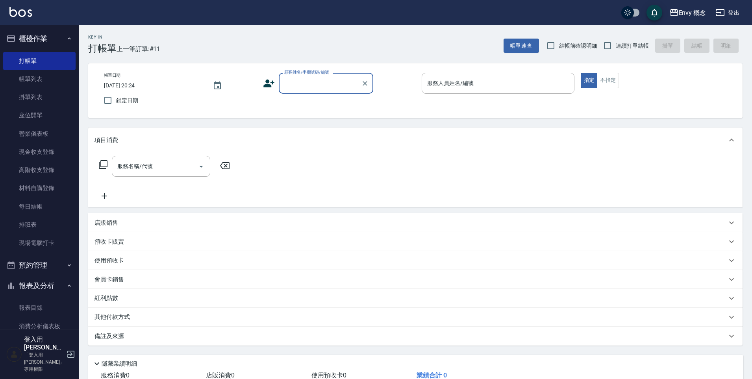
click at [303, 87] on input "顧客姓名/手機號碼/編號" at bounding box center [320, 83] width 76 height 14
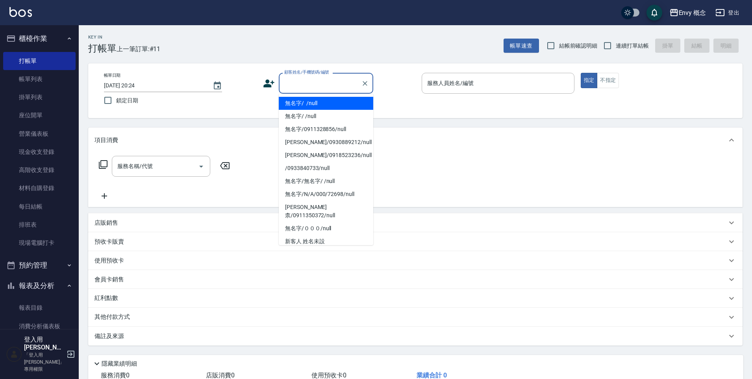
click at [302, 99] on li "無名字/ /null" at bounding box center [326, 103] width 95 height 13
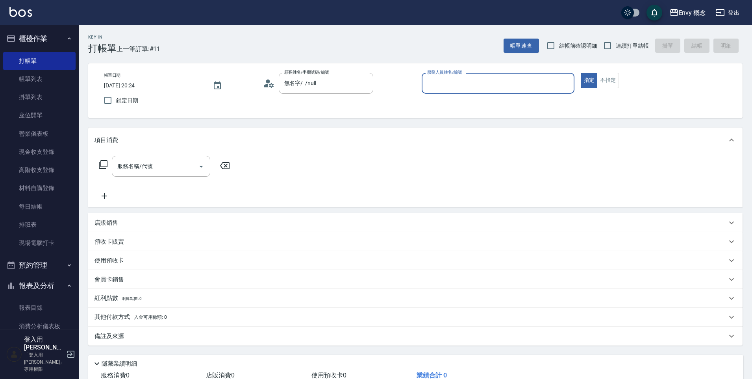
type input "無名字/ /null"
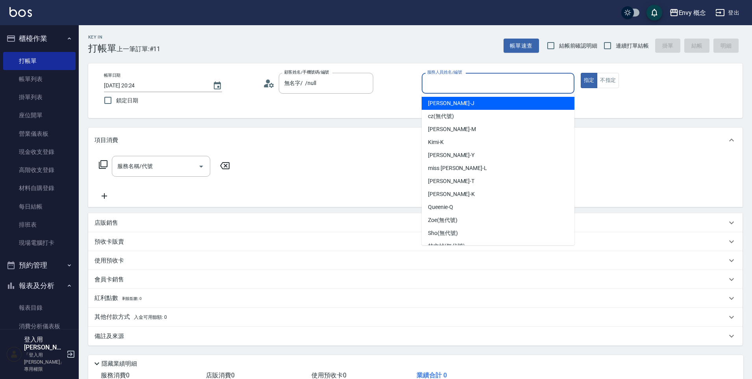
click at [481, 87] on input "服務人員姓名/編號" at bounding box center [498, 83] width 146 height 14
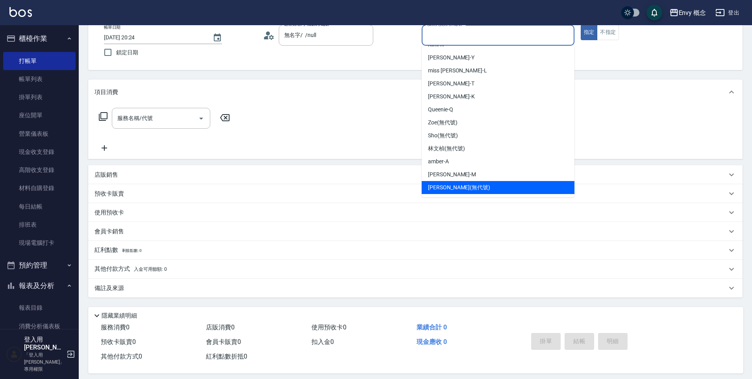
scroll to position [56, 0]
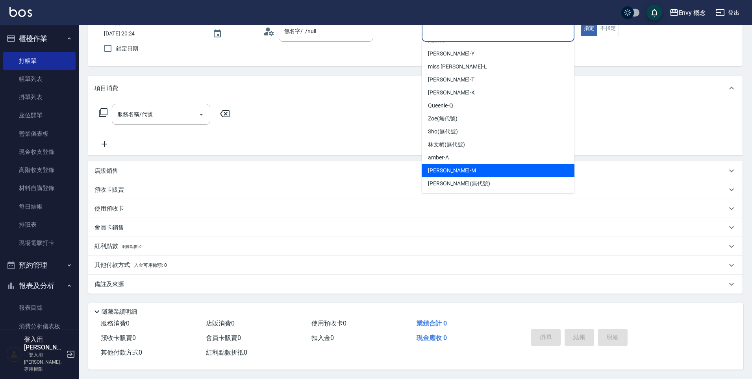
click at [445, 164] on div "Molly -M" at bounding box center [498, 170] width 153 height 13
type input "Molly-M"
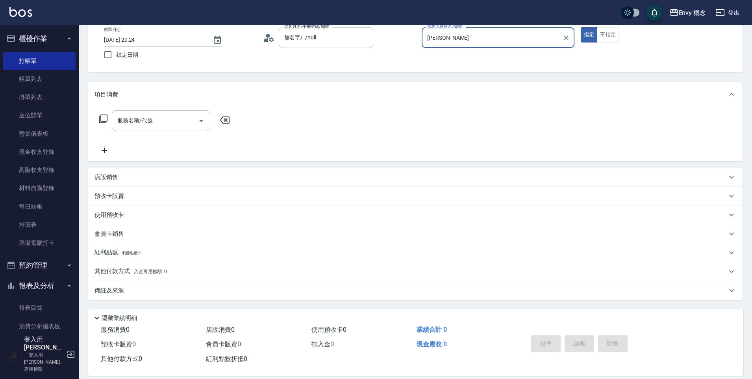
scroll to position [41, 0]
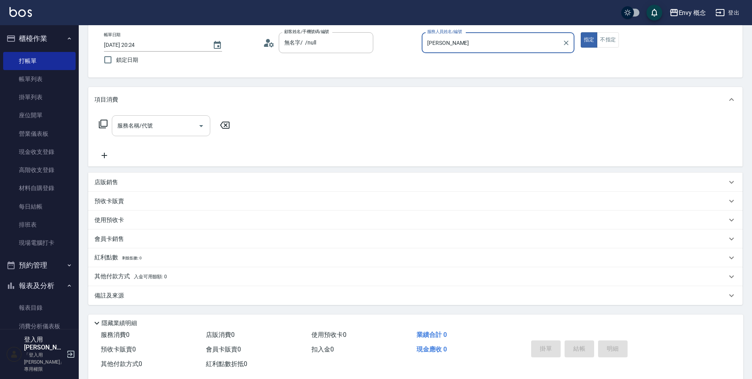
click at [174, 126] on input "服務名稱/代號" at bounding box center [155, 126] width 80 height 14
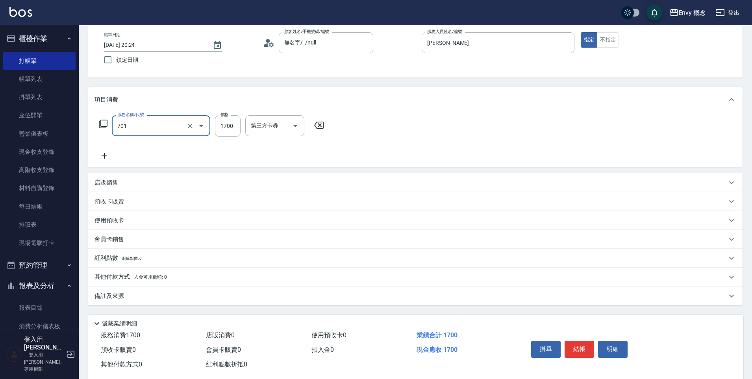
type input "701 染髮(701)"
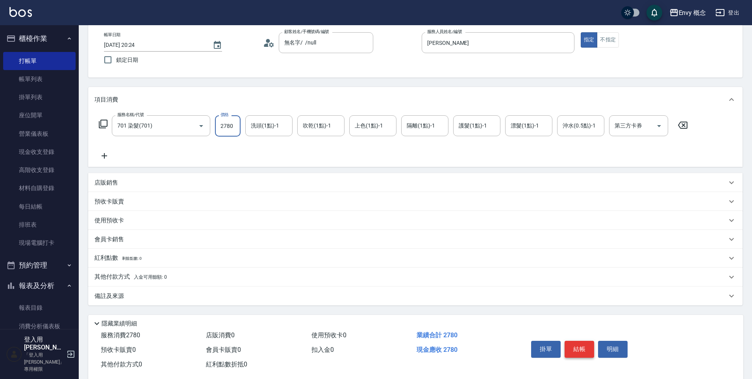
type input "2780"
click at [587, 350] on button "結帳" at bounding box center [580, 349] width 30 height 17
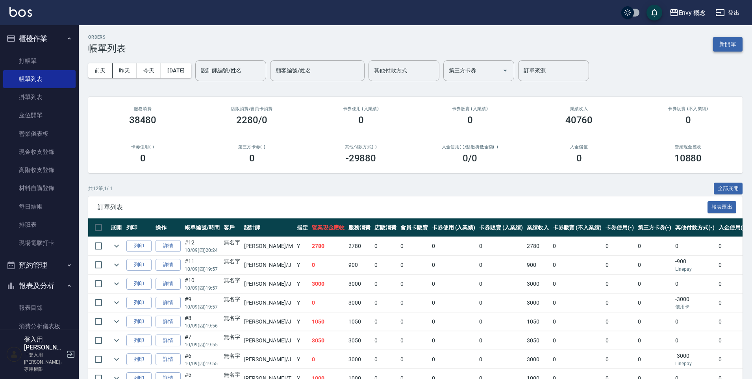
click at [727, 45] on button "新開單" at bounding box center [728, 44] width 30 height 15
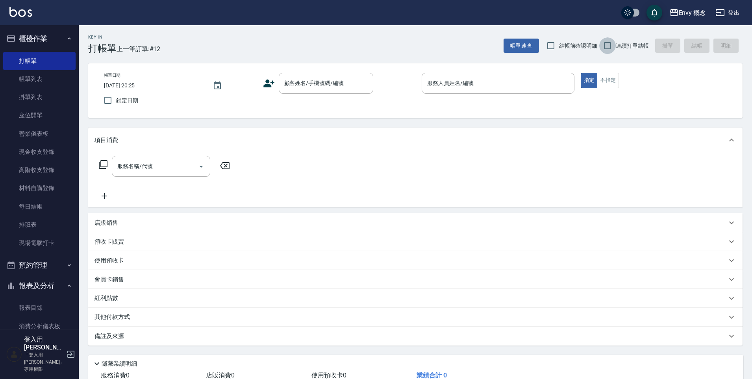
click at [607, 43] on input "連續打單結帳" at bounding box center [607, 45] width 17 height 17
checkbox input "true"
click at [362, 83] on icon "Clear" at bounding box center [365, 84] width 8 height 8
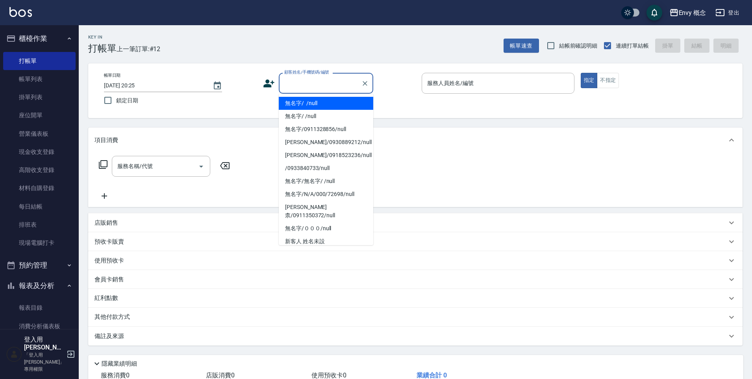
click at [297, 80] on input "顧客姓名/手機號碼/編號" at bounding box center [320, 83] width 76 height 14
click at [312, 102] on li "無名字/ /null" at bounding box center [326, 103] width 95 height 13
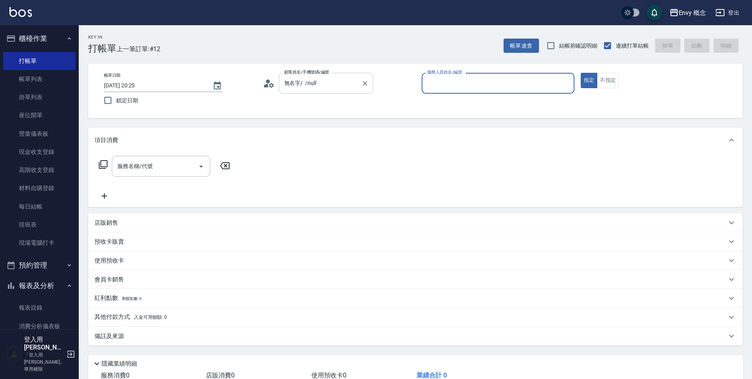
type input "無名字/ /null"
click at [453, 88] on input "服務人員姓名/編號" at bounding box center [498, 83] width 146 height 14
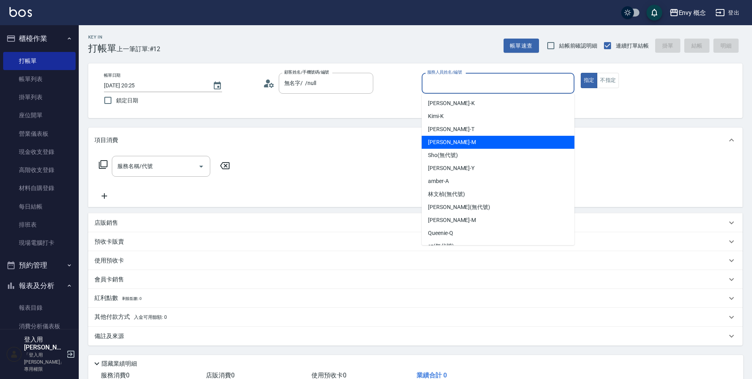
click at [466, 141] on div "Molly -M" at bounding box center [498, 142] width 153 height 13
type input "Molly-M"
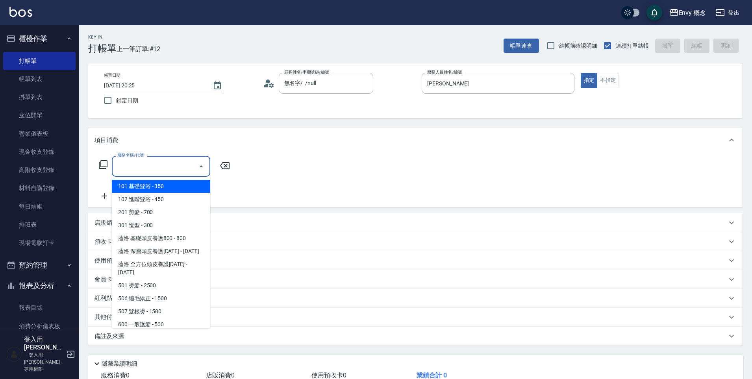
click at [160, 170] on input "服務名稱/代號" at bounding box center [155, 167] width 80 height 14
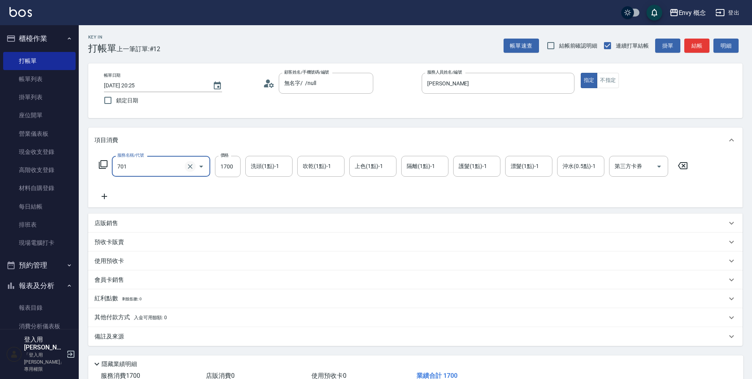
type input "701 染髮(701)"
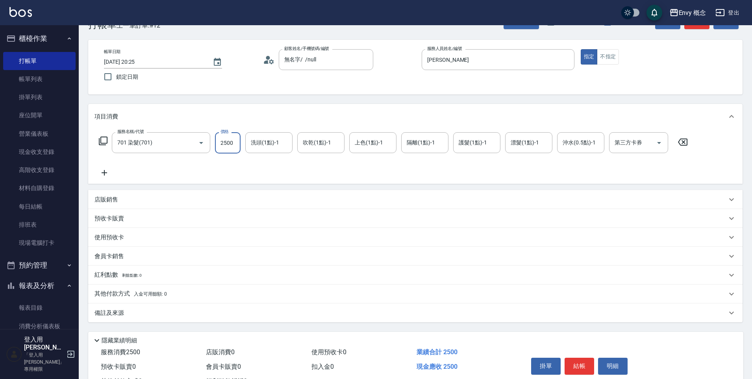
scroll to position [56, 0]
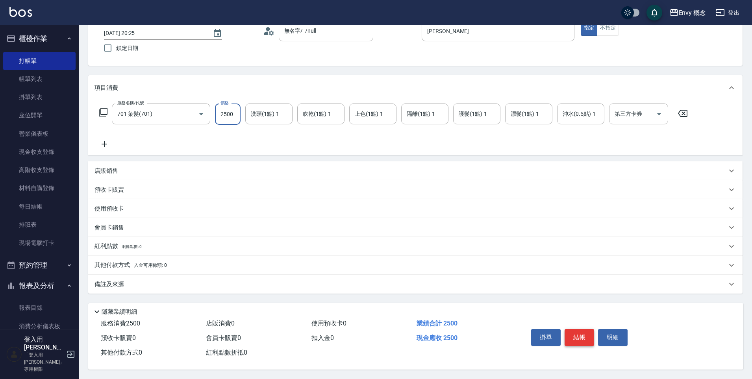
type input "2500"
drag, startPoint x: 579, startPoint y: 329, endPoint x: 564, endPoint y: 323, distance: 16.6
click at [579, 329] on button "結帳" at bounding box center [580, 337] width 30 height 17
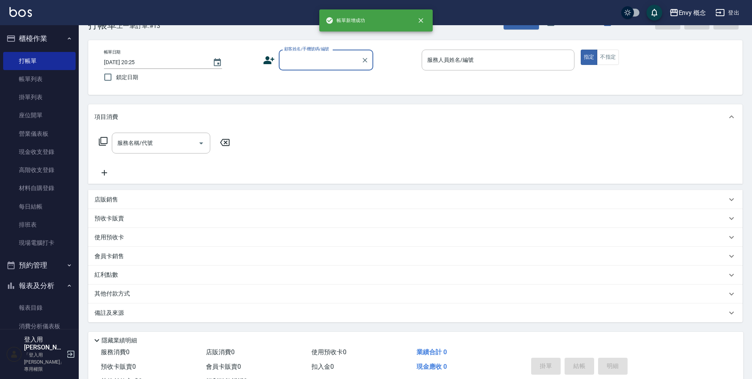
scroll to position [0, 0]
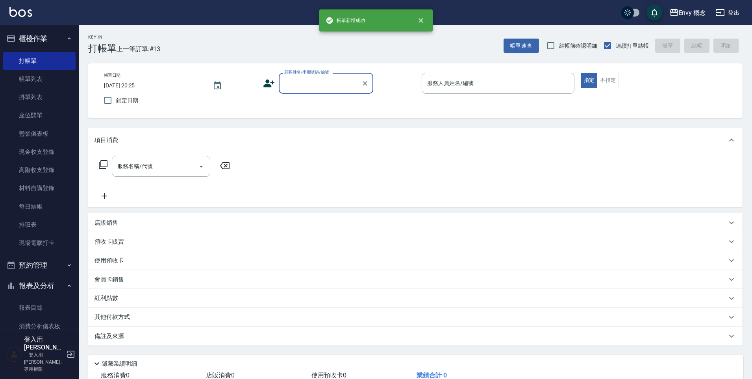
click at [319, 86] on input "顧客姓名/手機號碼/編號" at bounding box center [320, 83] width 76 height 14
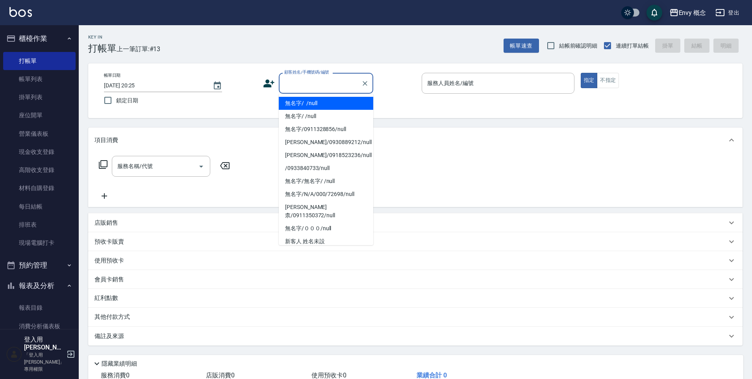
click at [315, 105] on li "無名字/ /null" at bounding box center [326, 103] width 95 height 13
type input "無名字/ /null"
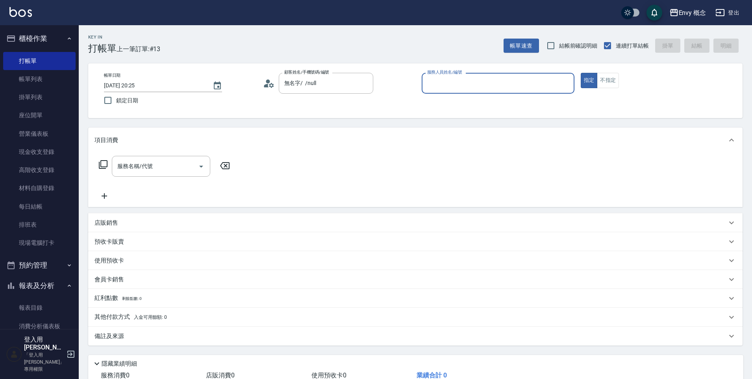
click at [475, 93] on div "服務人員姓名/編號" at bounding box center [498, 83] width 153 height 21
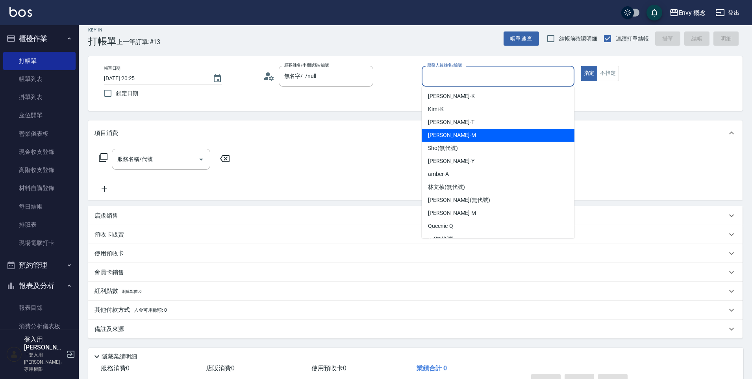
click at [445, 134] on span "Molly -M" at bounding box center [452, 135] width 48 height 8
type input "Molly-M"
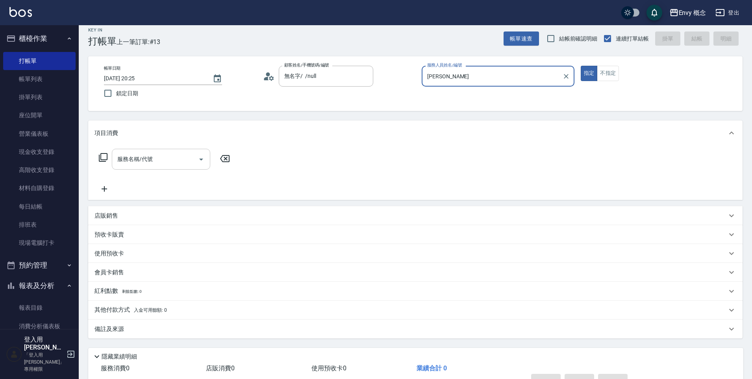
click at [150, 168] on div "服務名稱/代號" at bounding box center [161, 159] width 98 height 21
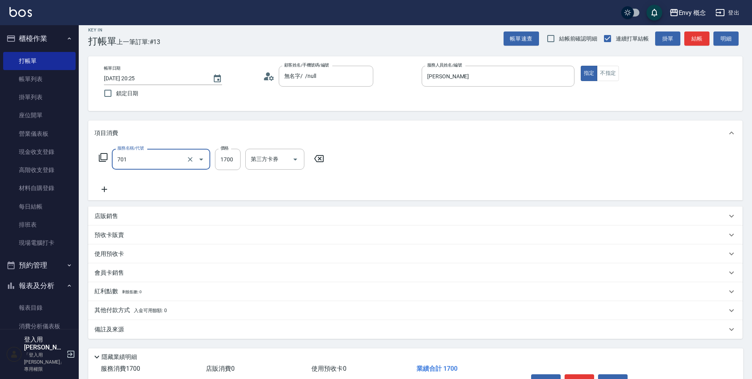
type input "701 染髮(701)"
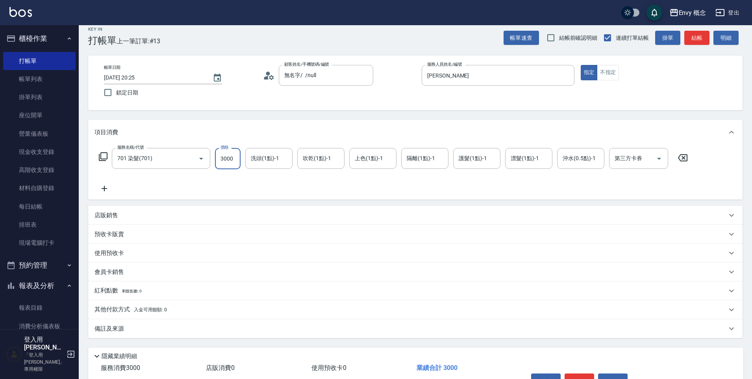
scroll to position [56, 0]
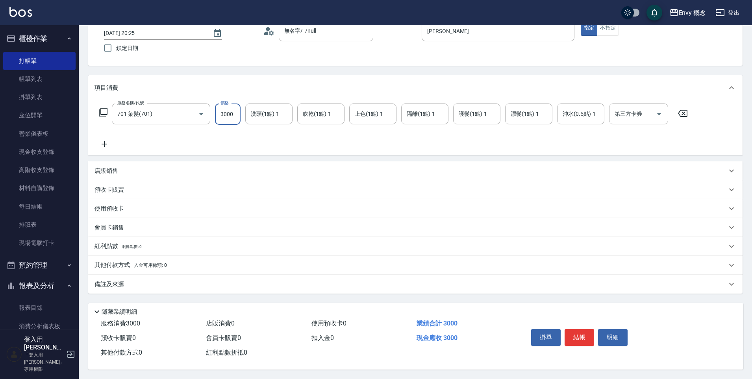
type input "3000"
click at [132, 261] on p "其他付款方式 入金可用餘額: 0" at bounding box center [131, 265] width 72 height 9
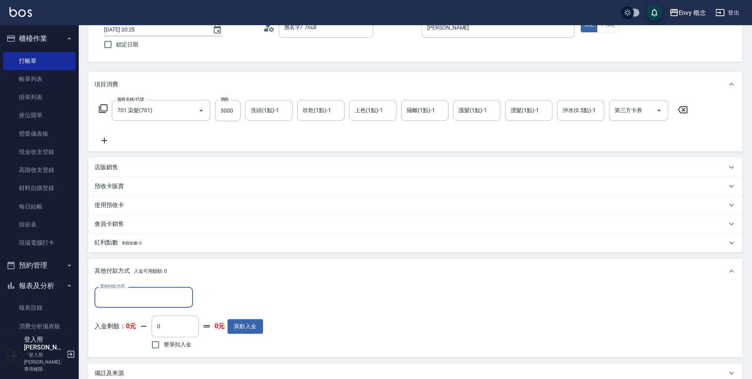
scroll to position [0, 0]
click at [113, 290] on div "其他付款方式" at bounding box center [144, 297] width 98 height 21
click at [121, 258] on span "信用卡" at bounding box center [144, 264] width 98 height 13
type input "信用卡"
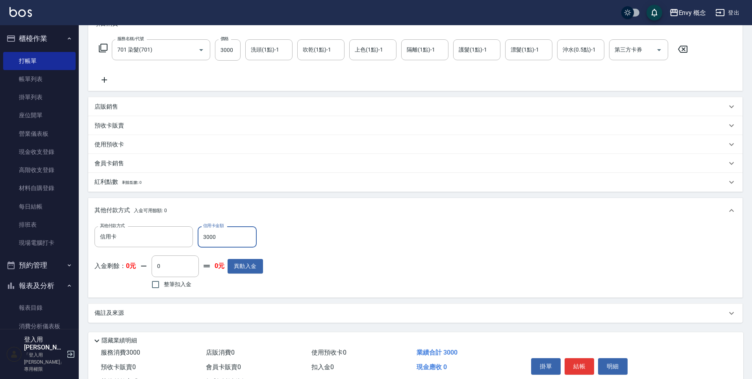
scroll to position [149, 0]
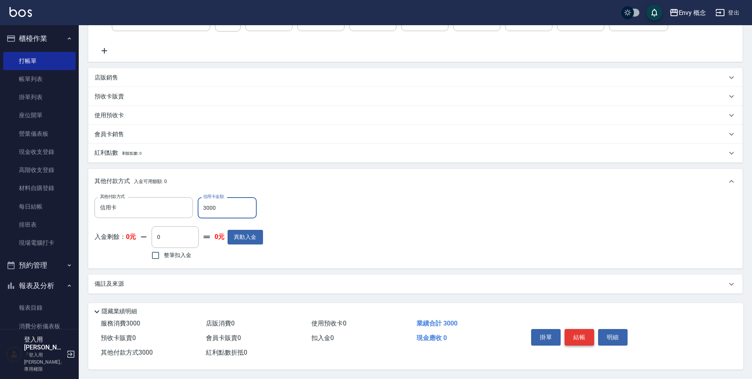
type input "3000"
click at [587, 332] on button "結帳" at bounding box center [580, 337] width 30 height 17
type input "2025/10/09 20:26"
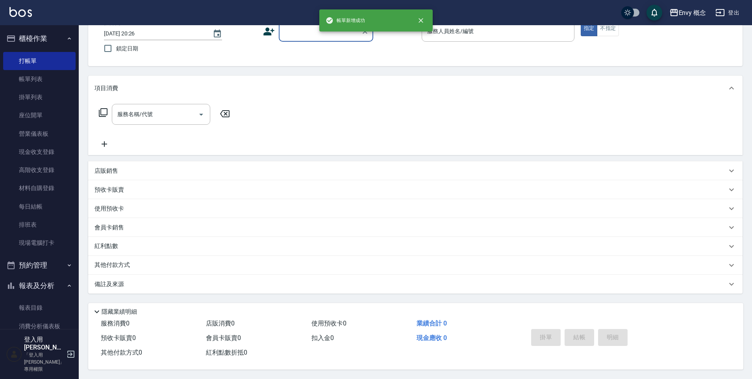
scroll to position [0, 0]
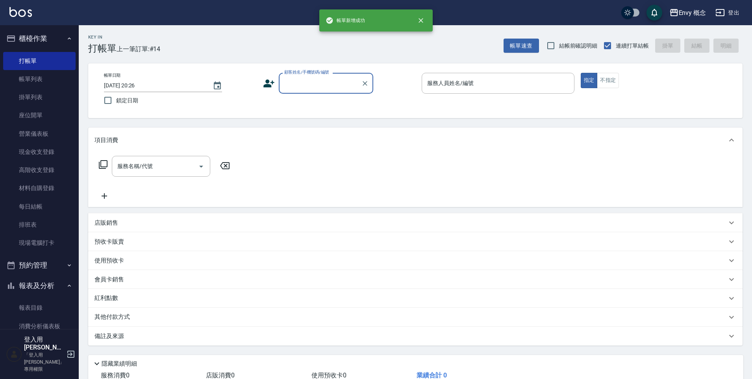
click at [295, 93] on div "顧客姓名/手機號碼/編號" at bounding box center [326, 83] width 95 height 21
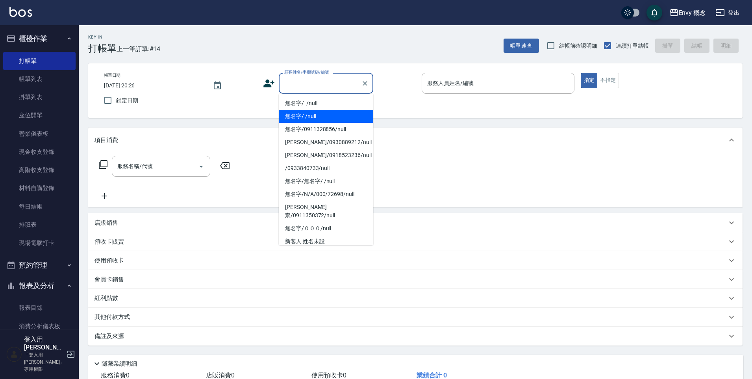
click at [306, 110] on li "無名字/ /null" at bounding box center [326, 116] width 95 height 13
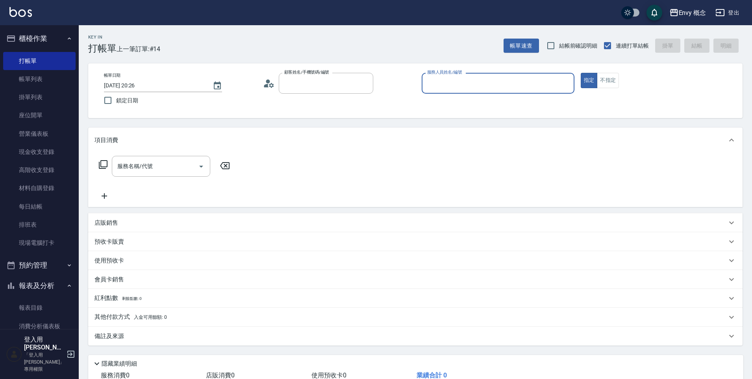
type input "無名字/ /null"
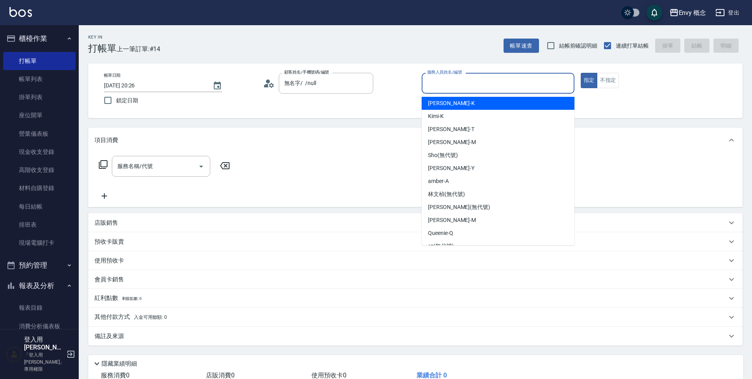
click at [432, 80] on input "服務人員姓名/編號" at bounding box center [498, 83] width 146 height 14
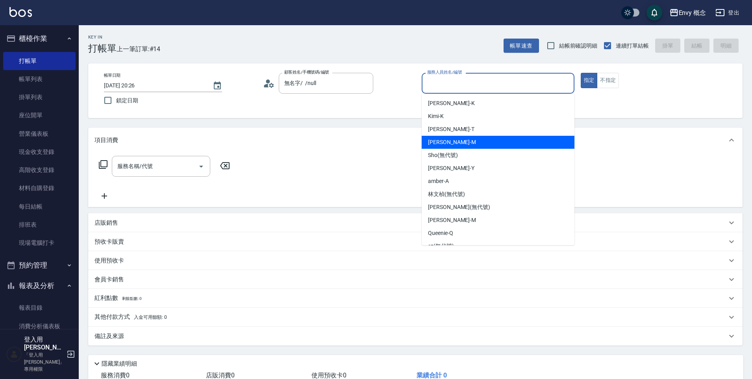
click at [465, 139] on div "Molly -M" at bounding box center [498, 142] width 153 height 13
type input "Molly-M"
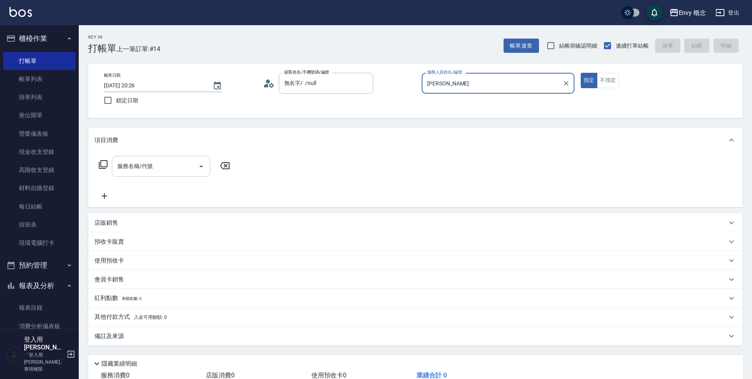
click at [154, 164] on input "服務名稱/代號" at bounding box center [155, 167] width 80 height 14
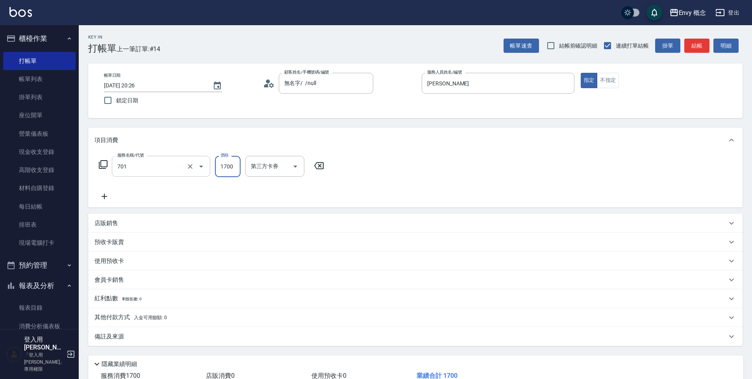
type input "701 染髮(701)"
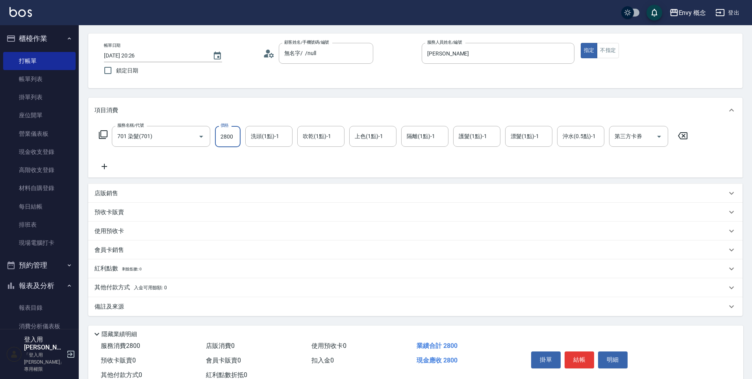
scroll to position [56, 0]
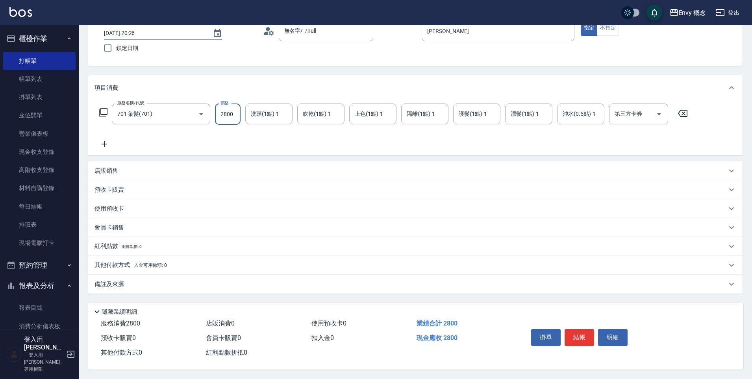
type input "2800"
click at [142, 264] on span "入金可用餘額: 0" at bounding box center [150, 266] width 33 height 6
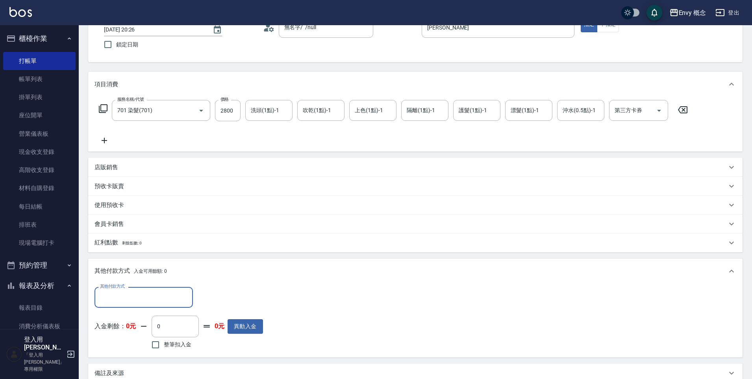
scroll to position [0, 0]
click at [168, 299] on input "其他付款方式" at bounding box center [143, 298] width 91 height 14
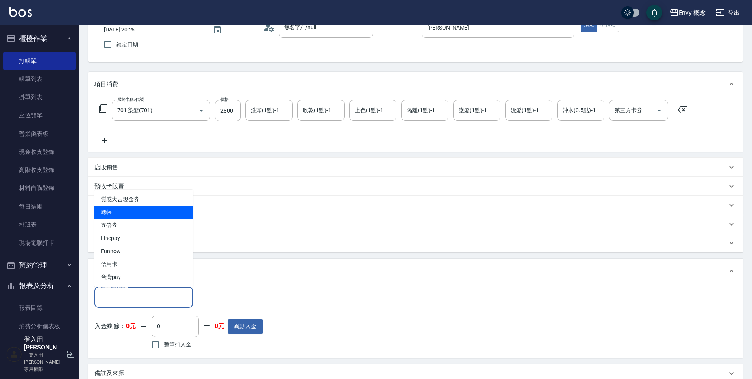
click at [115, 215] on span "轉帳" at bounding box center [144, 212] width 98 height 13
type input "轉帳"
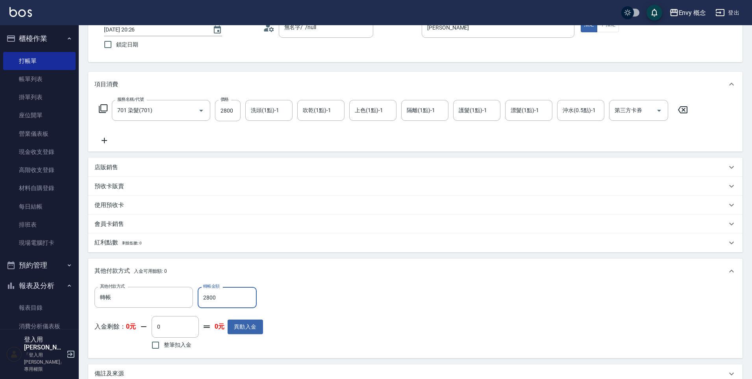
type input "2800"
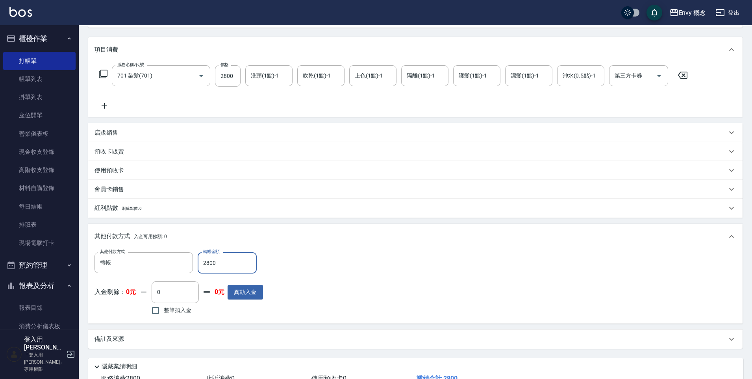
scroll to position [149, 0]
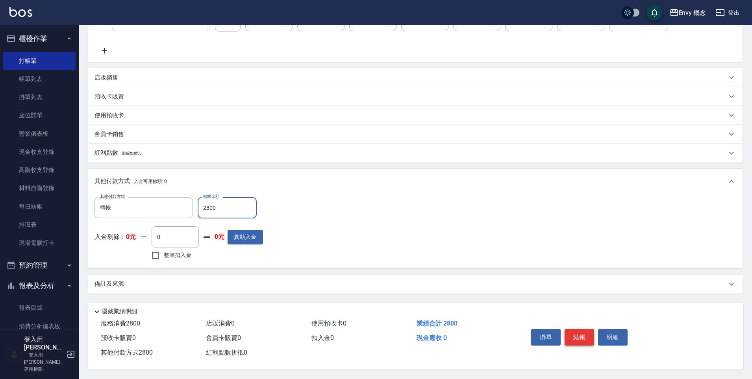
click at [577, 335] on button "結帳" at bounding box center [580, 337] width 30 height 17
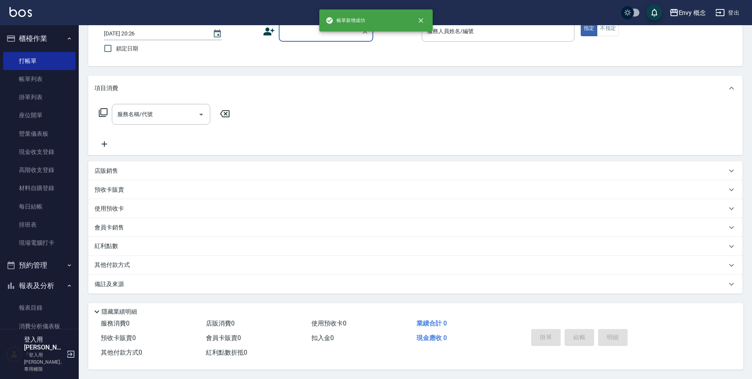
scroll to position [0, 0]
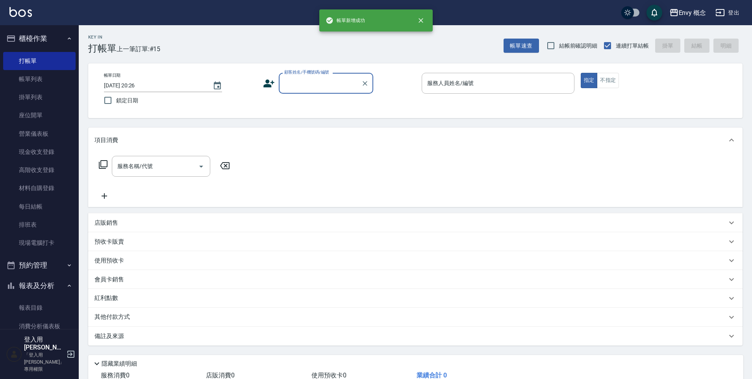
click at [312, 82] on input "顧客姓名/手機號碼/編號" at bounding box center [320, 83] width 76 height 14
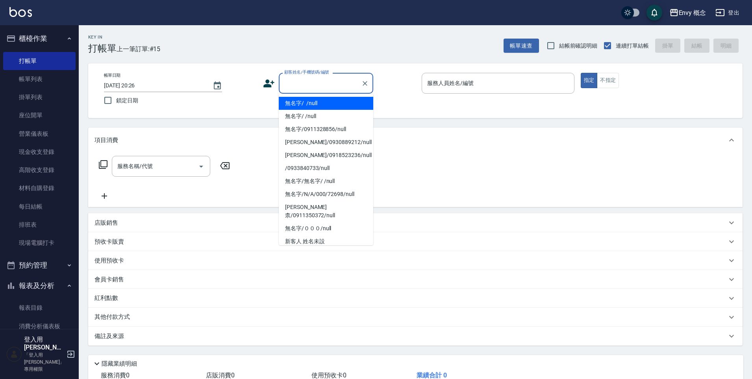
click at [315, 100] on li "無名字/ /null" at bounding box center [326, 103] width 95 height 13
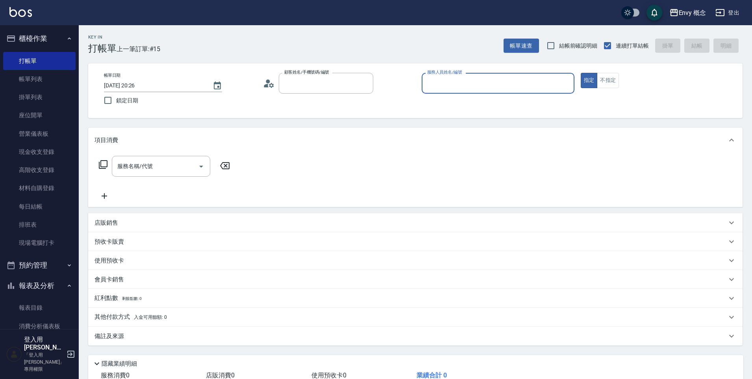
type input "無名字/ /null"
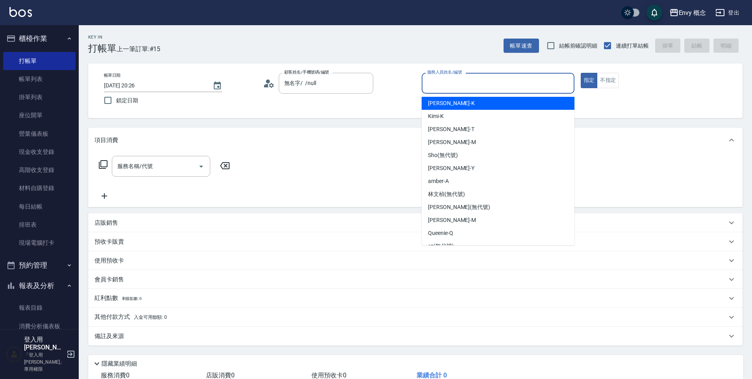
click at [472, 84] on input "服務人員姓名/編號" at bounding box center [498, 83] width 146 height 14
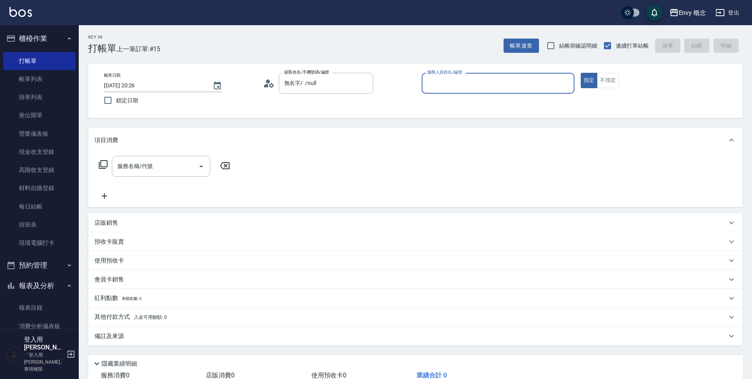
click at [451, 85] on input "服務人員姓名/編號" at bounding box center [498, 83] width 146 height 14
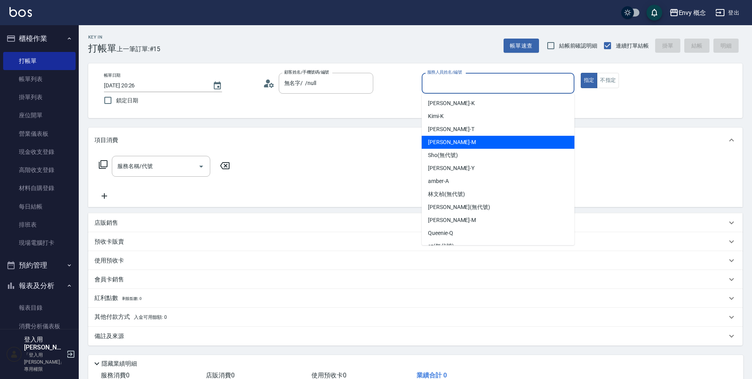
click at [443, 139] on span "Molly -M" at bounding box center [452, 142] width 48 height 8
type input "Molly-M"
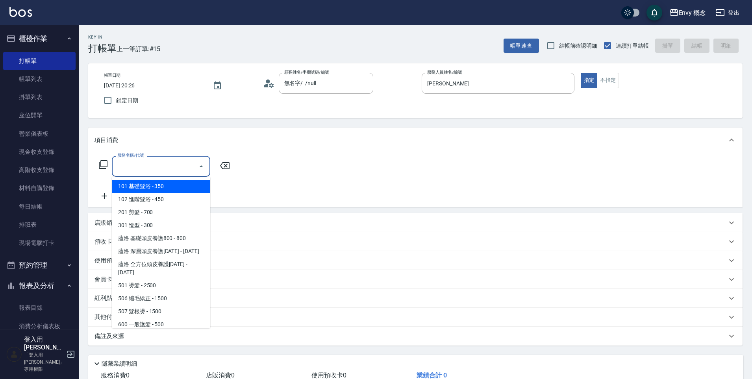
click at [168, 160] on input "服務名稱/代號" at bounding box center [155, 167] width 80 height 14
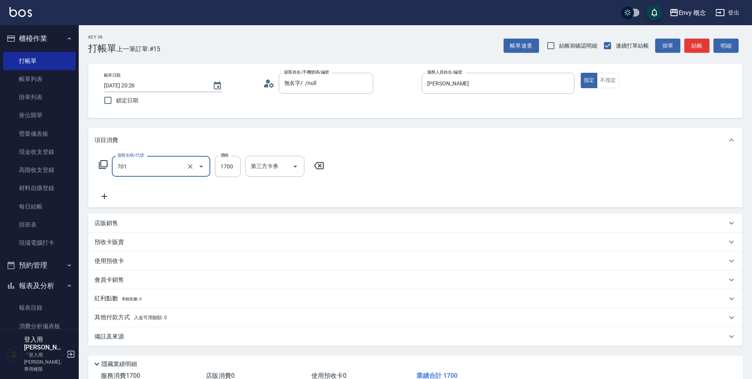
type input "701 染髮(701)"
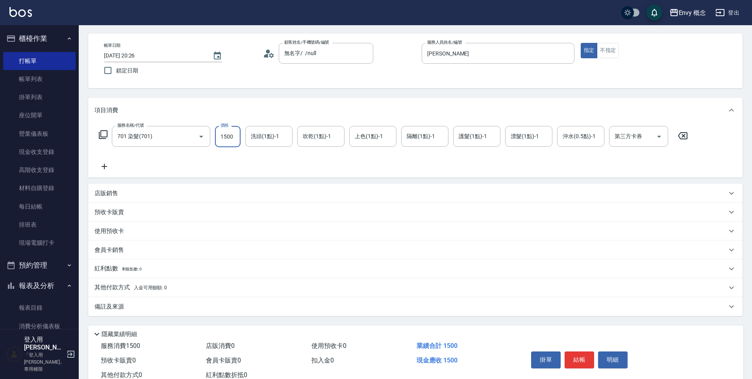
scroll to position [56, 0]
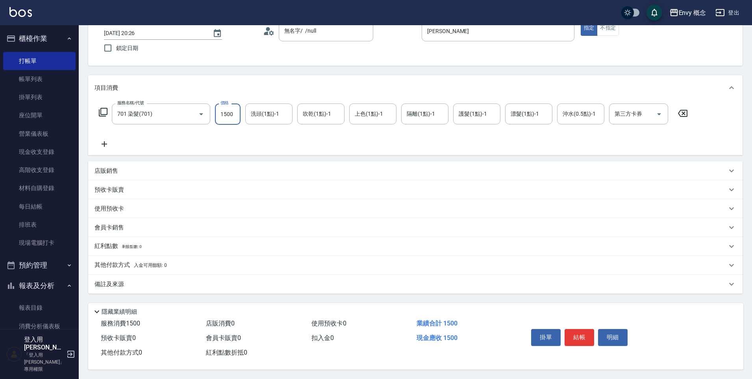
type input "1500"
drag, startPoint x: 128, startPoint y: 260, endPoint x: 128, endPoint y: 264, distance: 4.0
click at [127, 261] on p "其他付款方式 入金可用餘額: 0" at bounding box center [131, 265] width 72 height 9
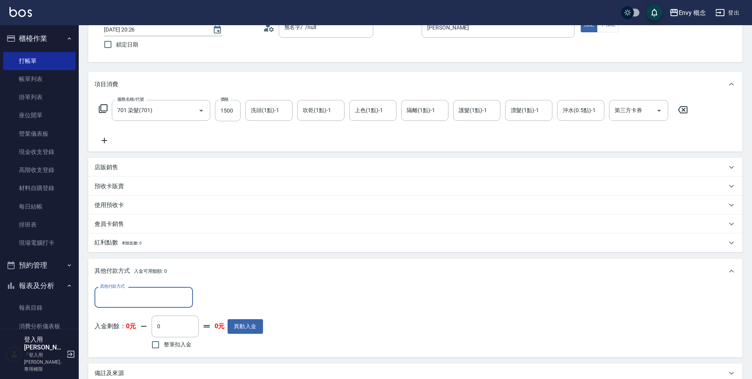
scroll to position [0, 0]
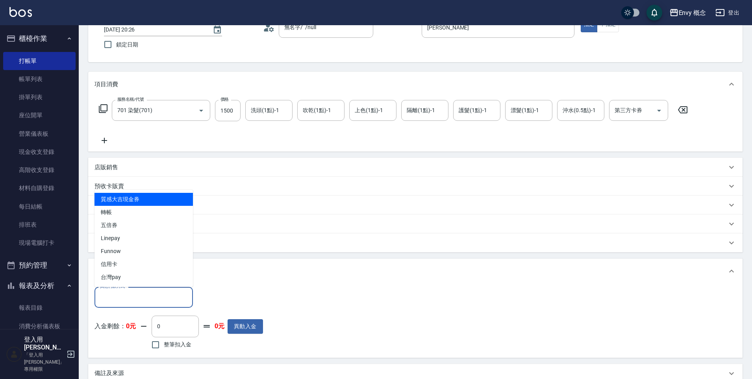
click at [139, 295] on input "其他付款方式" at bounding box center [143, 298] width 91 height 14
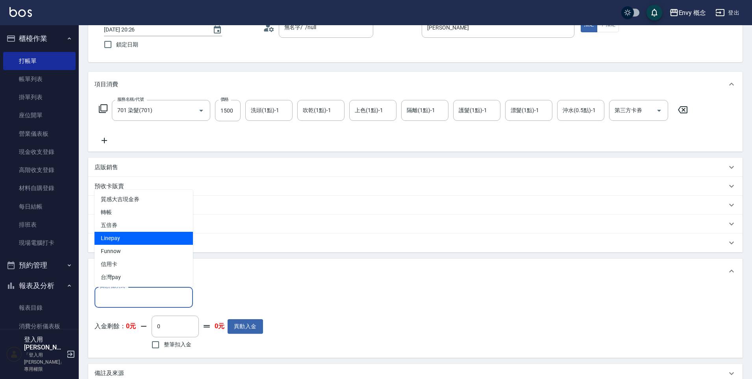
click at [113, 237] on span "Linepay" at bounding box center [144, 238] width 98 height 13
type input "Linepay"
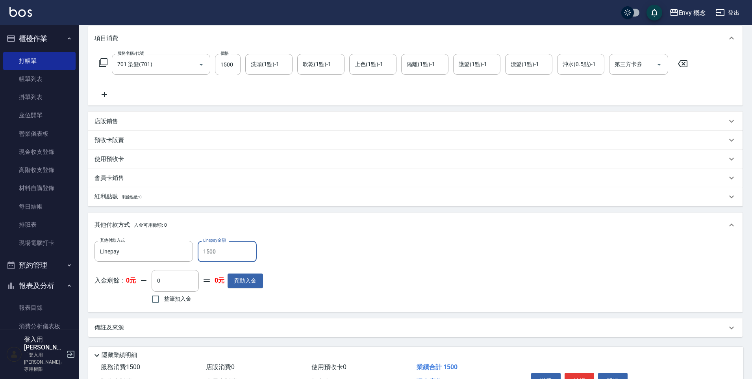
scroll to position [149, 0]
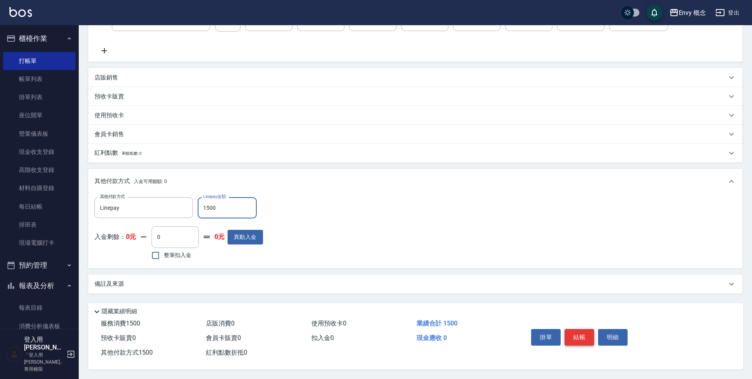
type input "1500"
click at [575, 339] on button "結帳" at bounding box center [580, 337] width 30 height 17
type input "2025/10/09 20:27"
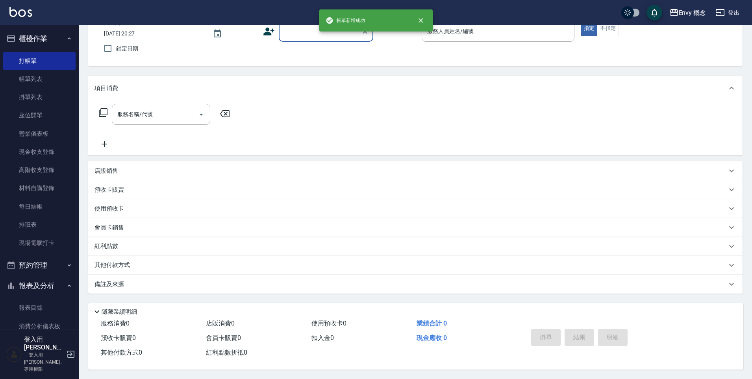
scroll to position [0, 0]
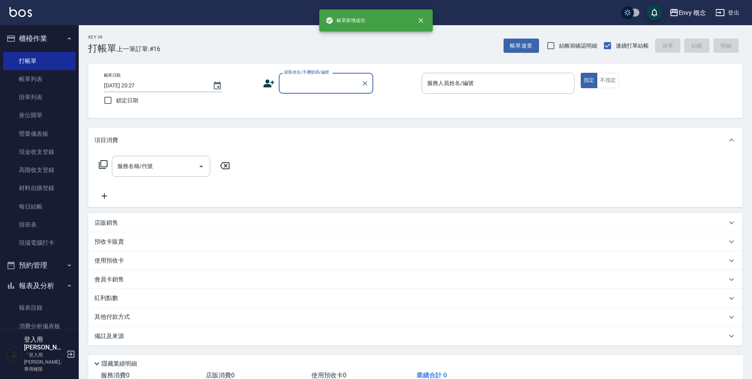
click at [310, 82] on input "顧客姓名/手機號碼/編號" at bounding box center [320, 83] width 76 height 14
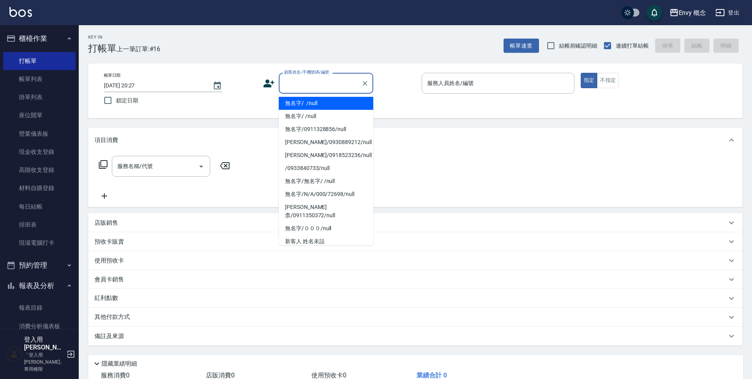
click at [306, 102] on li "無名字/ /null" at bounding box center [326, 103] width 95 height 13
type input "無名字/ /null"
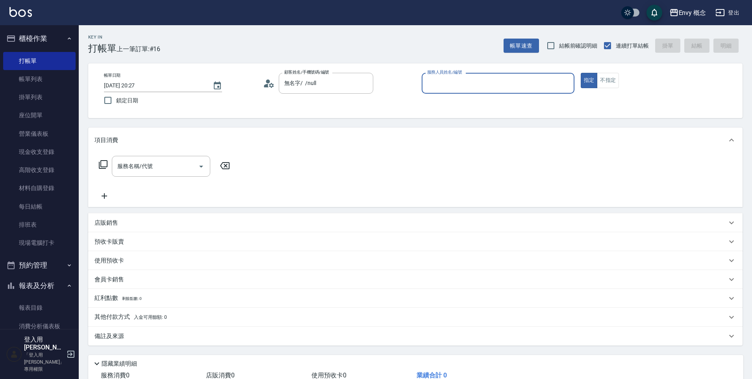
click at [455, 82] on input "服務人員姓名/編號" at bounding box center [498, 83] width 146 height 14
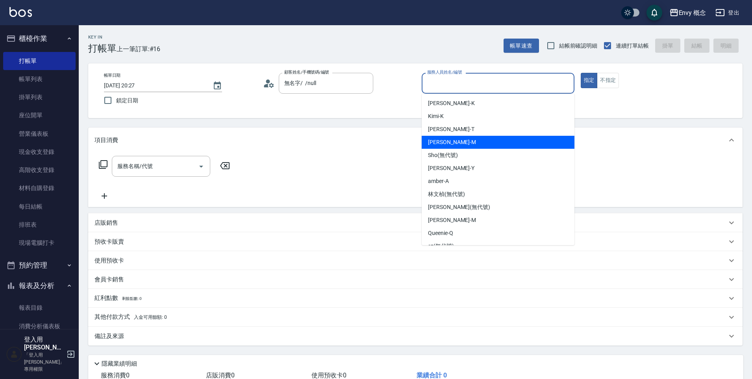
click at [465, 137] on div "Molly -M" at bounding box center [498, 142] width 153 height 13
type input "Molly-M"
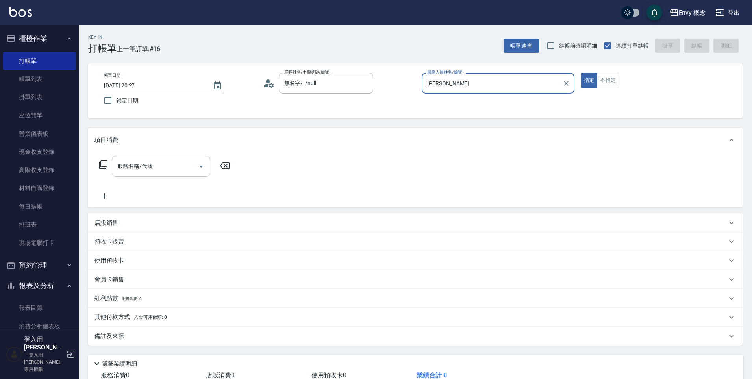
click at [144, 163] on div "服務名稱/代號 服務名稱/代號" at bounding box center [161, 166] width 98 height 21
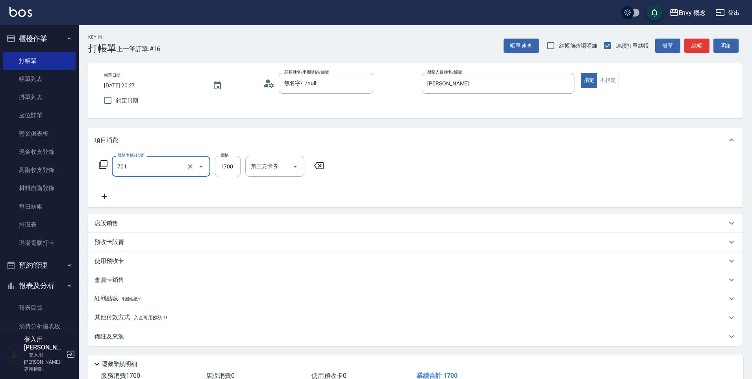
type input "701 染髮(701)"
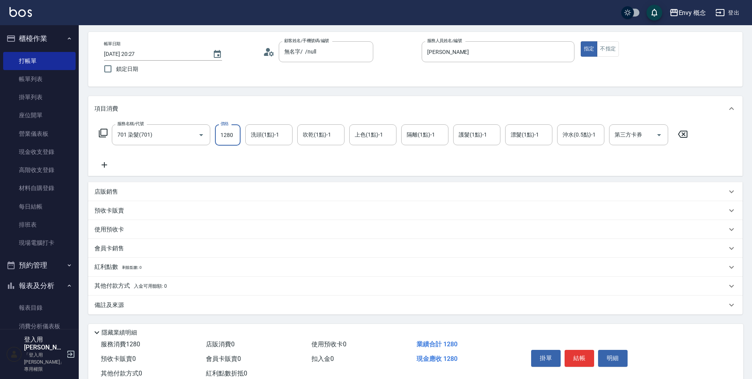
scroll to position [56, 0]
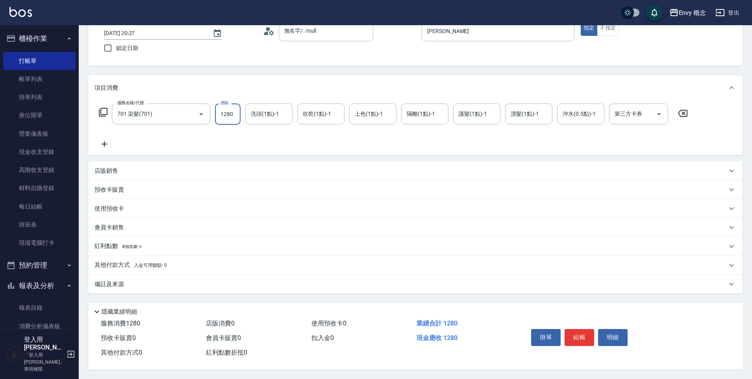
type input "1280"
click at [583, 334] on button "結帳" at bounding box center [580, 337] width 30 height 17
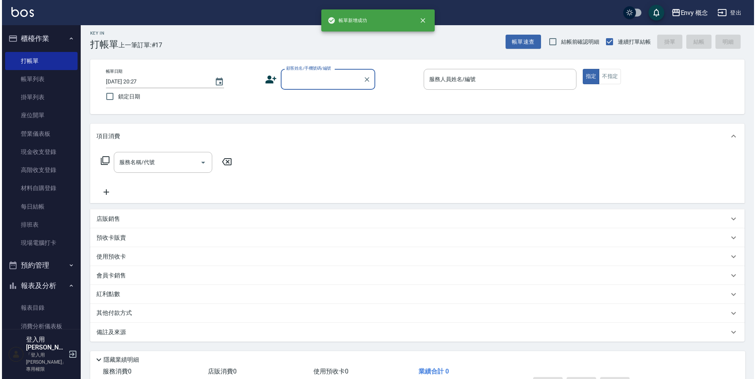
scroll to position [0, 0]
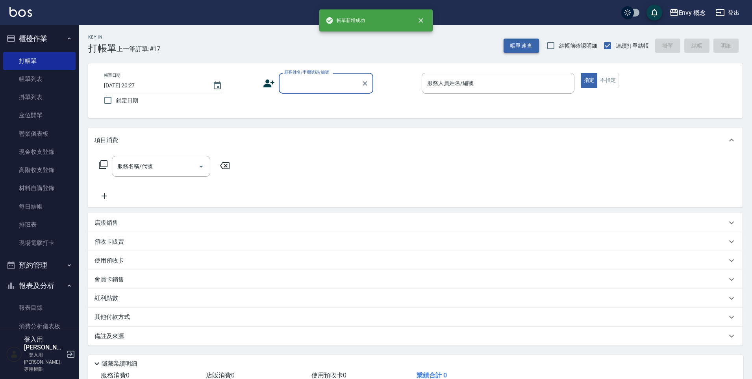
click at [518, 47] on button "帳單速查" at bounding box center [521, 46] width 35 height 15
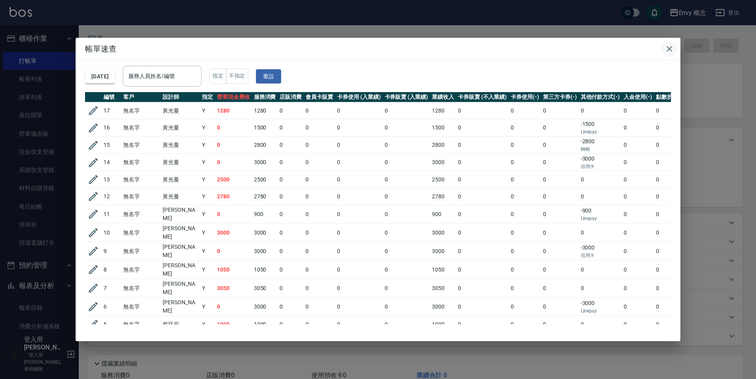
click at [673, 50] on icon "button" at bounding box center [669, 48] width 9 height 9
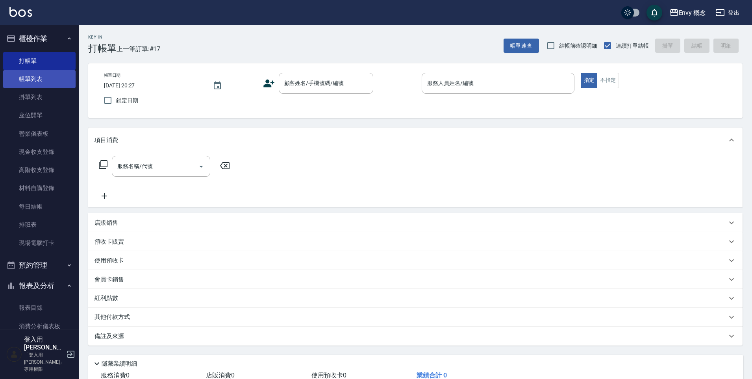
click at [51, 78] on link "帳單列表" at bounding box center [39, 79] width 72 height 18
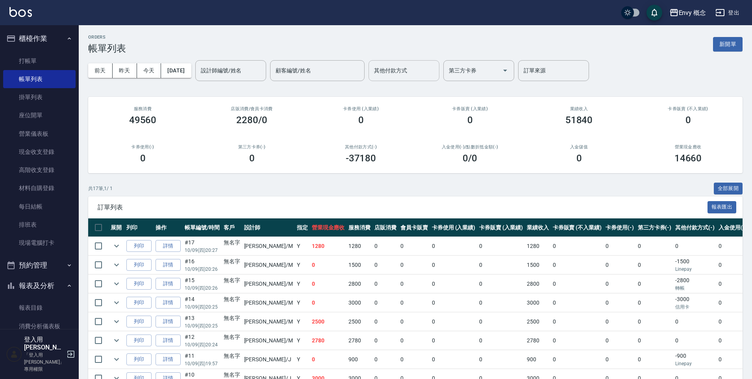
click at [405, 77] on input "其他付款方式" at bounding box center [404, 71] width 64 height 14
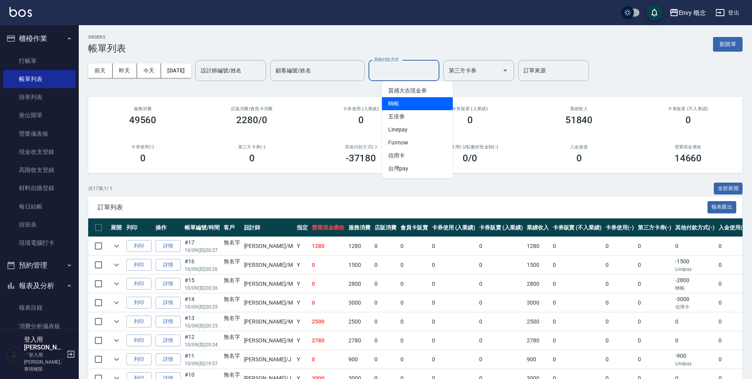
click at [402, 99] on span "轉帳" at bounding box center [417, 103] width 71 height 13
type input "轉帳"
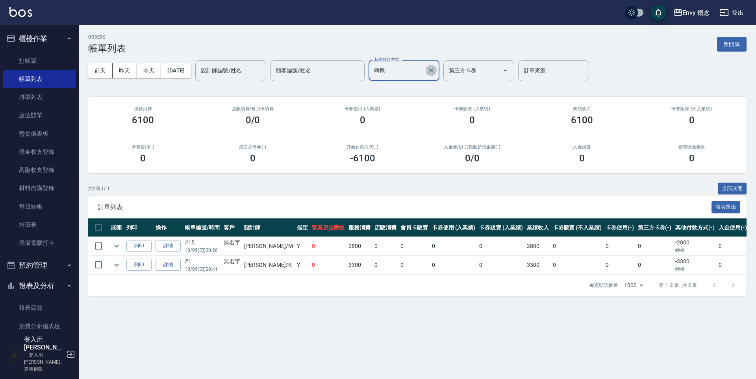
click at [437, 69] on button "Clear" at bounding box center [431, 70] width 11 height 11
click at [424, 70] on input "其他付款方式" at bounding box center [398, 71] width 52 height 14
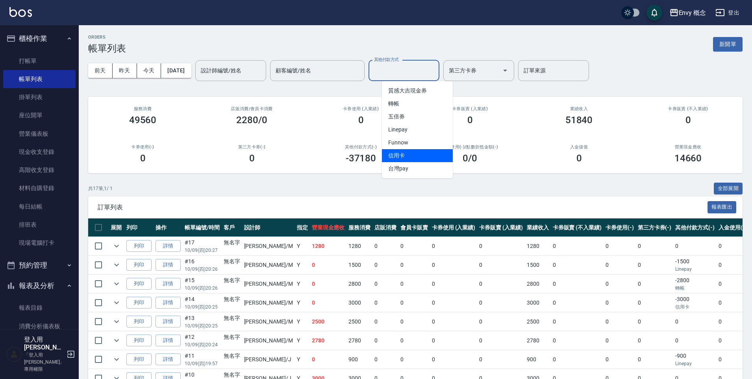
click at [423, 154] on span "信用卡" at bounding box center [417, 155] width 71 height 13
type input "信用卡"
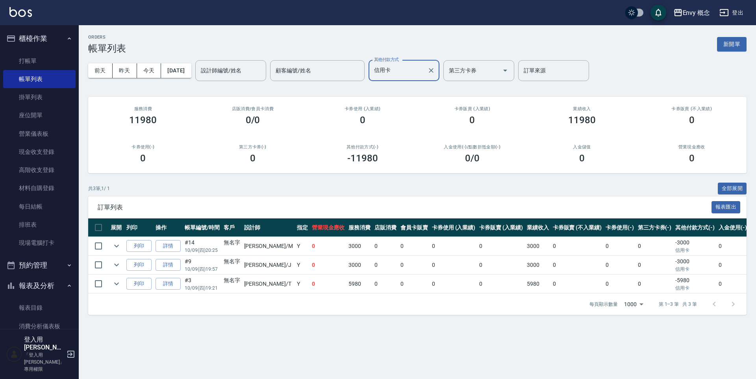
click at [437, 69] on button "Clear" at bounding box center [431, 70] width 11 height 11
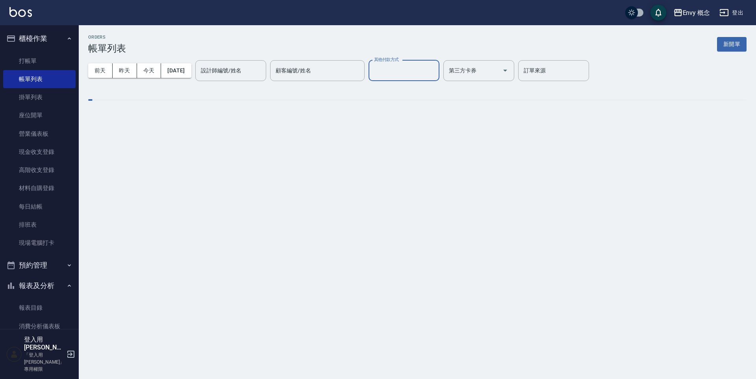
click at [419, 76] on input "其他付款方式" at bounding box center [404, 71] width 64 height 14
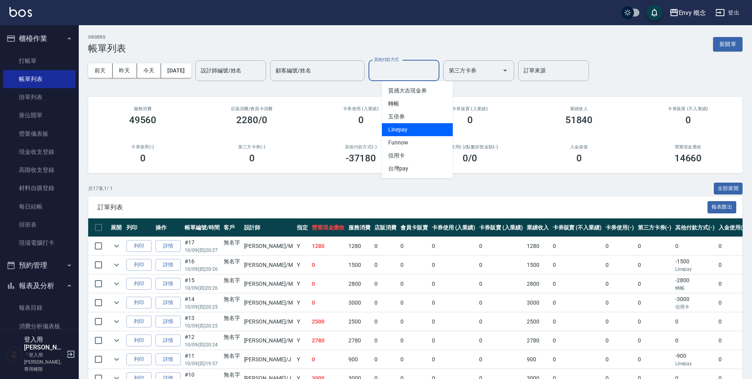
click at [410, 127] on span "Linepay" at bounding box center [417, 129] width 71 height 13
type input "Linepay"
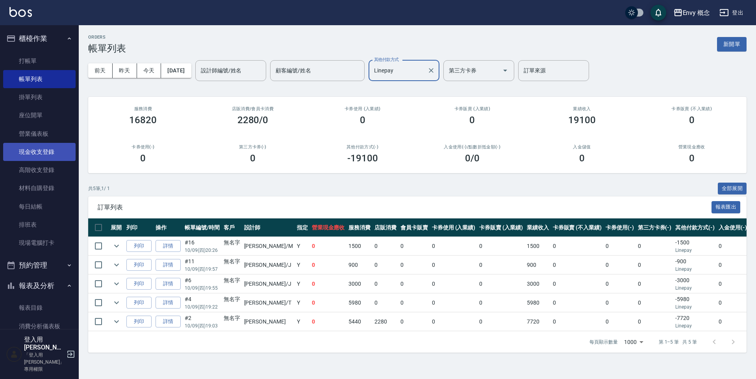
click at [49, 152] on link "現金收支登錄" at bounding box center [39, 152] width 72 height 18
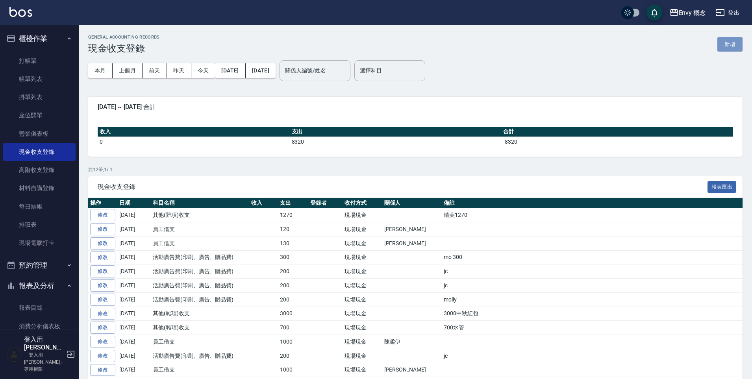
click at [735, 41] on button "新增" at bounding box center [730, 44] width 25 height 15
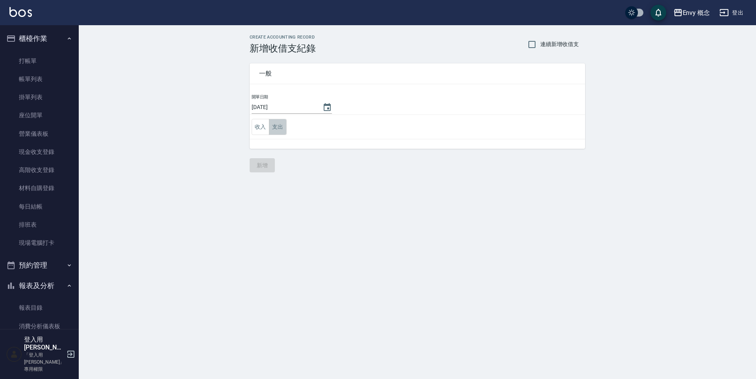
click at [278, 124] on button "支出" at bounding box center [278, 127] width 18 height 16
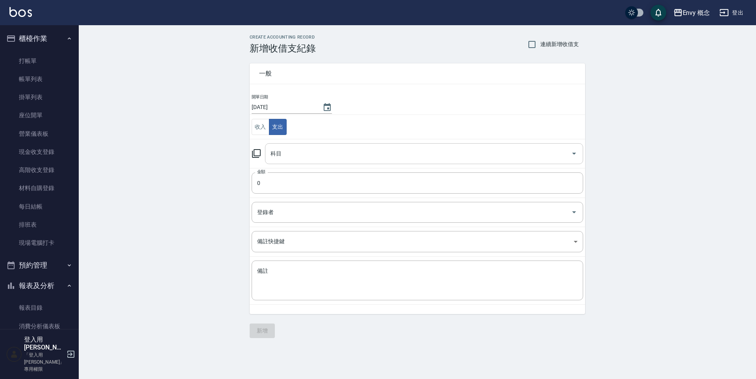
click at [304, 164] on td "科目 科目" at bounding box center [418, 153] width 336 height 29
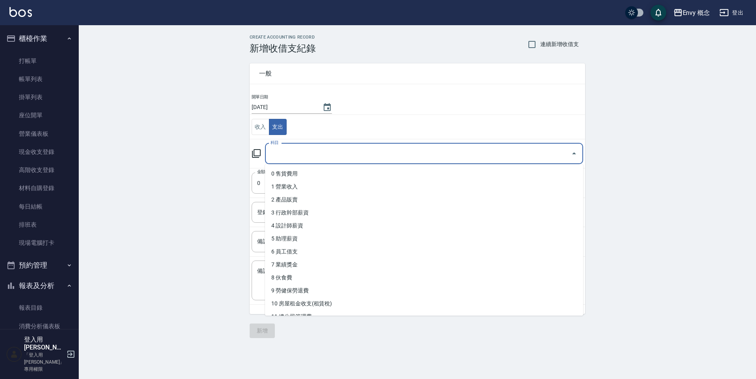
click at [303, 157] on input "科目" at bounding box center [418, 154] width 299 height 14
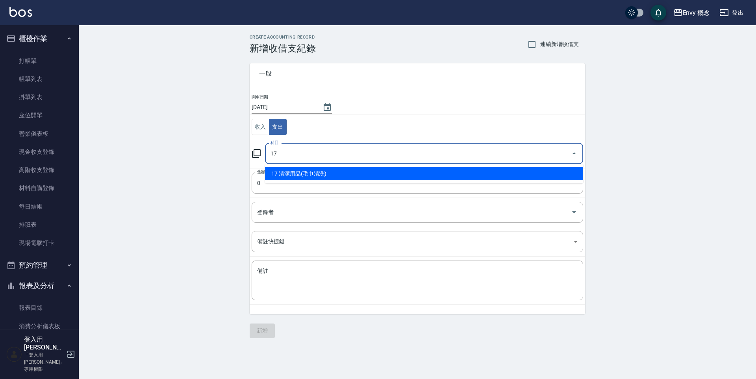
click at [295, 180] on li "17 清潔用品(毛巾清洗)" at bounding box center [424, 173] width 318 height 13
type input "17 清潔用品(毛巾清洗)"
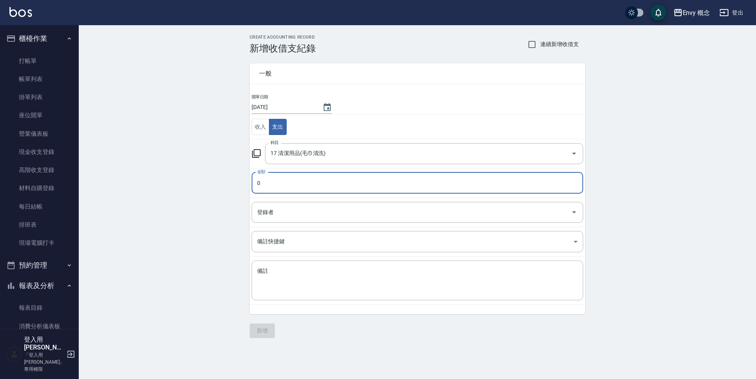
click at [291, 184] on input "0" at bounding box center [418, 183] width 332 height 21
type input "4500"
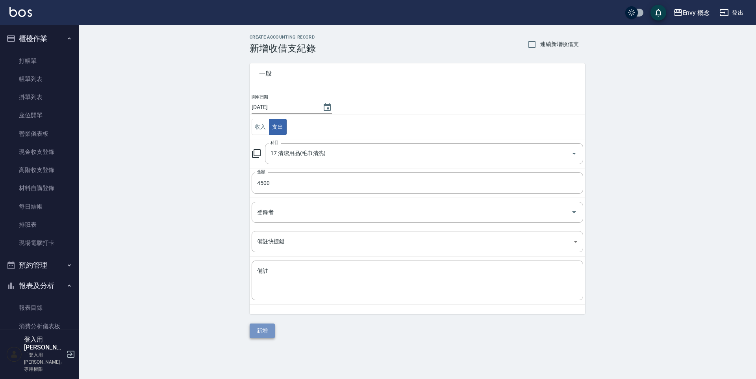
click at [260, 331] on button "新增" at bounding box center [262, 331] width 25 height 15
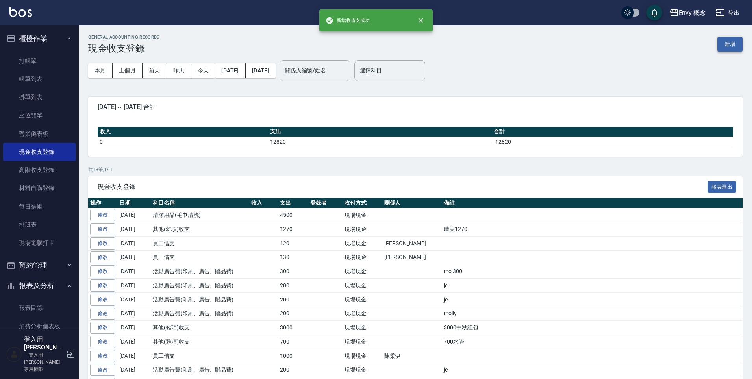
click at [727, 43] on button "新增" at bounding box center [730, 44] width 25 height 15
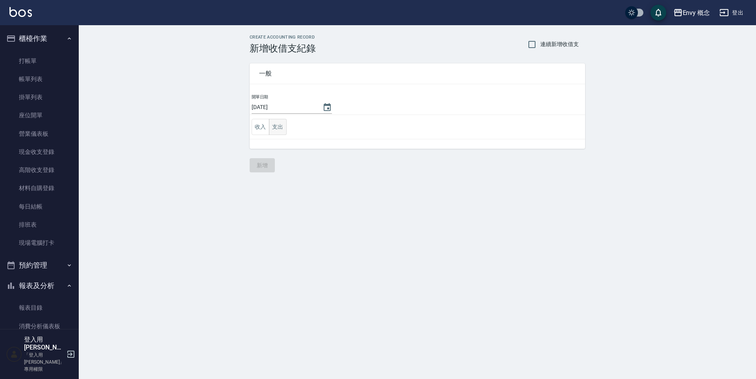
click at [284, 131] on button "支出" at bounding box center [278, 127] width 18 height 16
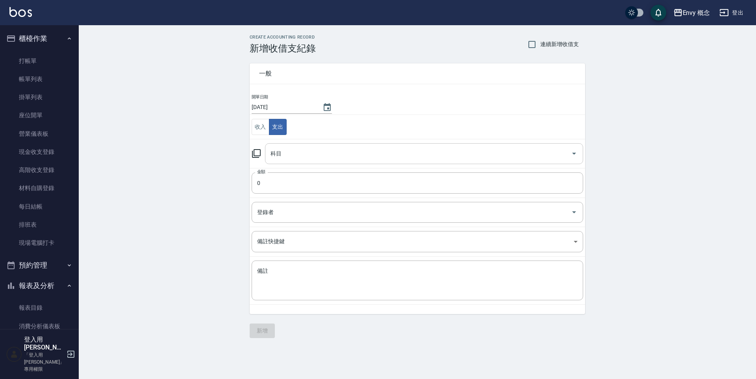
click at [302, 156] on input "科目" at bounding box center [418, 154] width 299 height 14
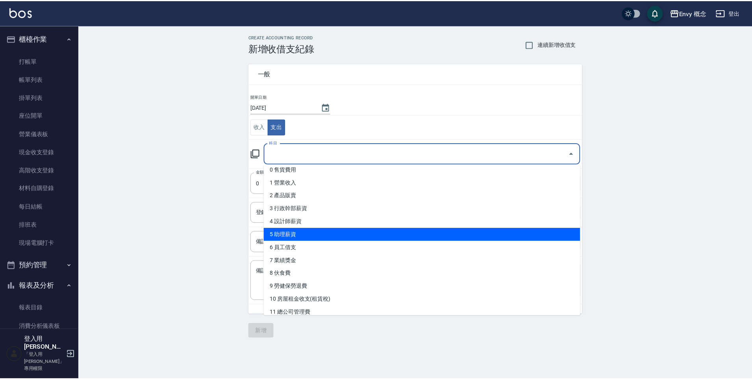
scroll to position [10, 0]
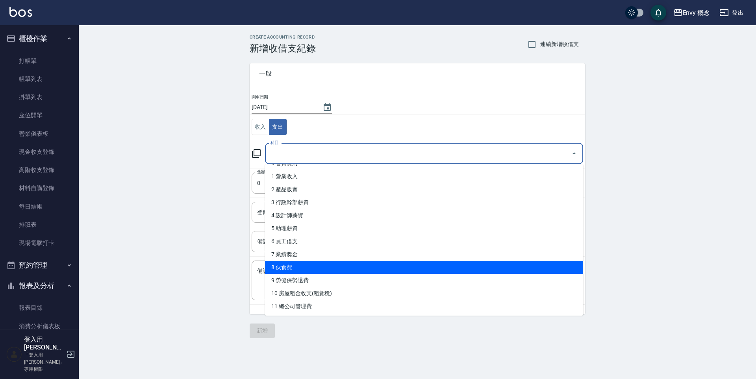
click at [343, 270] on li "8 伙食費" at bounding box center [424, 267] width 318 height 13
type input "8 伙食費"
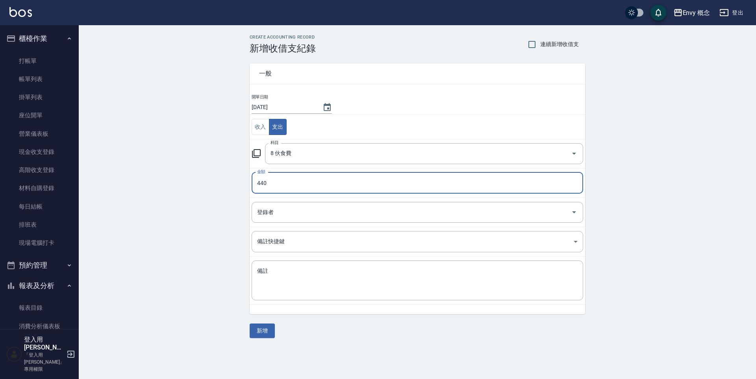
type input "440"
click at [268, 271] on textarea "備註" at bounding box center [417, 280] width 321 height 27
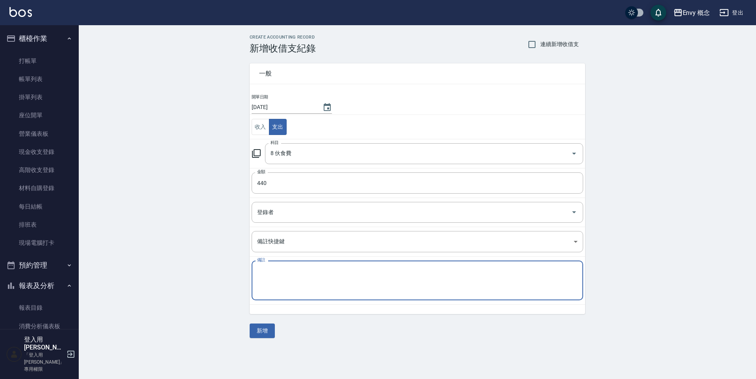
paste textarea "440飲料"
type textarea "440飲料"
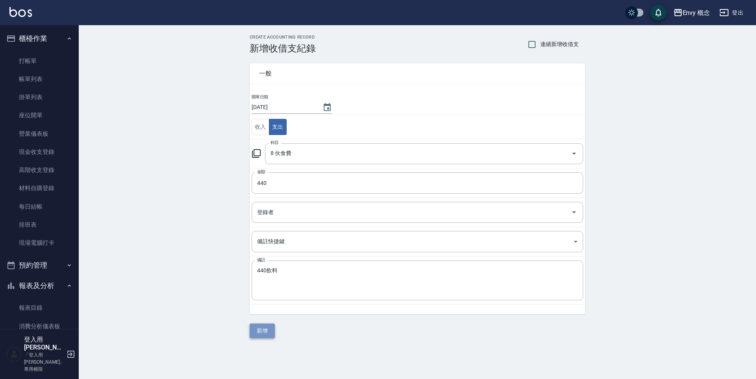
click at [265, 328] on button "新增" at bounding box center [262, 331] width 25 height 15
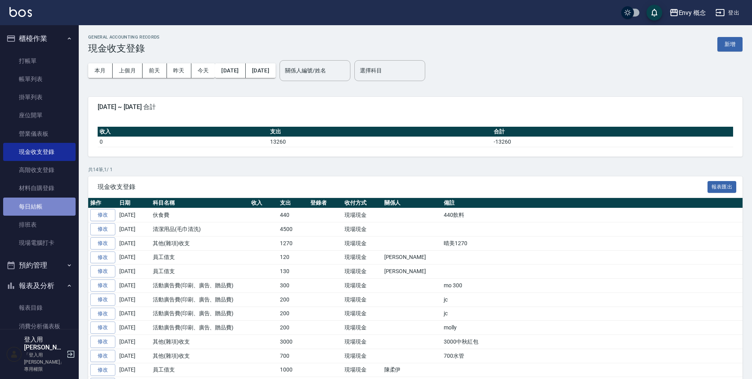
click at [43, 204] on link "每日結帳" at bounding box center [39, 207] width 72 height 18
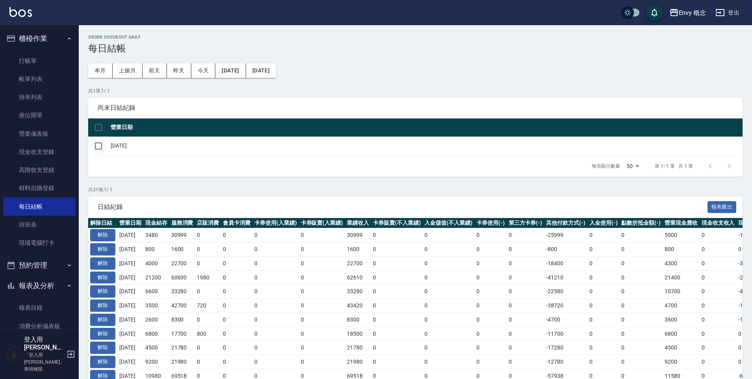
click at [101, 145] on input "checkbox" at bounding box center [98, 146] width 17 height 17
checkbox input "true"
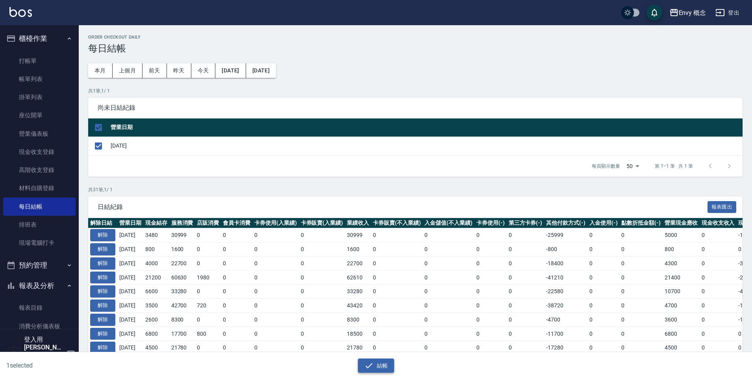
click at [369, 362] on icon "button" at bounding box center [368, 365] width 9 height 9
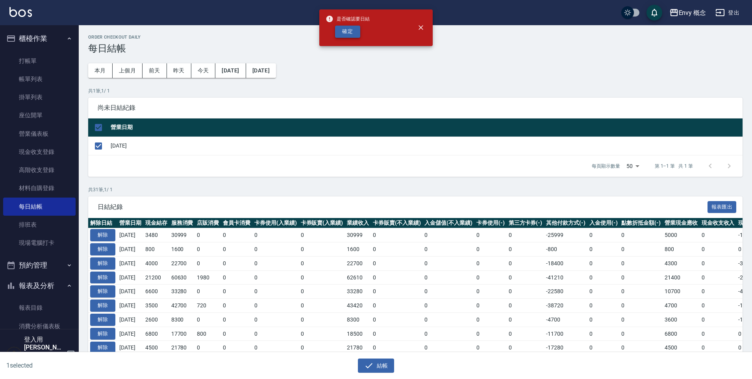
click at [347, 29] on button "確定" at bounding box center [347, 32] width 25 height 12
checkbox input "false"
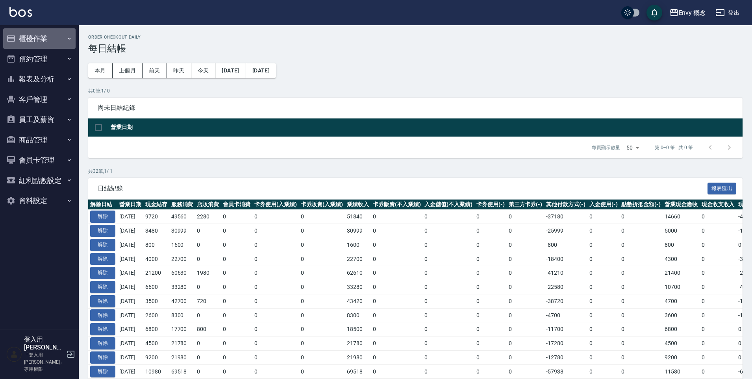
click at [49, 35] on button "櫃檯作業" at bounding box center [39, 38] width 72 height 20
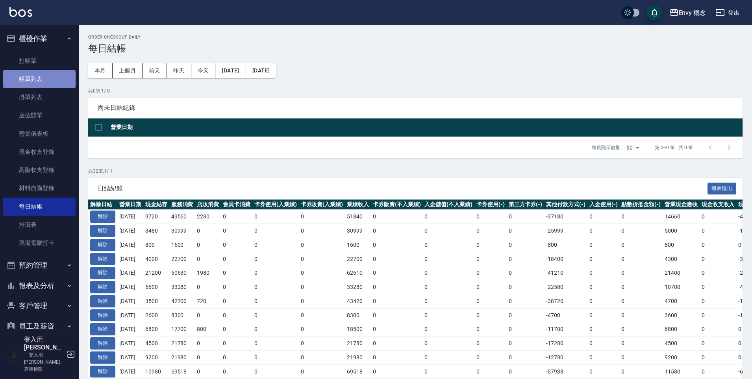
click at [52, 79] on link "帳單列表" at bounding box center [39, 79] width 72 height 18
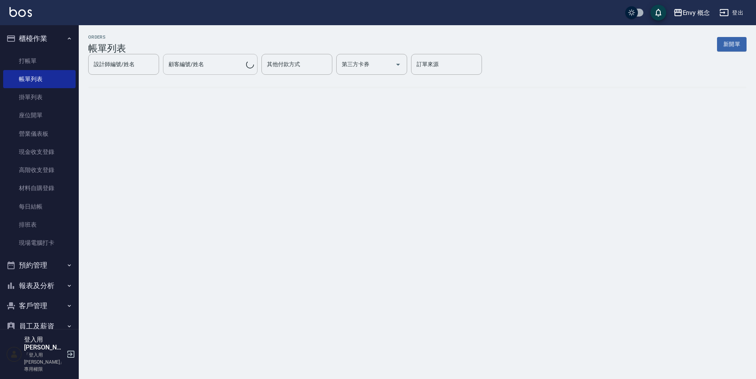
click at [205, 67] on div "設計師編號/姓名 設計師編號/姓名 顧客編號/姓名 顧客編號/姓名 其他付款方式 其他付款方式 第三方卡券 第三方卡券 訂單來源 訂單來源" at bounding box center [417, 64] width 659 height 21
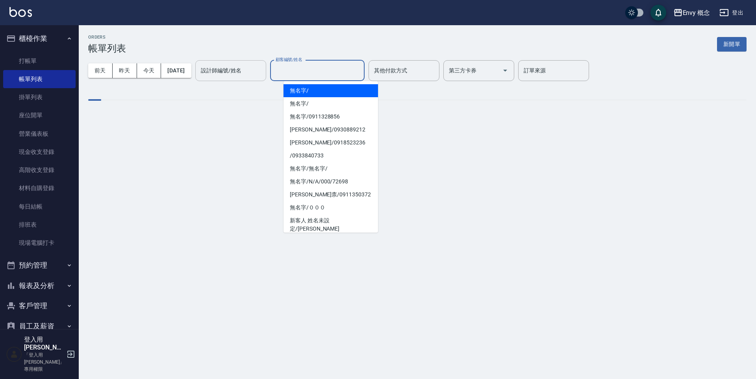
click at [240, 72] on div "設計師編號/姓名 設計師編號/姓名" at bounding box center [230, 70] width 71 height 21
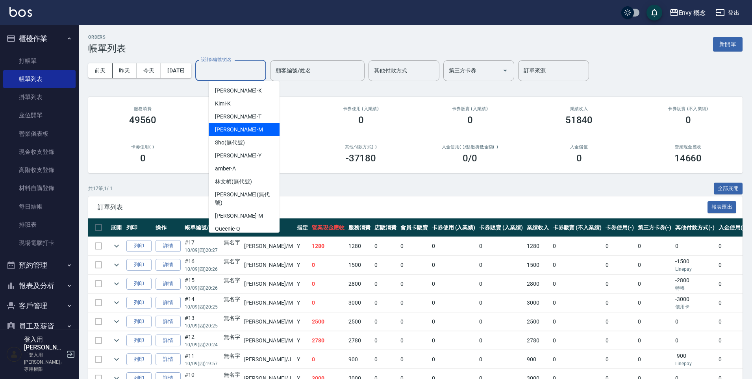
click at [254, 130] on div "Molly -M" at bounding box center [244, 129] width 71 height 13
type input "Molly-M"
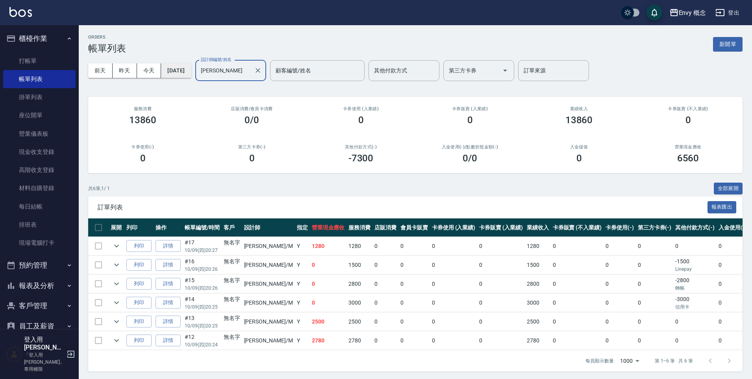
click at [191, 70] on button "2025/10/09" at bounding box center [176, 70] width 30 height 15
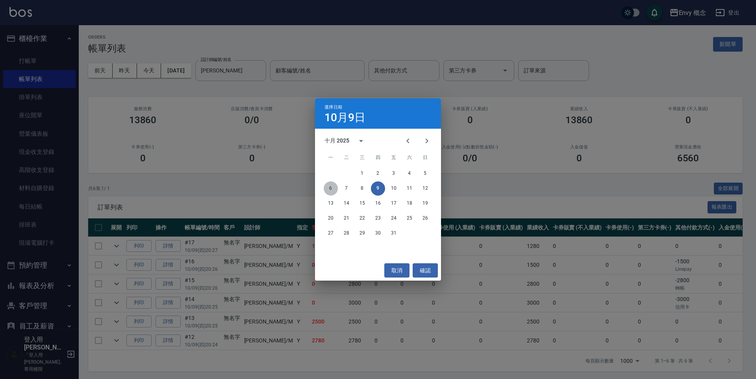
click at [332, 189] on button "6" at bounding box center [331, 189] width 14 height 14
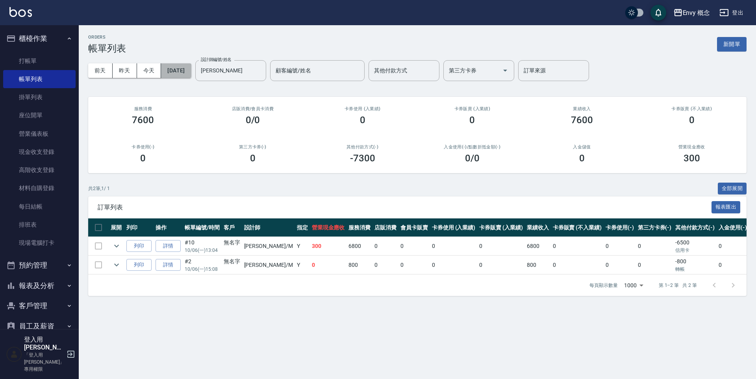
click at [191, 68] on button "2025/10/06" at bounding box center [176, 70] width 30 height 15
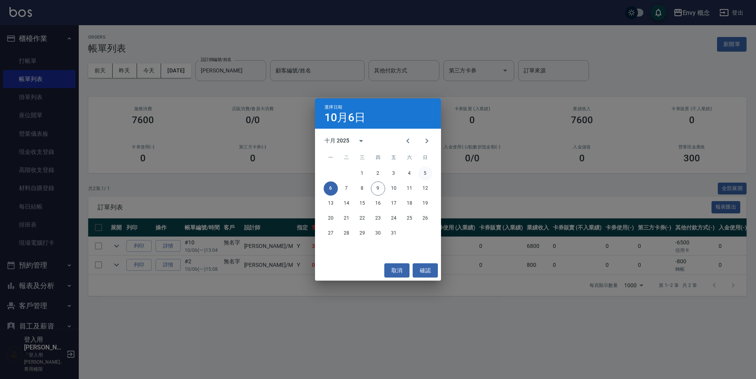
click at [425, 176] on button "5" at bounding box center [425, 174] width 14 height 14
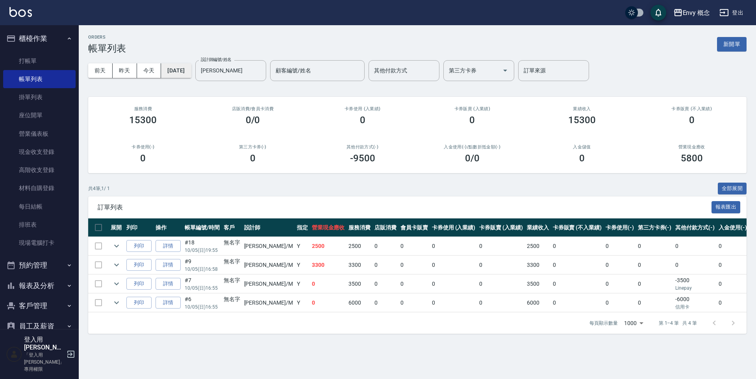
click at [180, 74] on button "2025/10/05" at bounding box center [176, 70] width 30 height 15
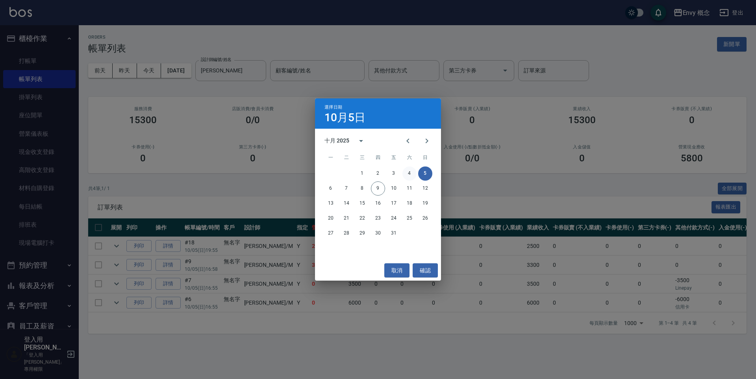
click at [410, 170] on button "4" at bounding box center [410, 174] width 14 height 14
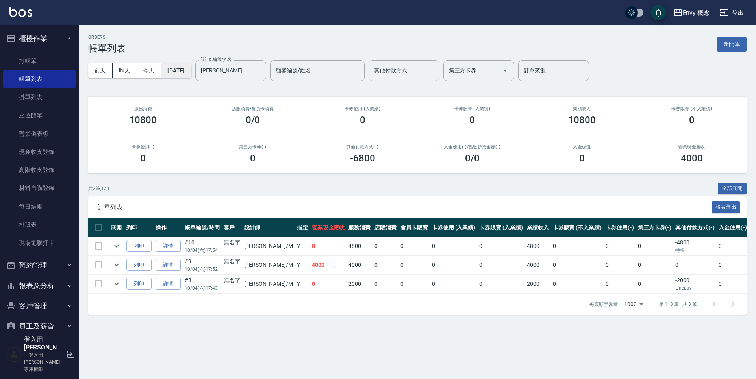
click at [182, 72] on button "2025/10/04" at bounding box center [176, 70] width 30 height 15
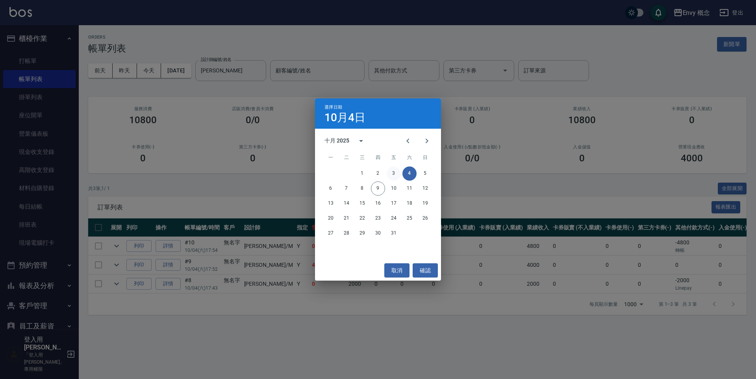
click at [393, 173] on button "3" at bounding box center [394, 174] width 14 height 14
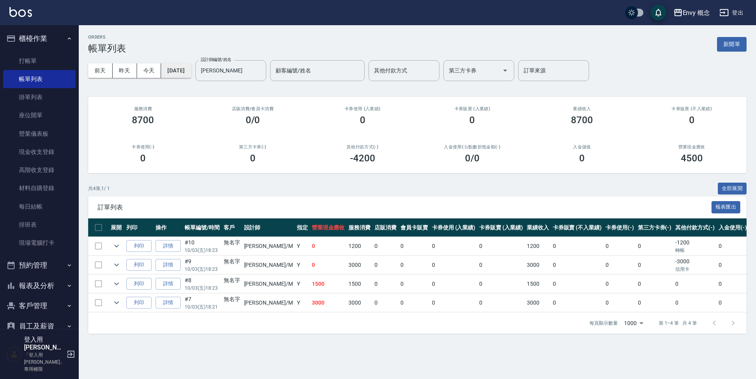
click at [191, 66] on button "2025/10/03" at bounding box center [176, 70] width 30 height 15
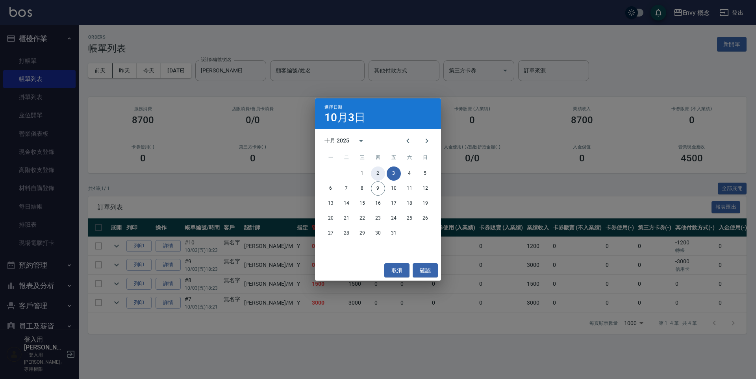
click at [380, 173] on button "2" at bounding box center [378, 174] width 14 height 14
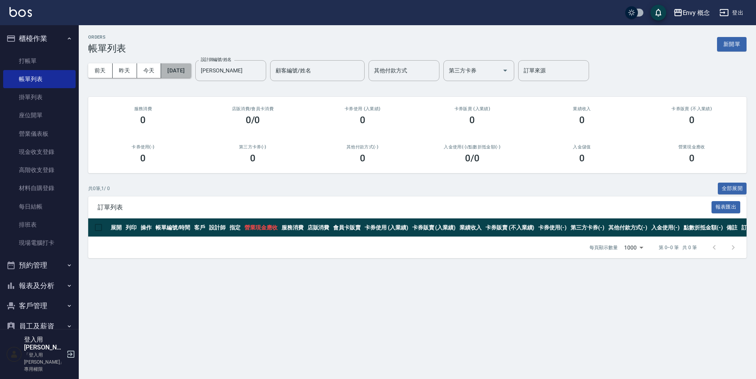
click at [187, 66] on button "2025/10/02" at bounding box center [176, 70] width 30 height 15
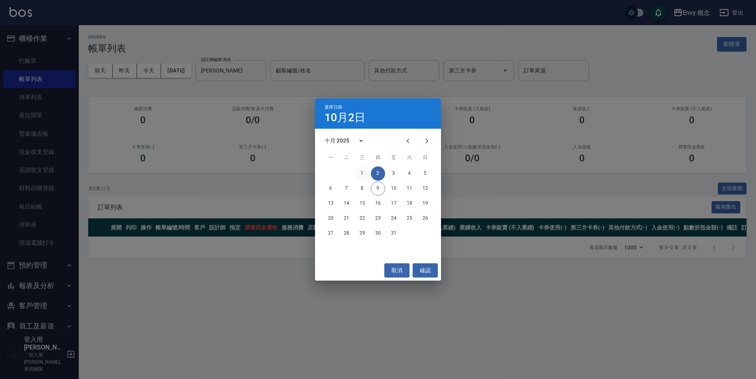
click at [366, 172] on button "1" at bounding box center [362, 174] width 14 height 14
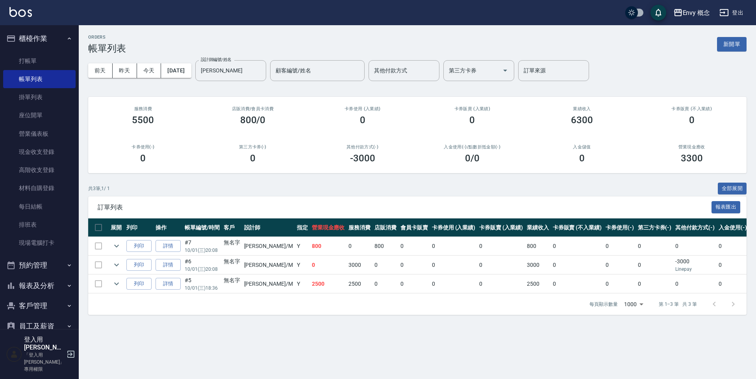
click at [41, 284] on button "報表及分析" at bounding box center [39, 286] width 72 height 20
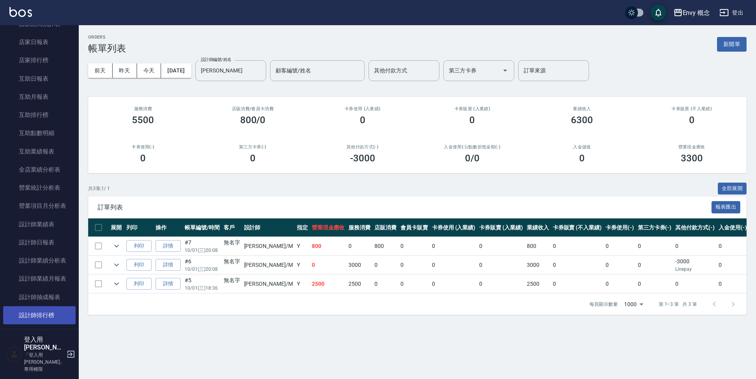
scroll to position [358, 0]
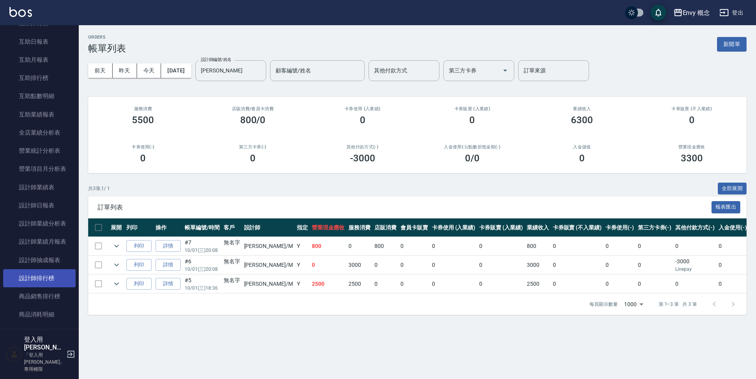
click at [54, 282] on link "設計師排行榜" at bounding box center [39, 278] width 72 height 18
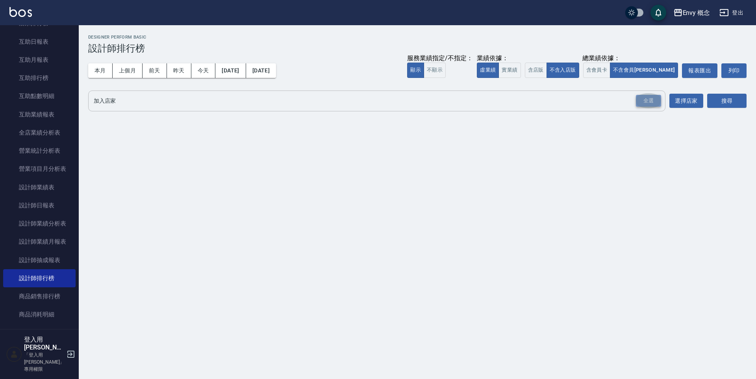
click at [649, 100] on div "全選" at bounding box center [648, 101] width 25 height 12
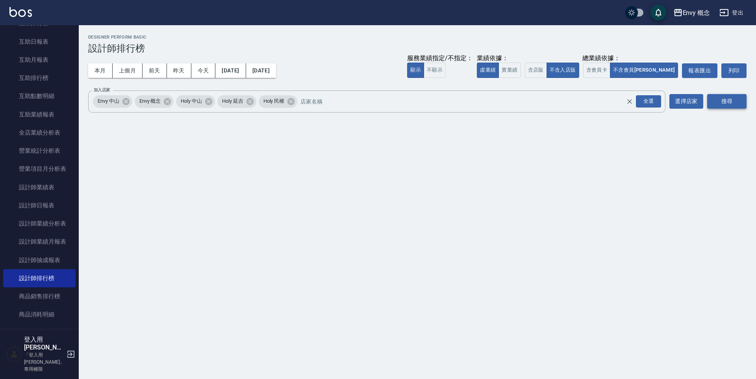
click at [727, 96] on button "搜尋" at bounding box center [726, 101] width 39 height 15
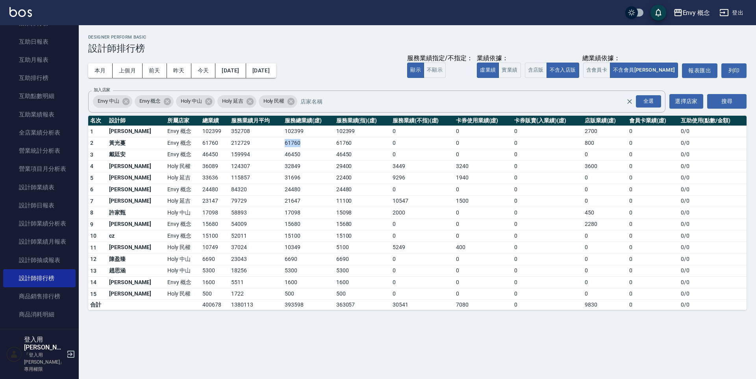
drag, startPoint x: 281, startPoint y: 144, endPoint x: 253, endPoint y: 146, distance: 28.0
click at [253, 146] on tr "2 黃光蔓 Envy 概念 61760 212729 61760 61760 0 0 0 800 0 0 / 0" at bounding box center [417, 143] width 659 height 12
click at [300, 147] on td "61760" at bounding box center [309, 143] width 52 height 12
